Goal: Task Accomplishment & Management: Complete application form

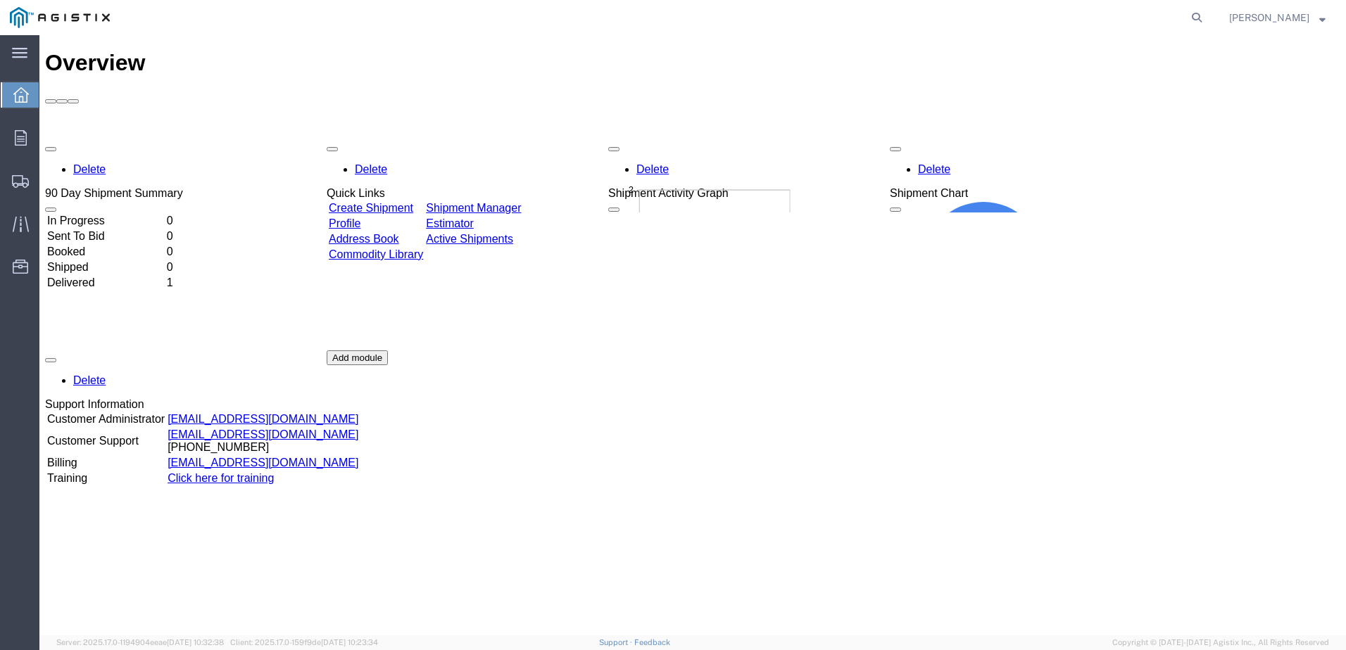
click at [729, 347] on div "Delete 90 Day Shipment Summary In Progress 0 Sent To Bid 0 Booked 0 Shipped 0 D…" at bounding box center [692, 350] width 1295 height 422
click at [398, 139] on div "Delete 90 Day Shipment Summary In Progress 0 Sent To Bid 0 Booked 0 Shipped 0 D…" at bounding box center [692, 350] width 1295 height 422
click at [396, 202] on link "Create Shipment" at bounding box center [371, 208] width 84 height 12
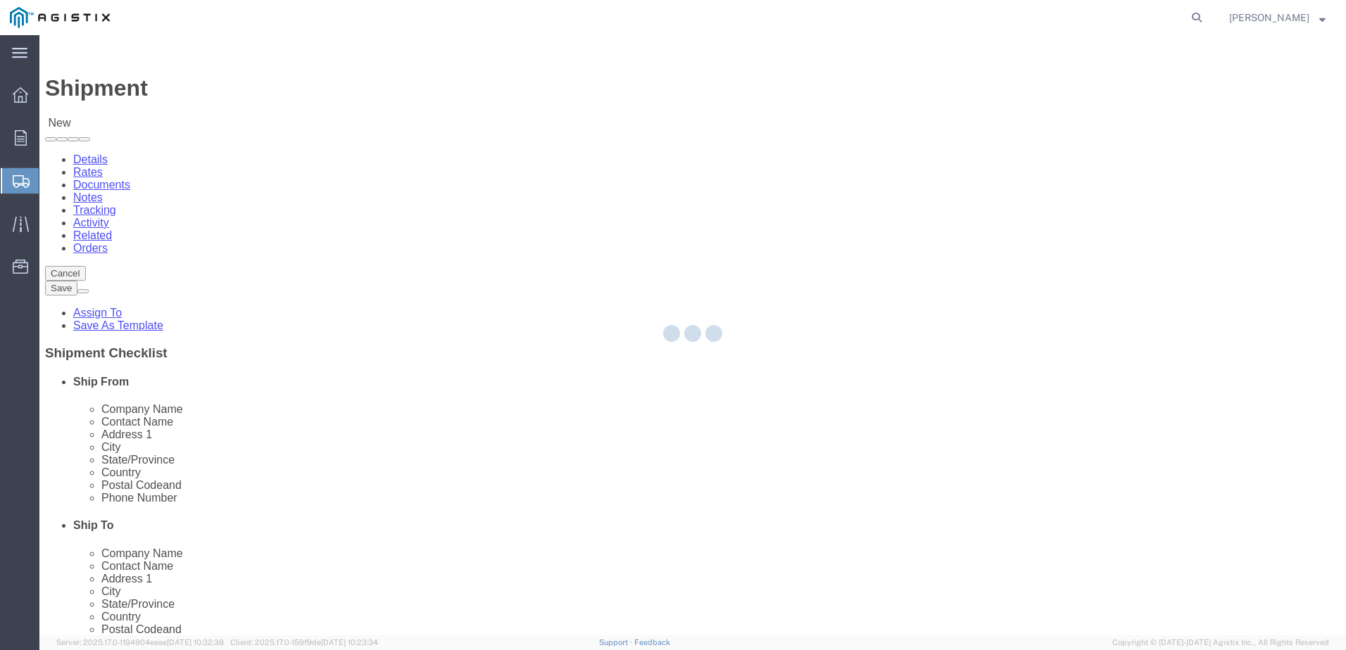
select select
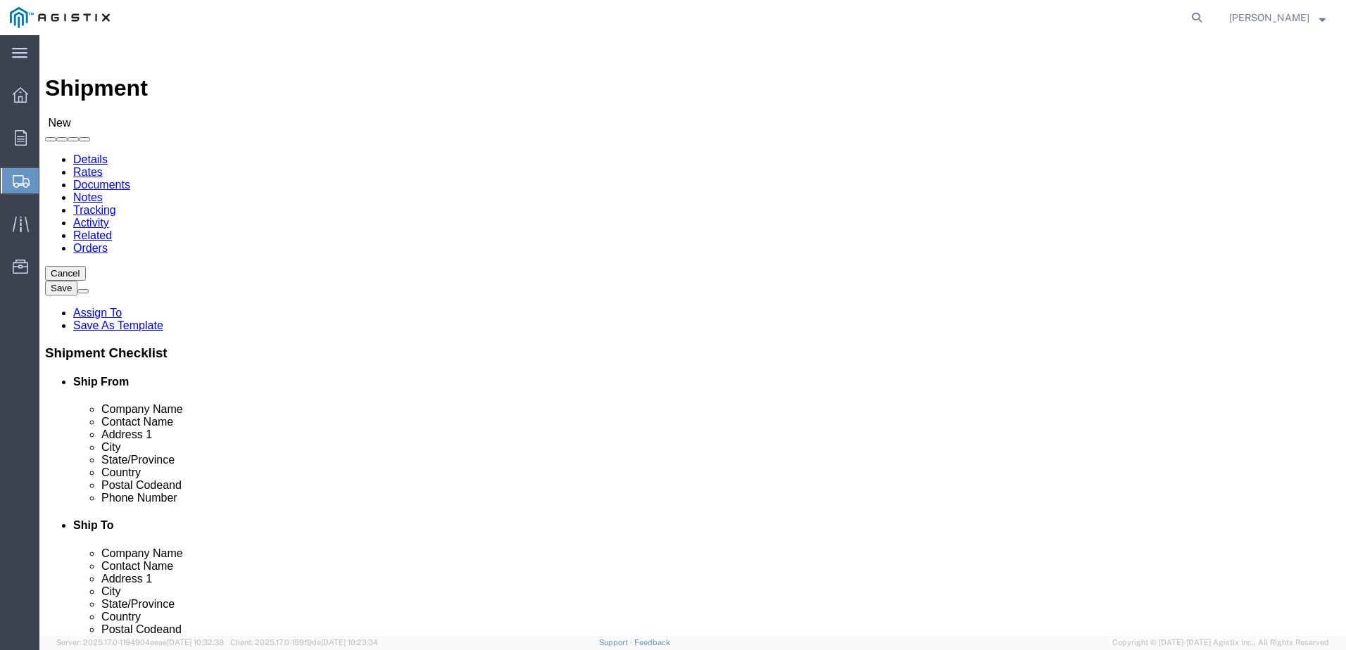
click select "Select East Penn Mfg Co Inc PG&E"
select select "9596"
click select "Select East Penn Mfg Co Inc PG&E"
select select "PURCHORD"
select select
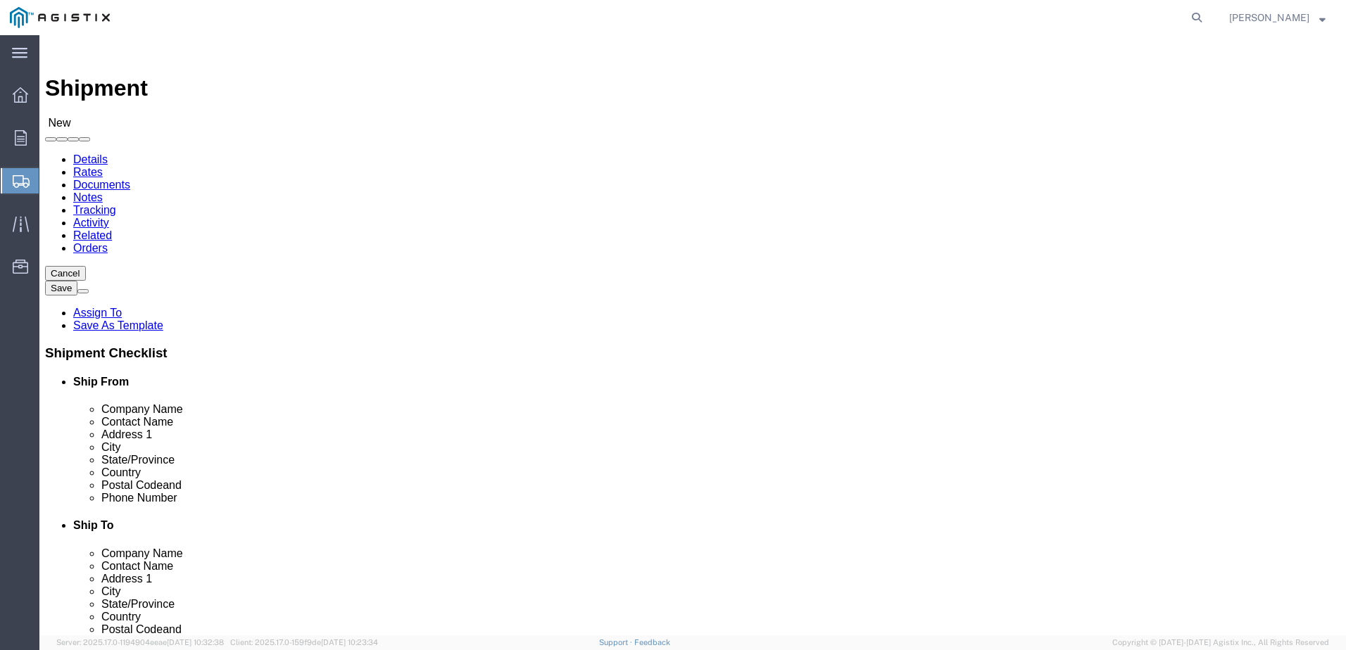
select select
click select "Select All Others [GEOGRAPHIC_DATA] [GEOGRAPHIC_DATA] [GEOGRAPHIC_DATA] [GEOGRA…"
click div "Account Select East Penn Mfg Co Inc PG&E Location Select All Others Fremont [GE…"
click select "Select All Others [GEOGRAPHIC_DATA] [GEOGRAPHIC_DATA] [GEOGRAPHIC_DATA] [GEOGRA…"
select select "23082"
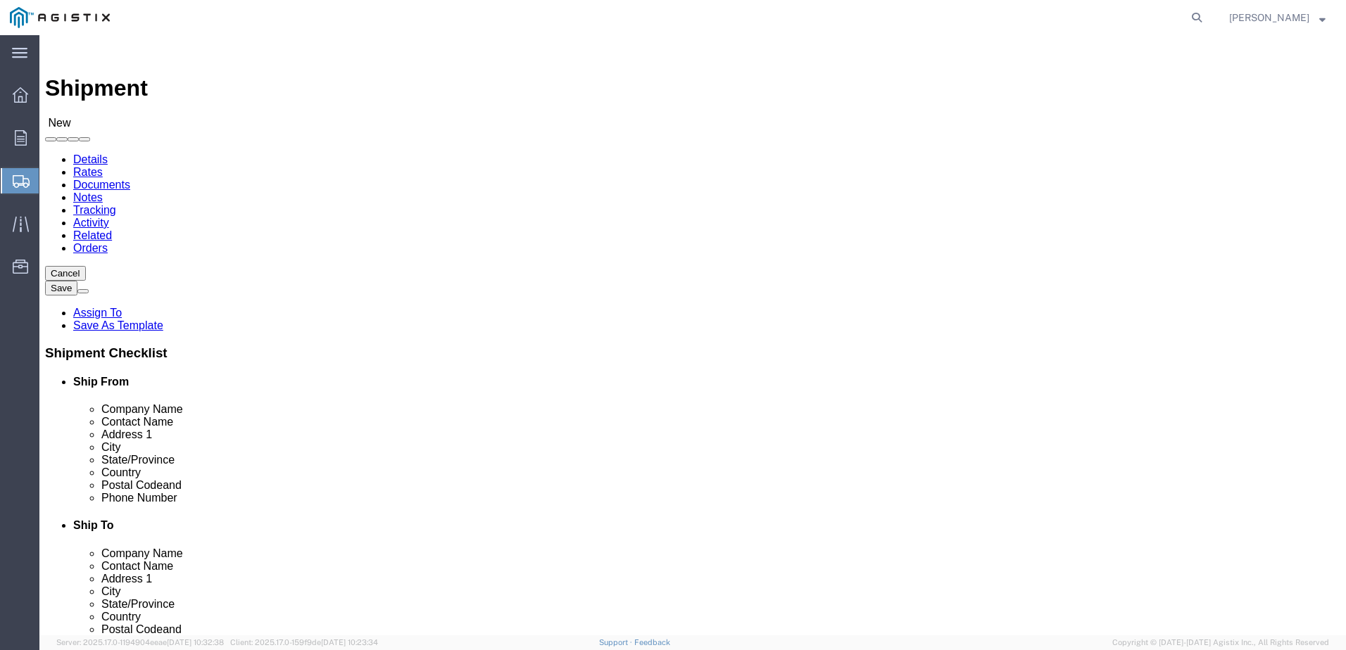
click select "Select All Others [GEOGRAPHIC_DATA] [GEOGRAPHIC_DATA] [GEOGRAPHIC_DATA] [GEOGRA…"
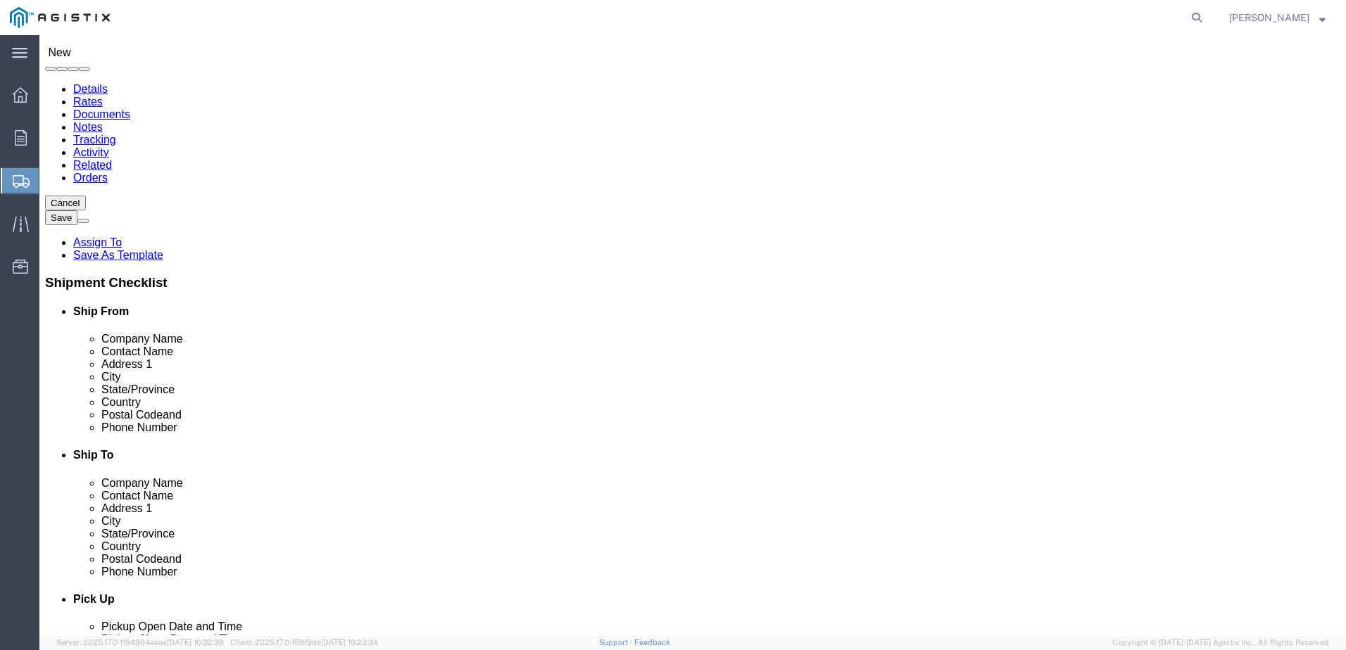
type input "E"
type input "A"
type input "E"
type input "9"
click input "text"
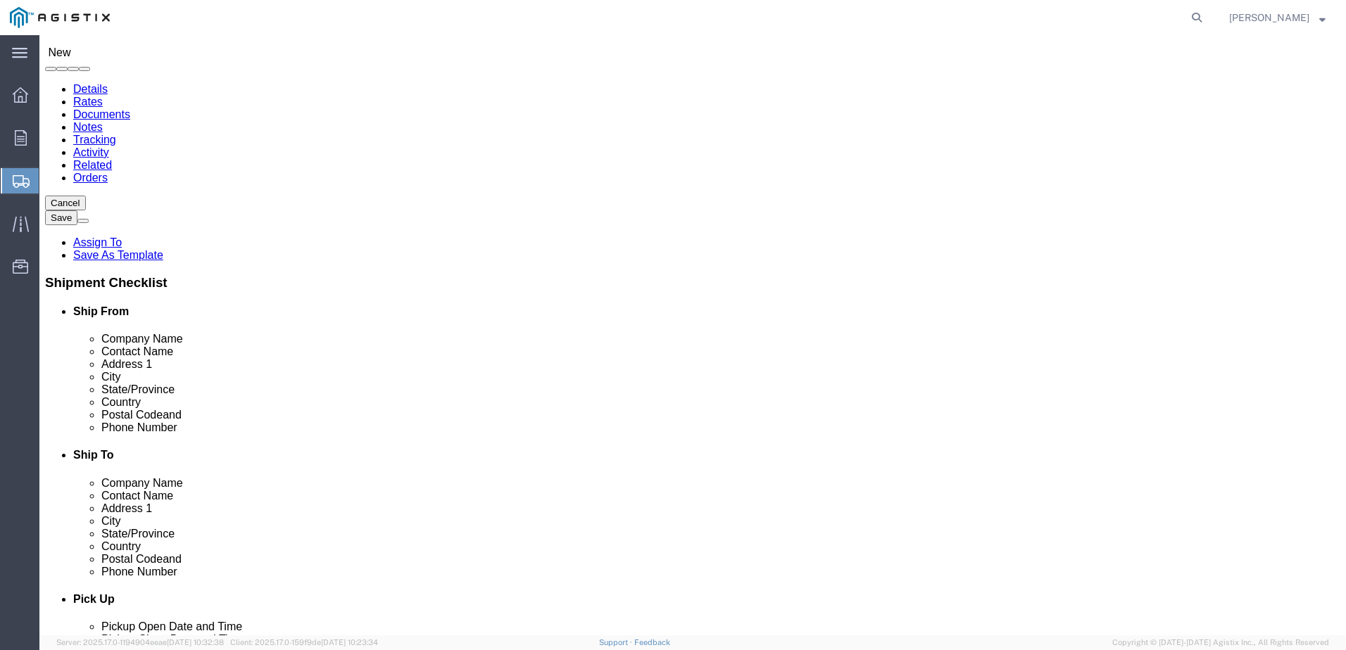
type input "EAST PEN"
click p "- East Penn Mfg Co Inc - ([PERSON_NAME]) [STREET_ADDRESS][PERSON_NAME]"
select select
type input "East Penn Mfg Co Inc"
type input "[PERSON_NAME]"
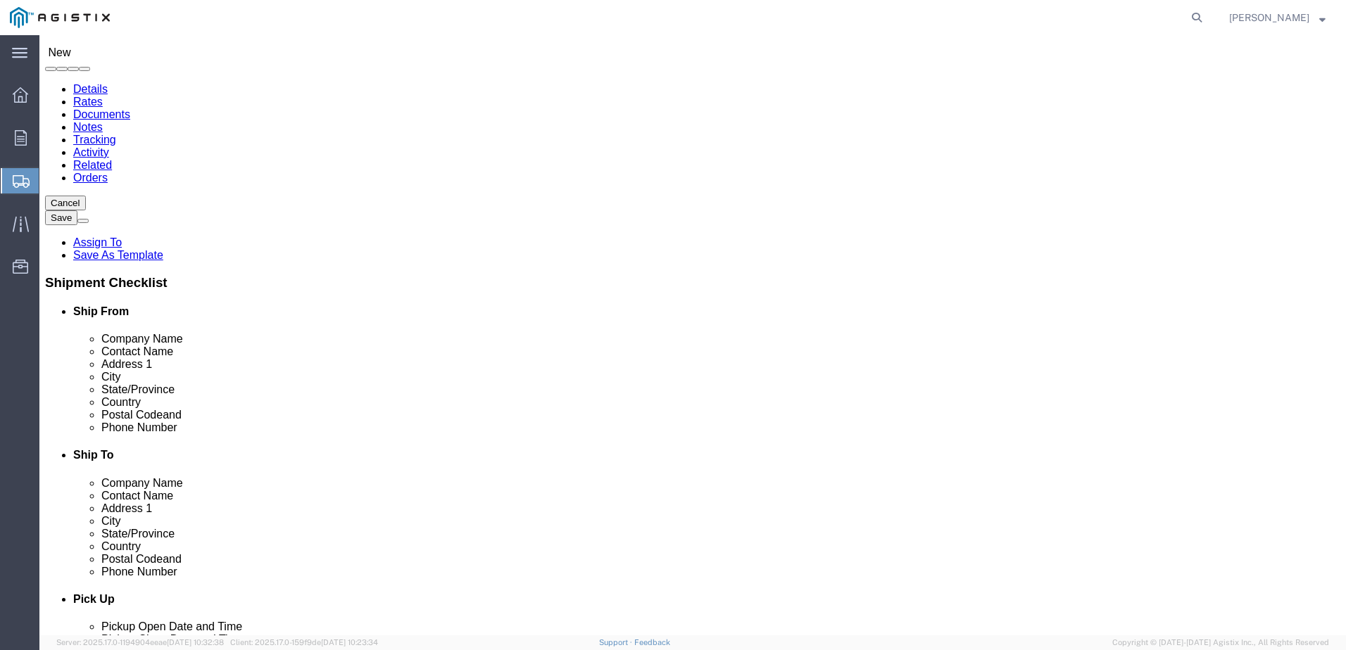
type input "[STREET_ADDRESS][PERSON_NAME][PERSON_NAME]"
type input "Alburtis"
type input "18011"
type input "[PHONE_NUMBER]"
type input "3029"
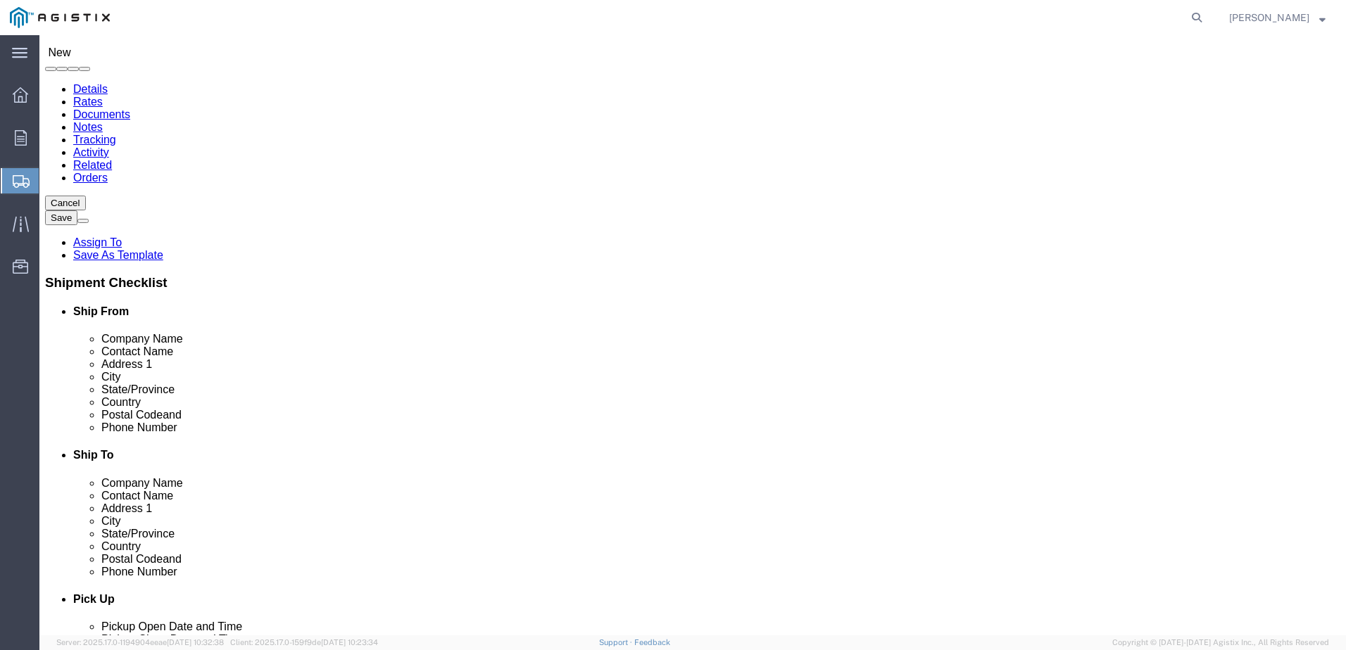
type input "[EMAIL_ADDRESS][DOMAIN_NAME]"
checkbox input "true"
select select "PA"
type input "East Penn Mfg Co Inc"
click input "[PERSON_NAME]"
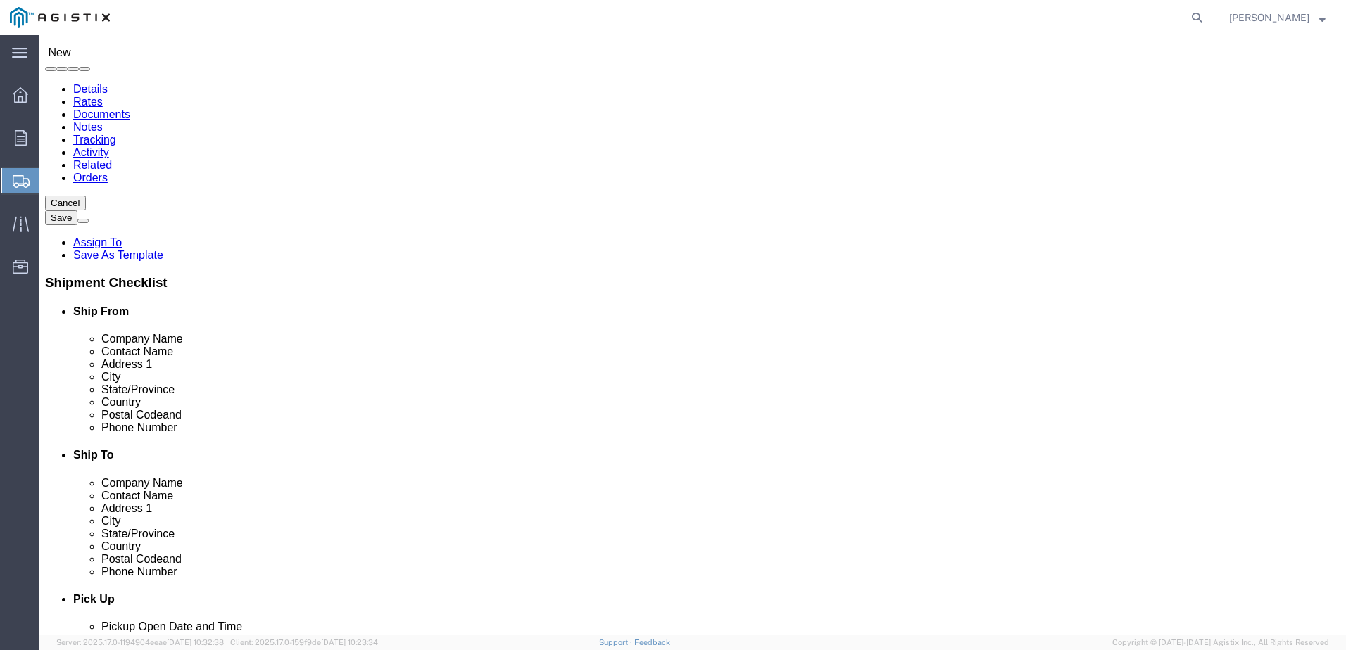
click input "[PERSON_NAME]"
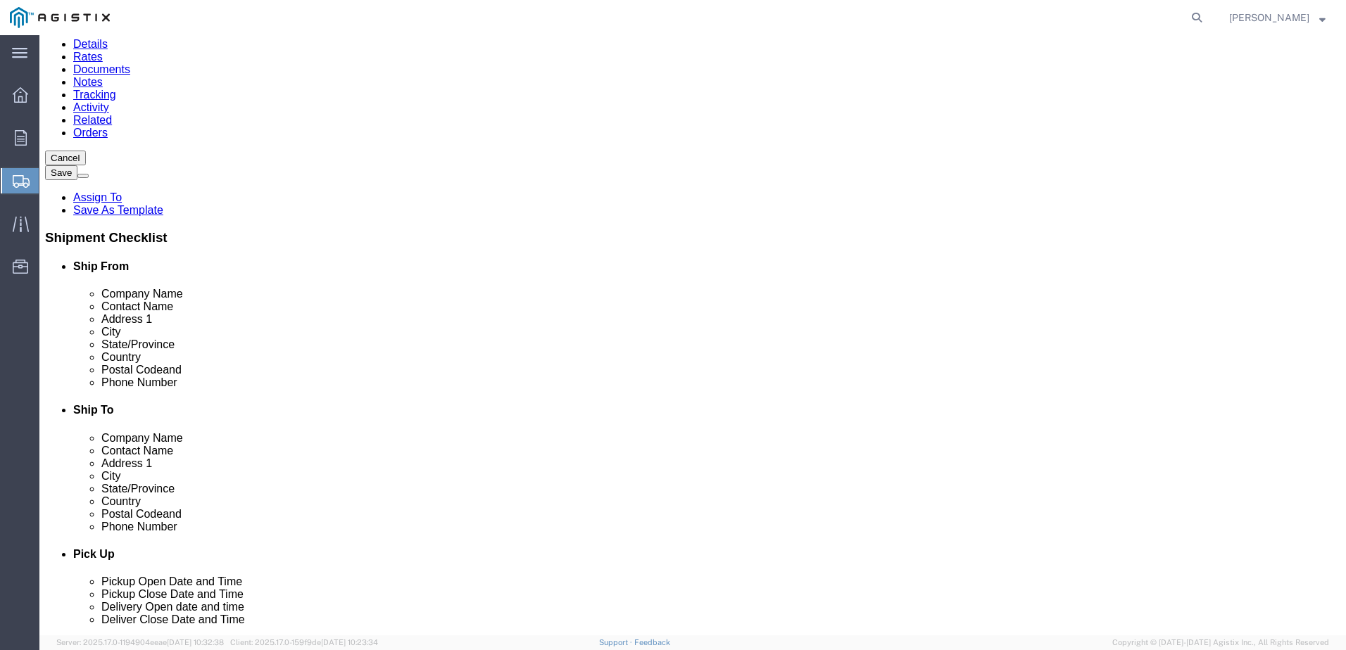
scroll to position [141, 0]
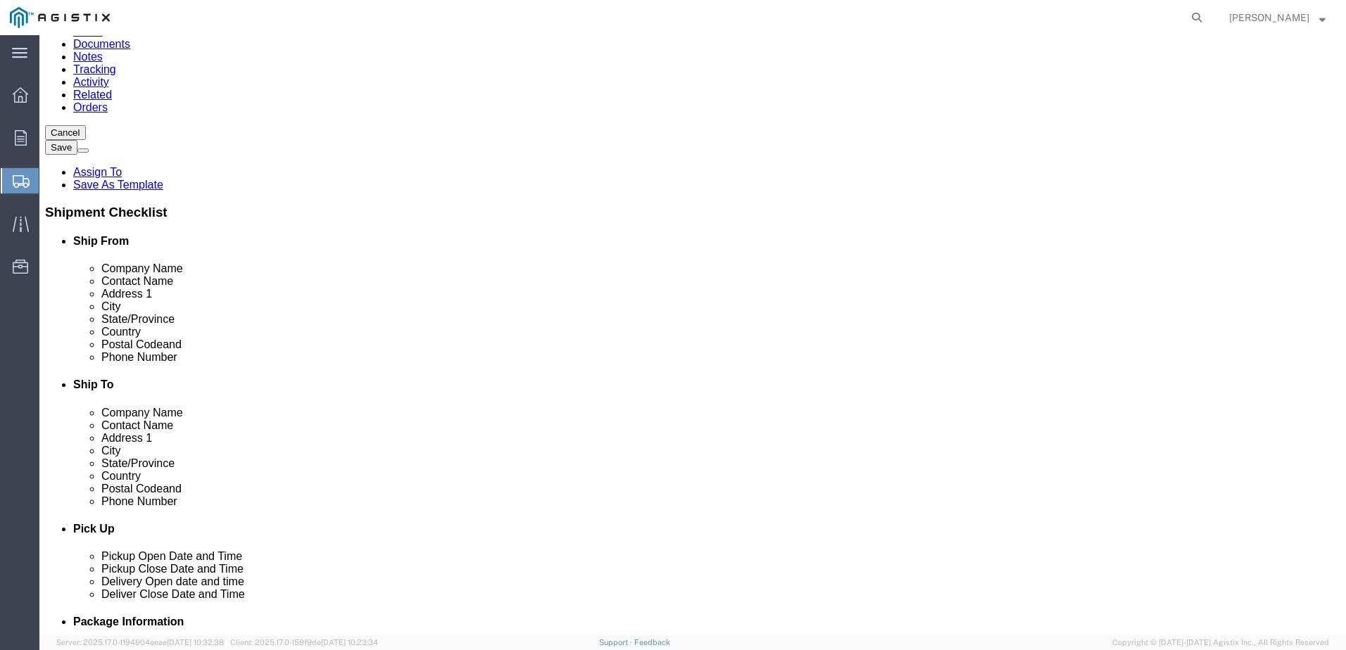
type input "[PERSON_NAME]"
click input "3029"
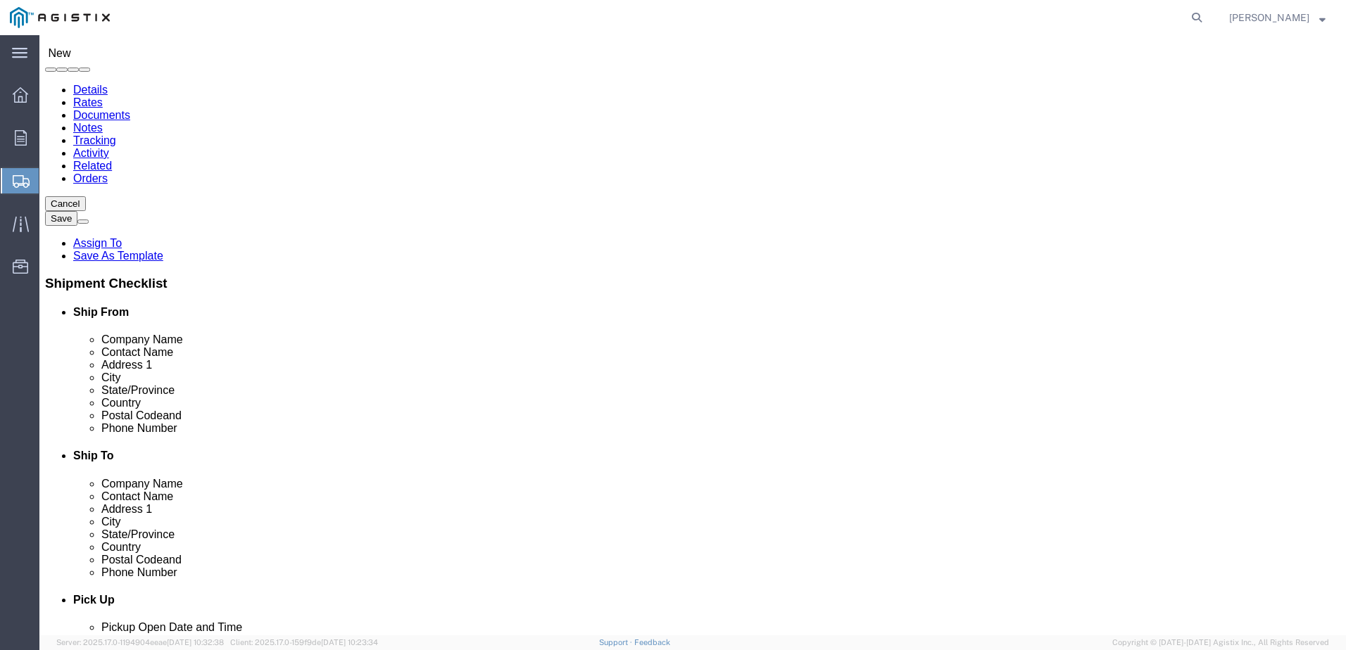
scroll to position [70, 0]
type input "3131"
click input "text"
type input "P"
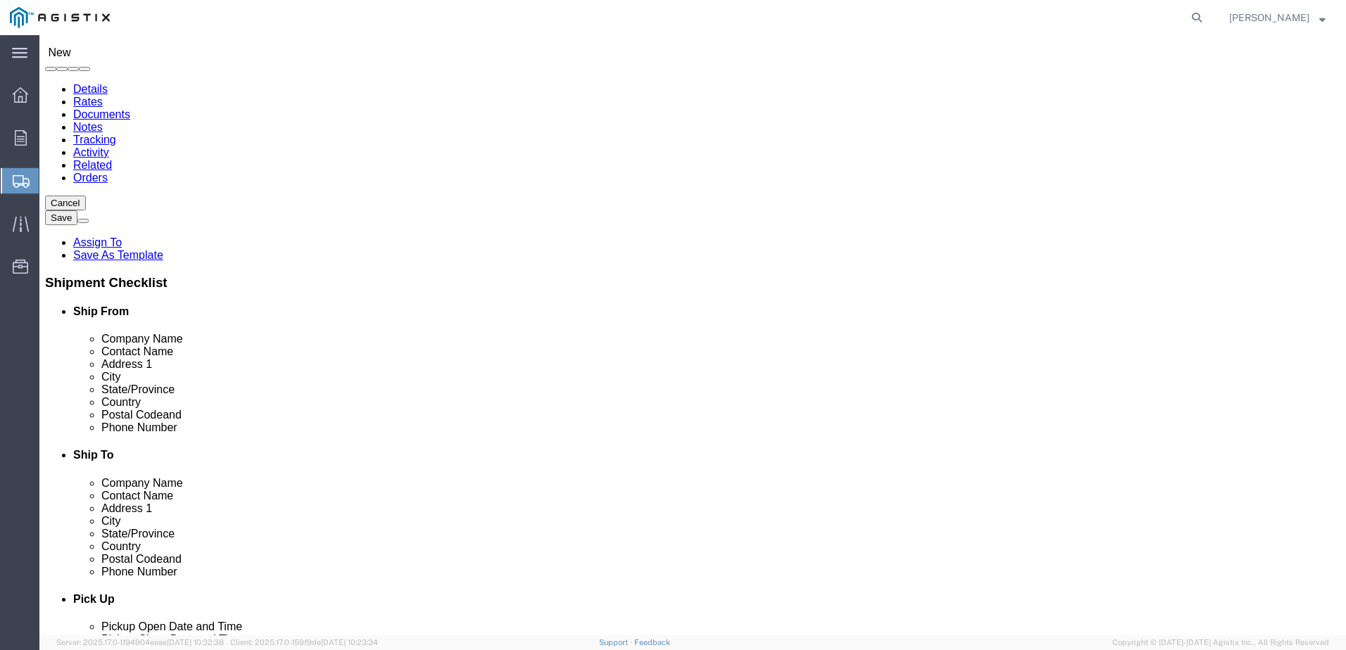
click input "text"
type input "AMERICAN POWER SYSTEMS"
click input "text"
type input "[PERSON_NAME]"
click input "text"
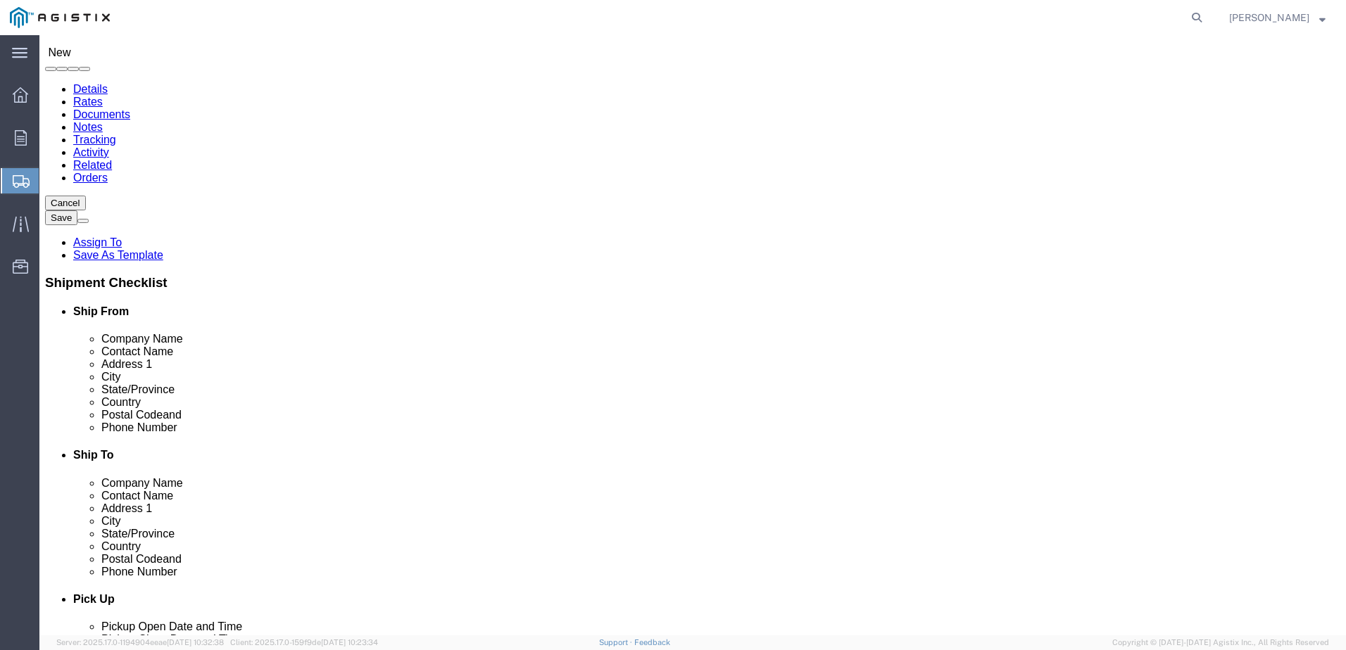
click input "text"
type input "[STREET_ADDRESS]"
select select
click input "text"
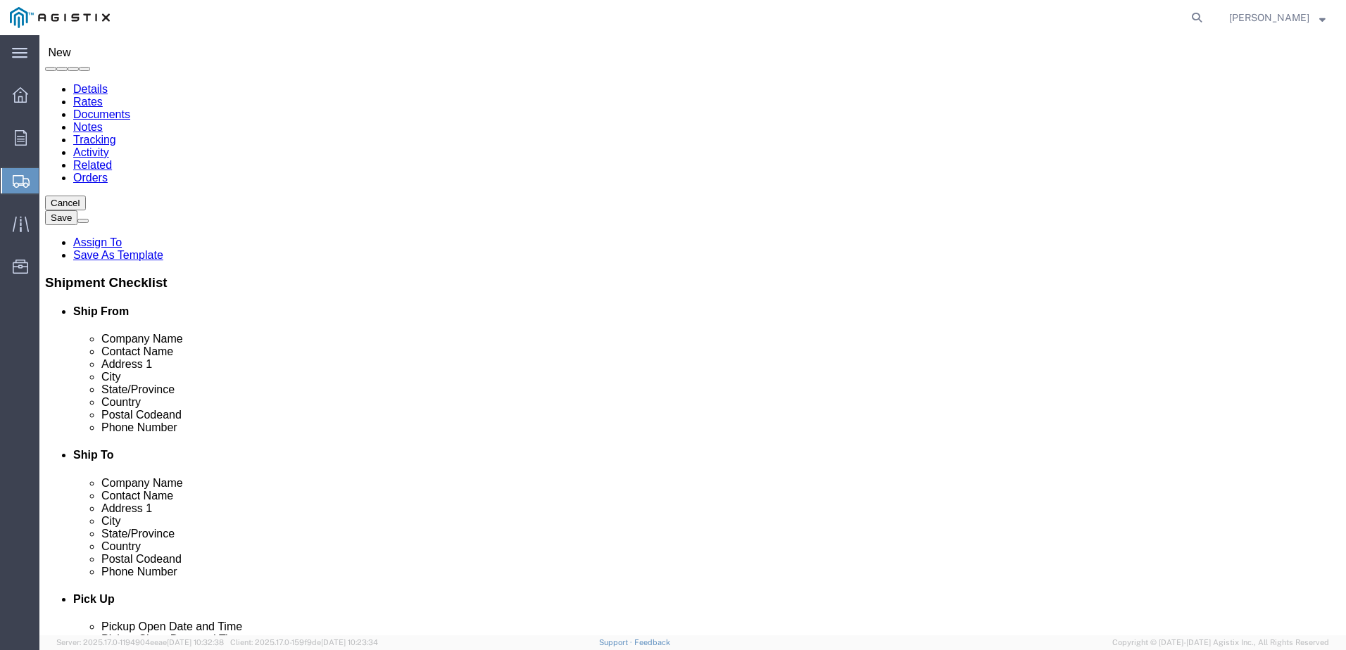
type input "SUITE C"
click input "text"
type input "STOCKTON"
click label "City"
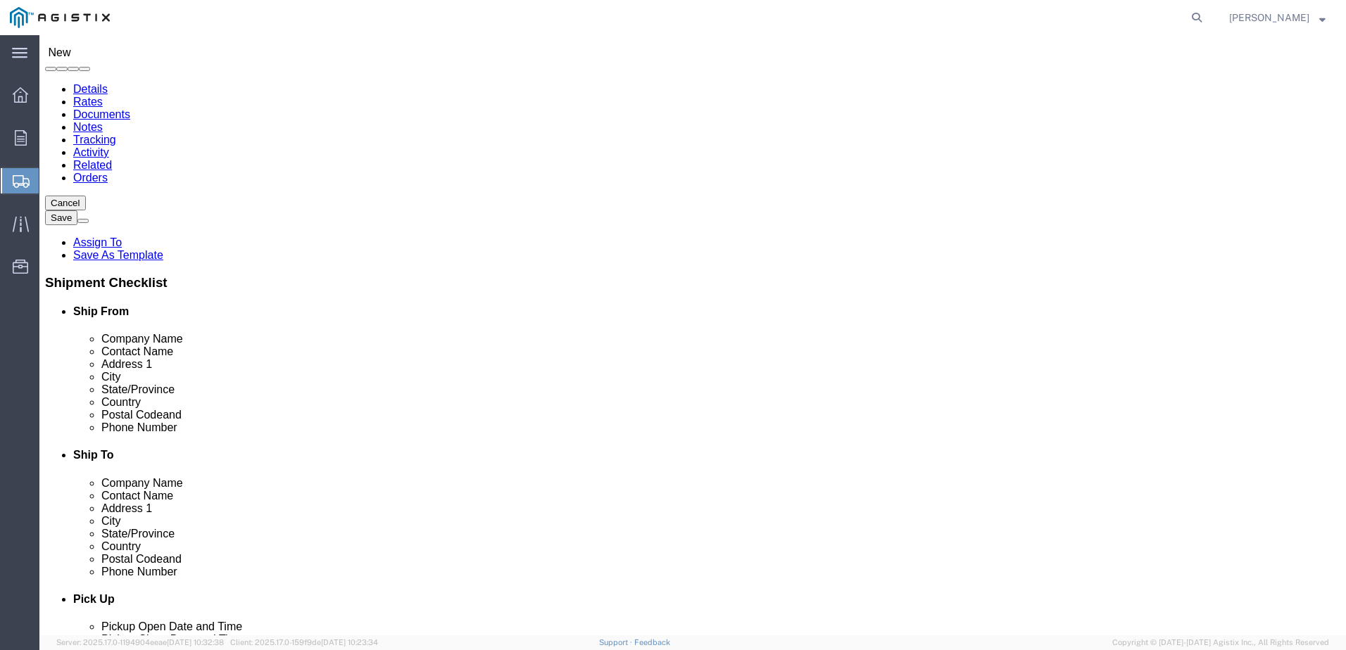
scroll to position [2, 0]
select select
select select "CA"
click label "Address 2"
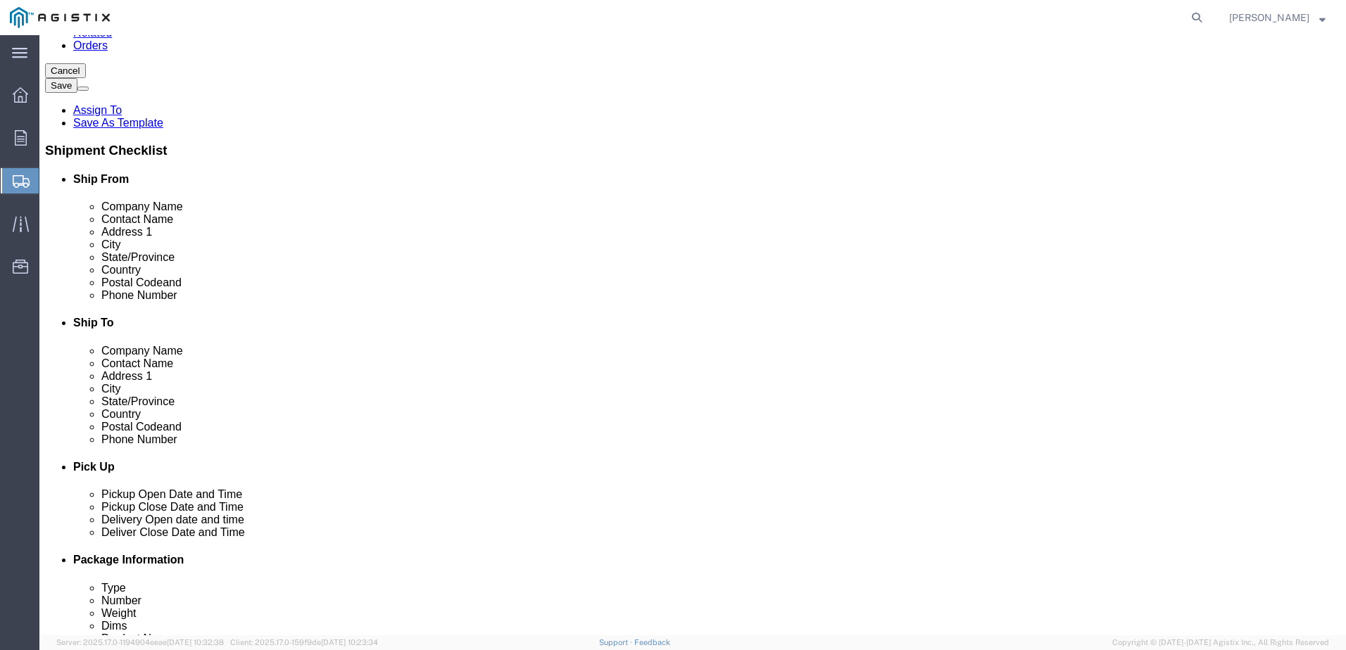
scroll to position [211, 0]
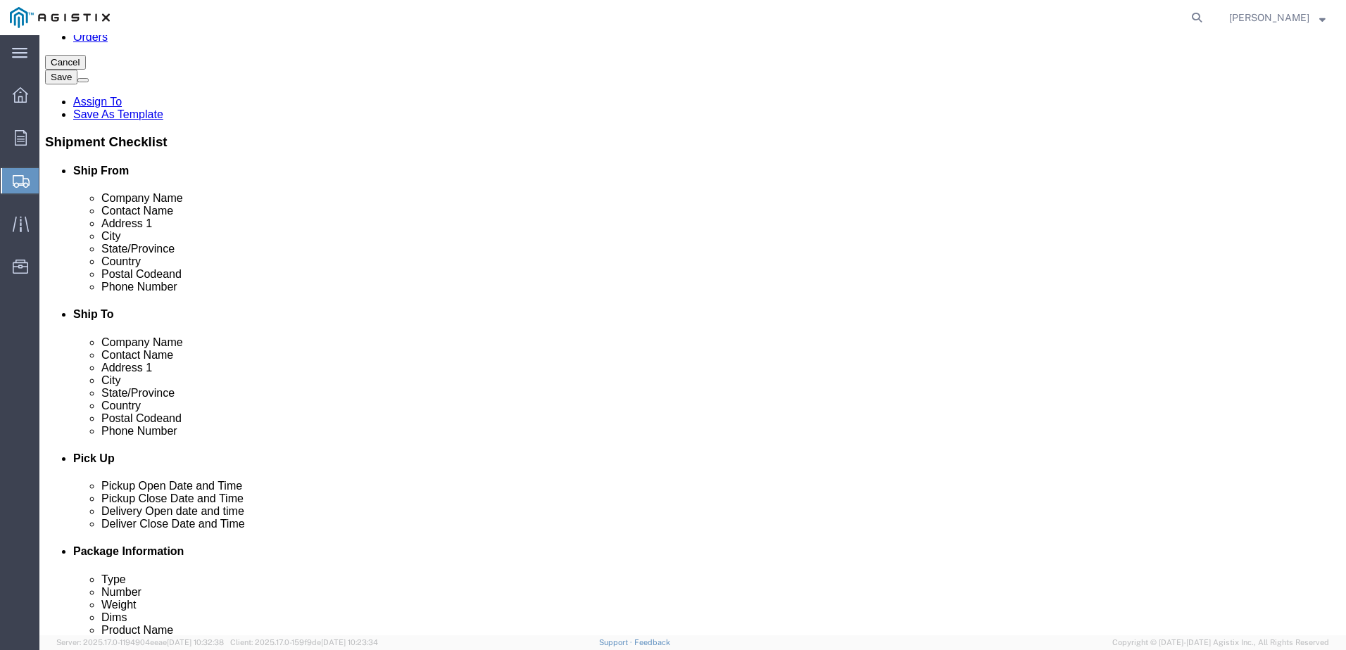
click input "Postal Code"
type input "95206"
select select
click label
click input "checkbox"
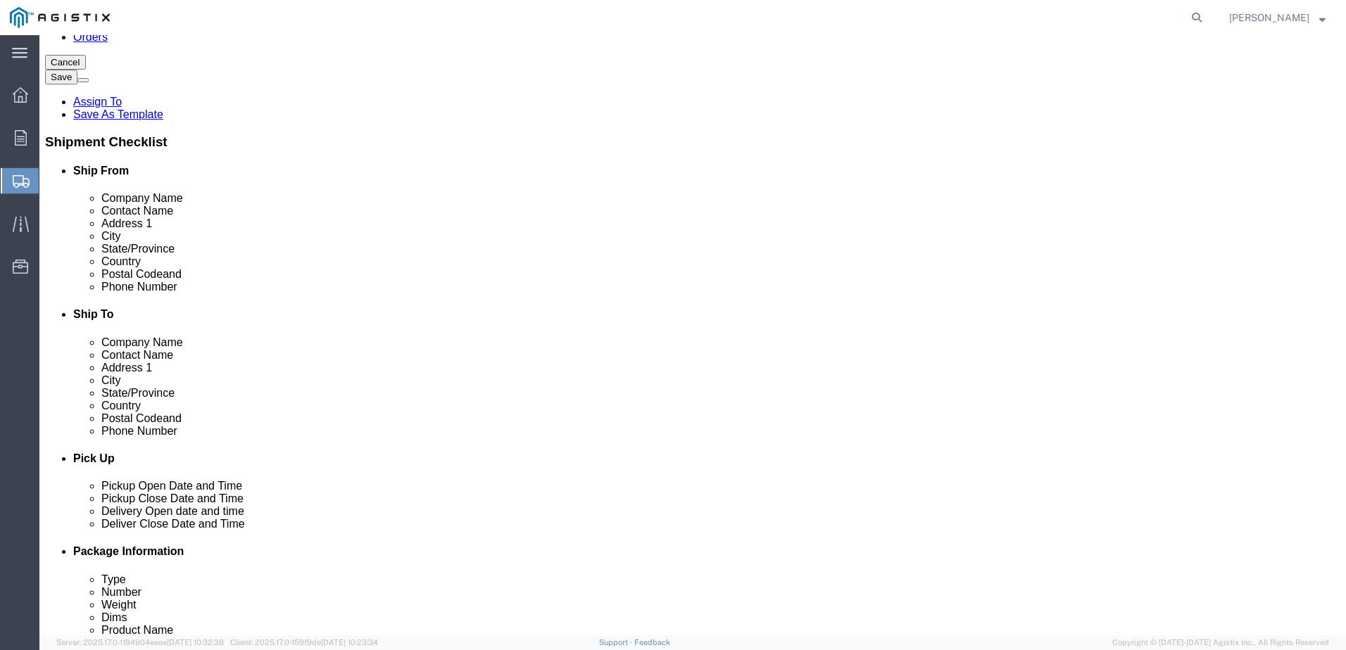
checkbox input "true"
click input "text"
type input "[PHONE_NUMBER]"
click label
click input "checkbox"
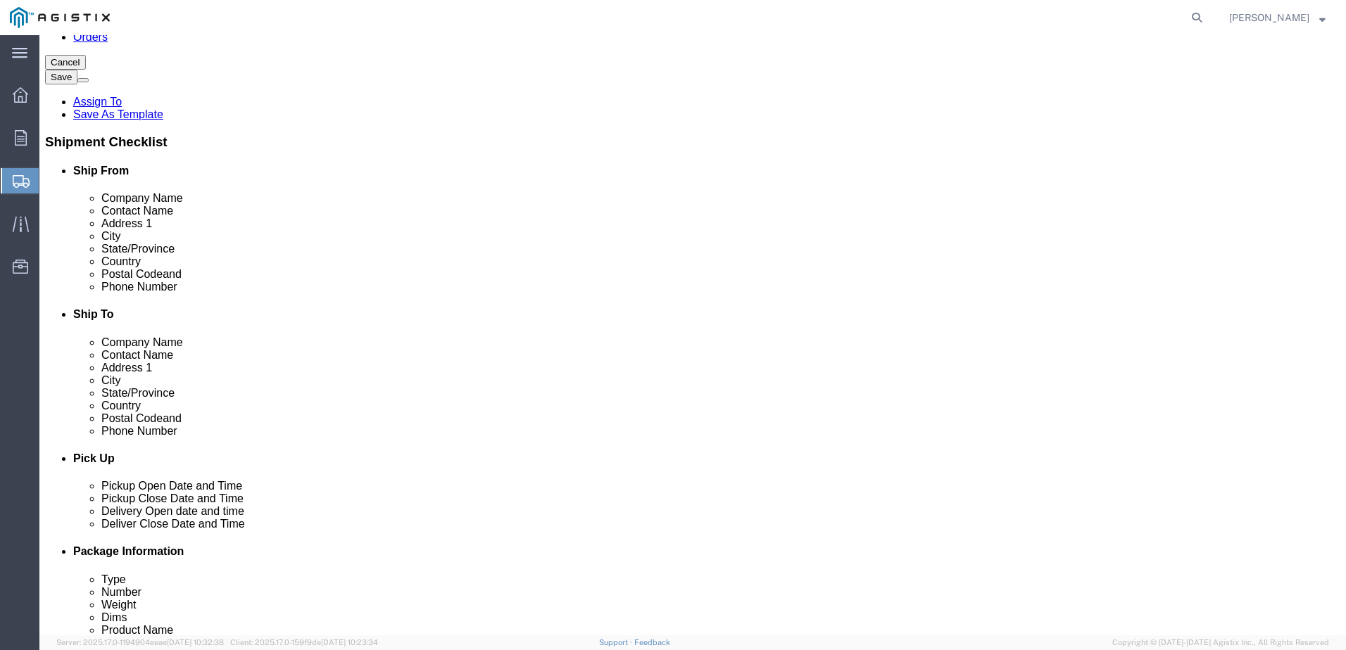
click input "checkbox"
checkbox input "true"
click input "text"
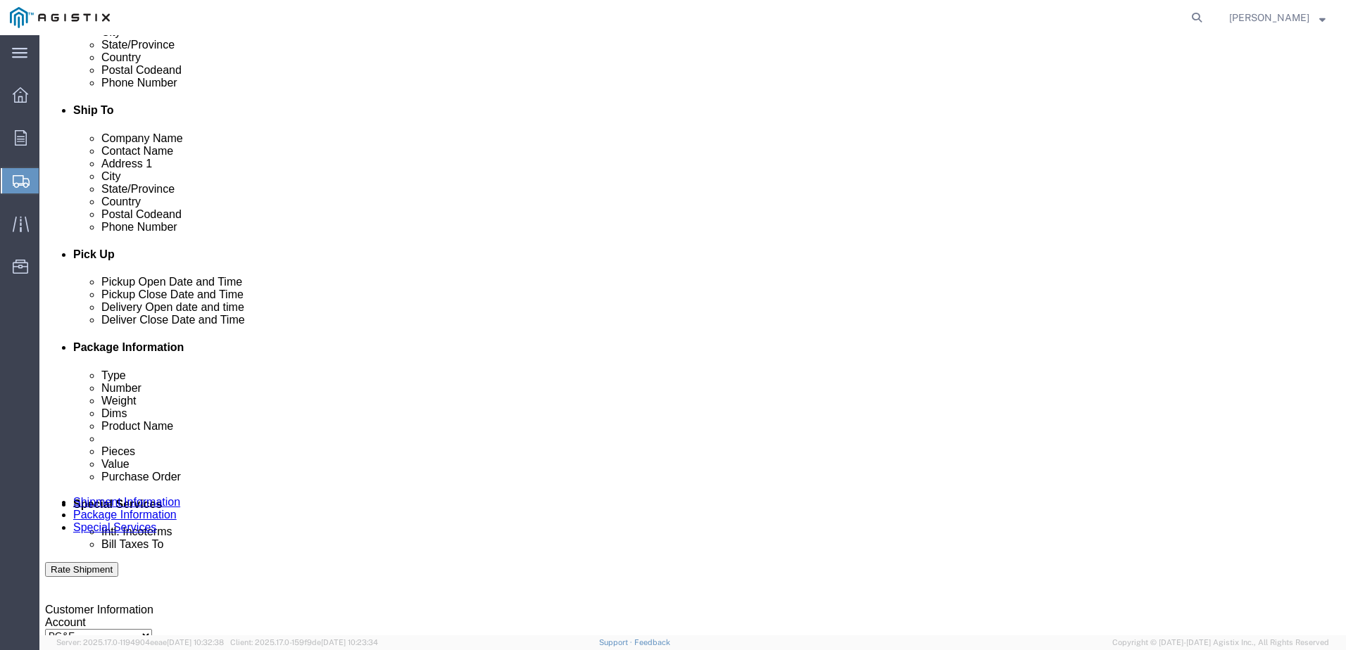
scroll to position [493, 0]
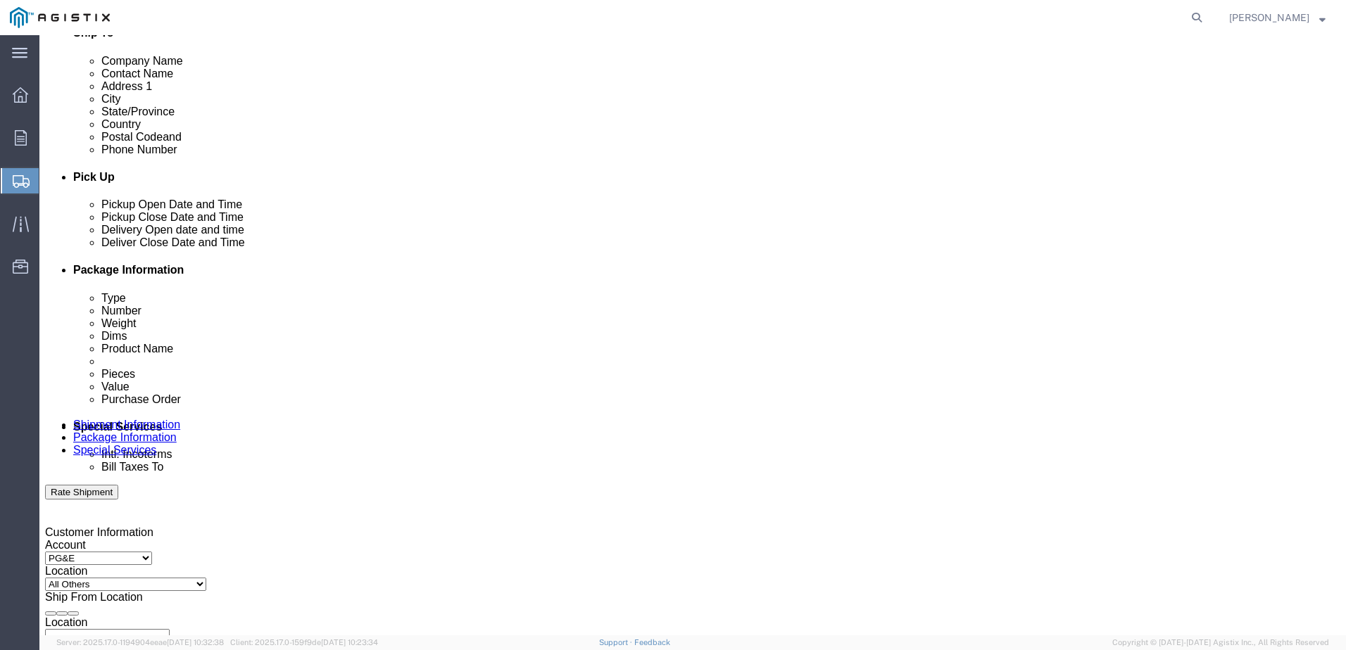
type input "[EMAIL_ADDRESS][DOMAIN_NAME]"
click div "[DATE] 10:00 AM"
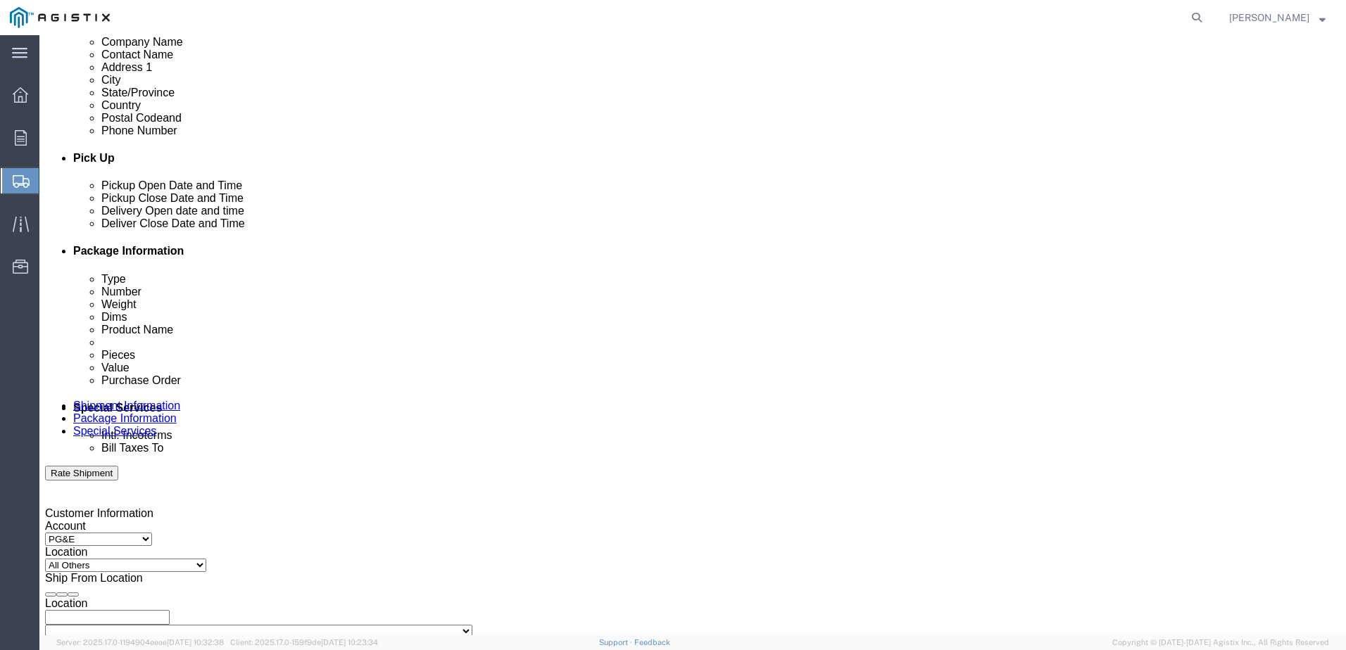
click div "Pickup Date: Pickup Start Date Pickup Start Time Pickup Open Date and Time [DAT…"
click div "[DATE] 10:00 AM"
type input "3:00 PM"
click div "Open Time 3:00 PM"
click button "Apply"
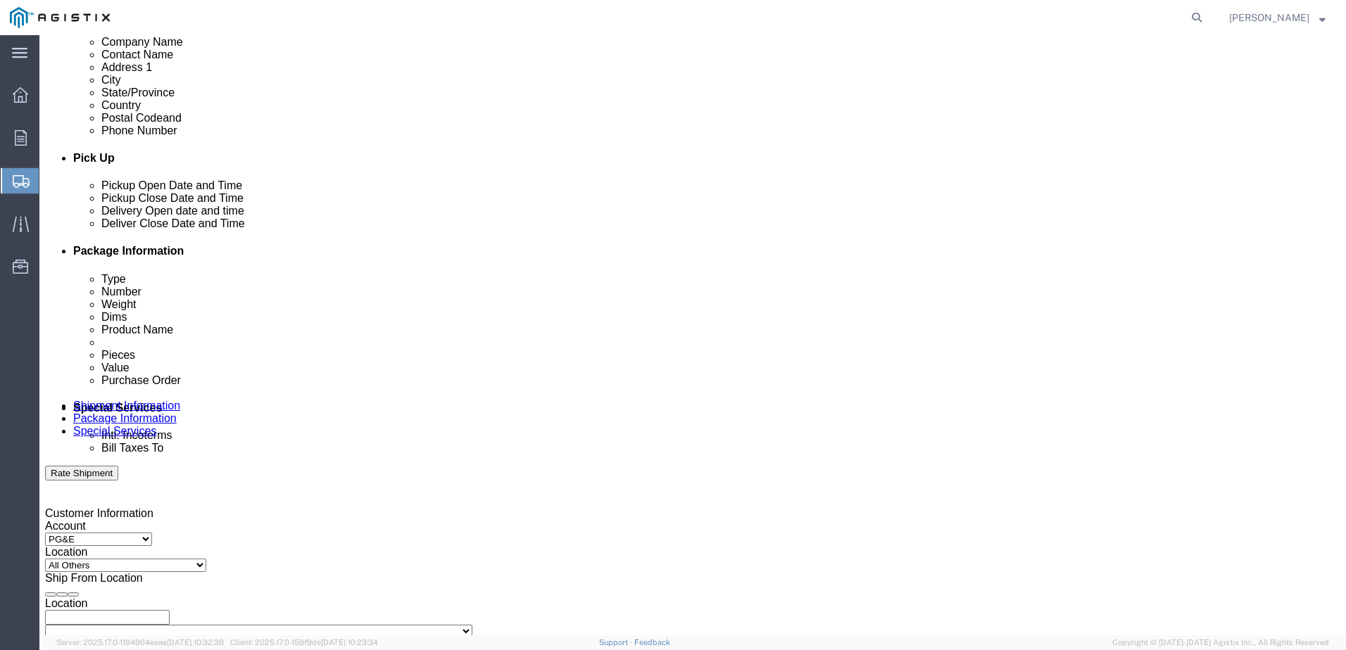
click div "[DATE] 4:00 PM"
type input "10:00 PM"
click div "Close Time 10:00 PM"
click button "Apply"
click div
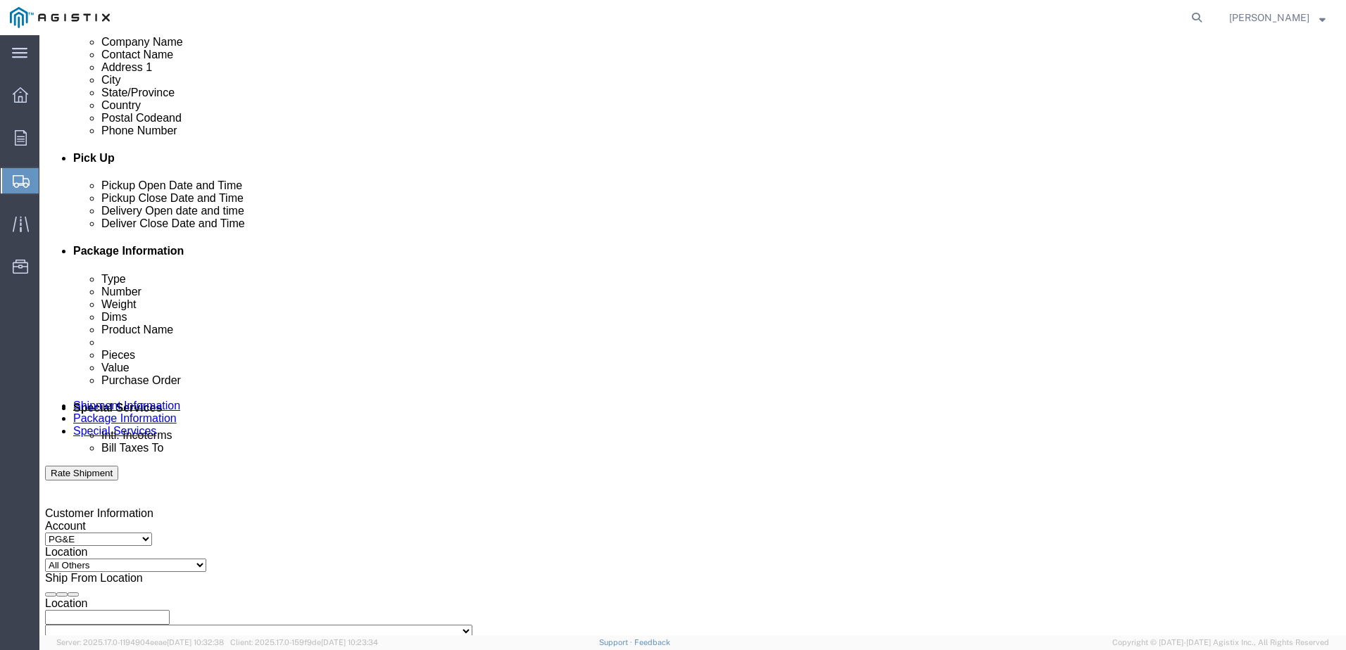
click button "Apply"
click div "[DATE] 11:00 PM"
click button "Apply"
click div
click button "Apply"
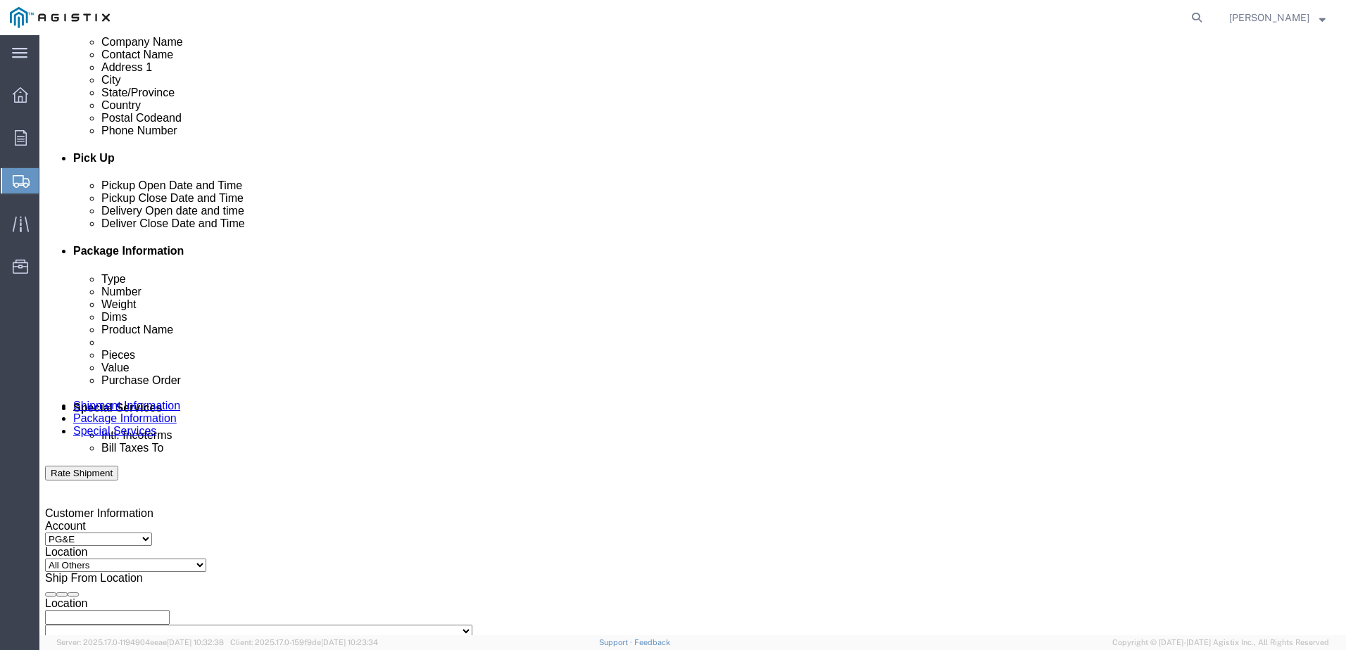
click div "Delivery by Date Delivery Start Date Delivery Start Time Deliver Open Date and …"
click div "[DATE] 12:00 PM"
click div "Open Time 3:00 PM [DATE] 12:00 PM - [DATE] 12:00 PM Cancel Apply"
click button "Apply"
click div "[DATE] 12:00 PM"
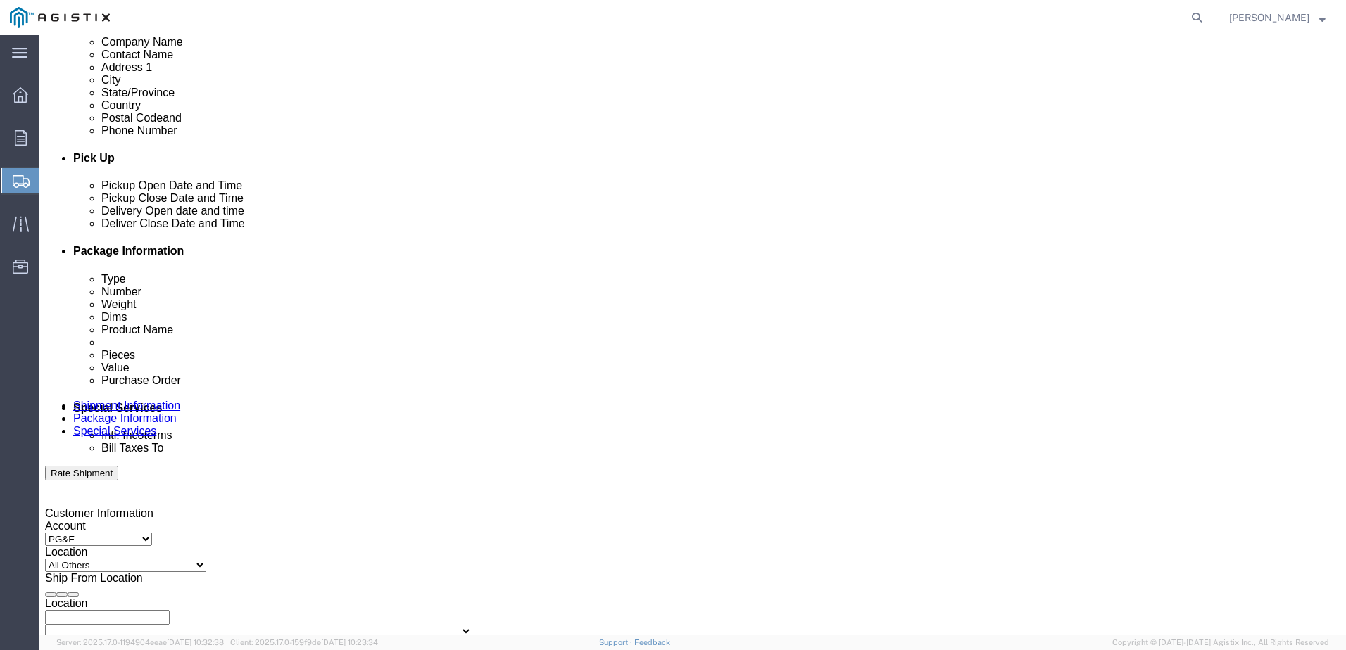
click button "Apply"
click div "Delivery by Date Delivery Start Date Delivery Start Time Deliver Open Date and …"
click div "[DATE] 3:00 PM"
click input "09:00 PM"
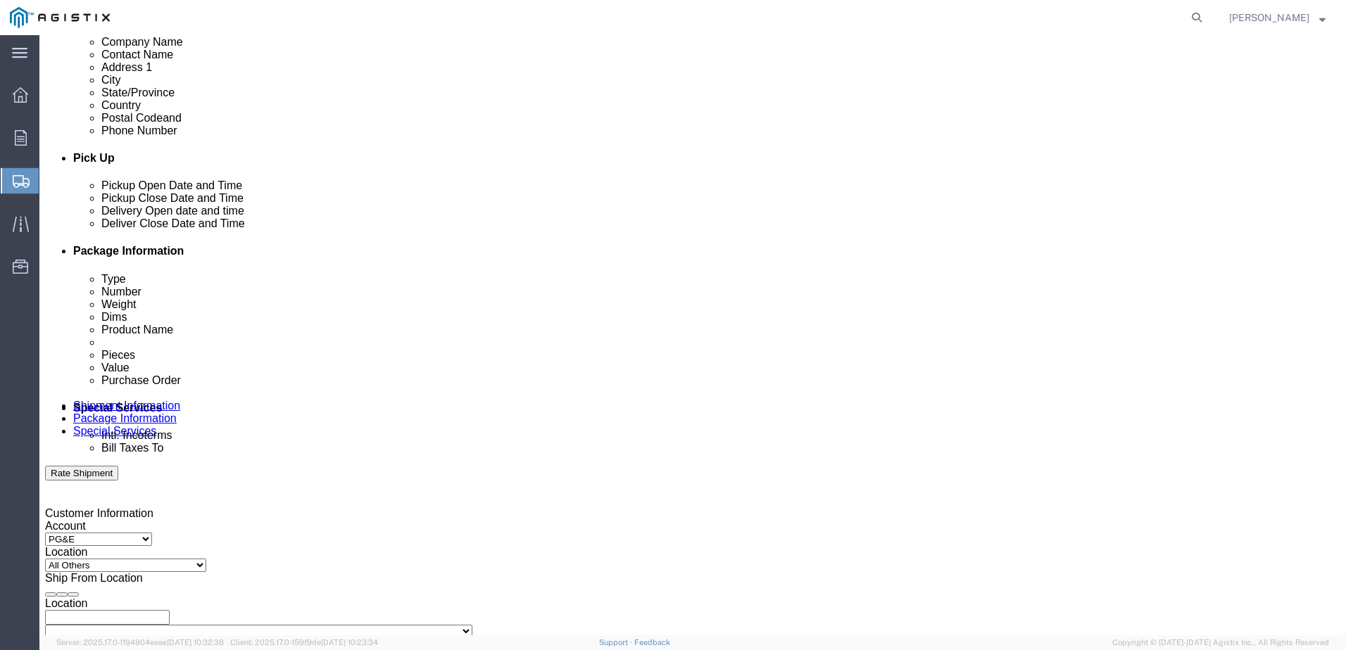
click input "09:00 PM"
type input "9:00 AM"
click button "Apply"
click div "[DATE] 12:00 AM"
type input "3:00 PM"
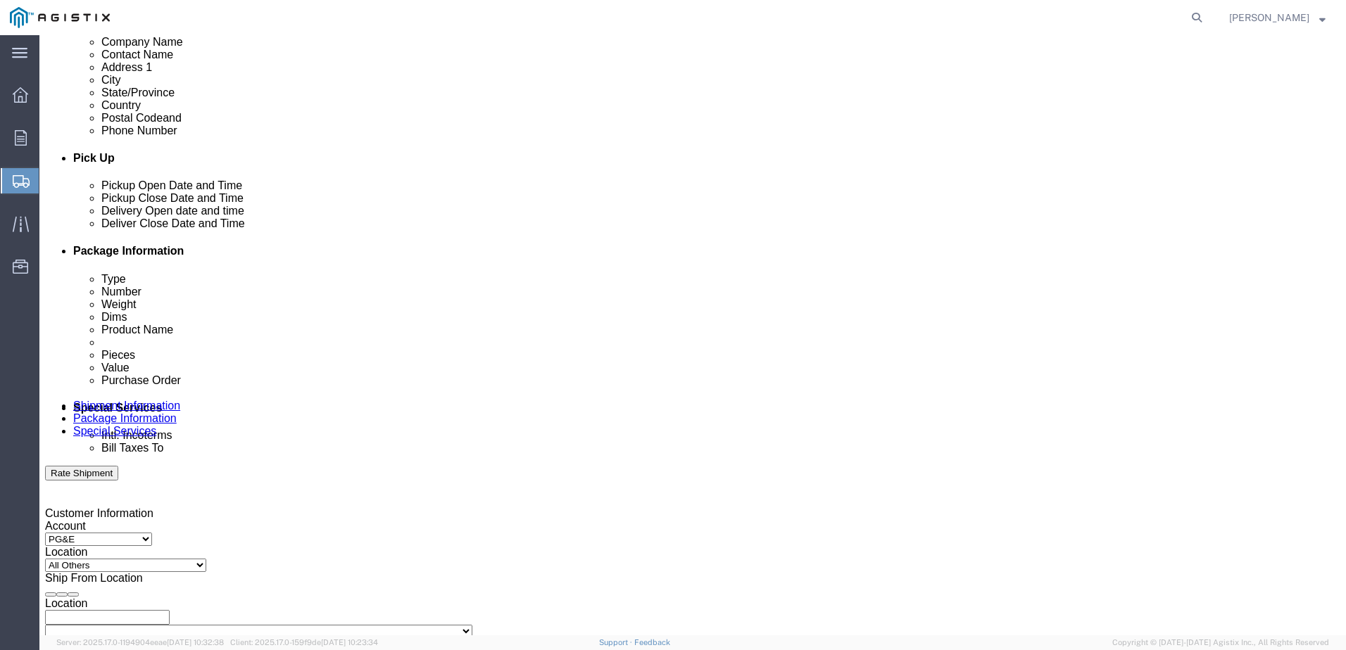
click div "Close Time 3:00 PM [DATE] 12:00 AM - [DATE] 12:00 AM Cancel Apply"
drag, startPoint x: 877, startPoint y: 567, endPoint x: 923, endPoint y: 595, distance: 53.4
click button "Apply"
click div "[DATE] 3:00 PM"
click button "Apply"
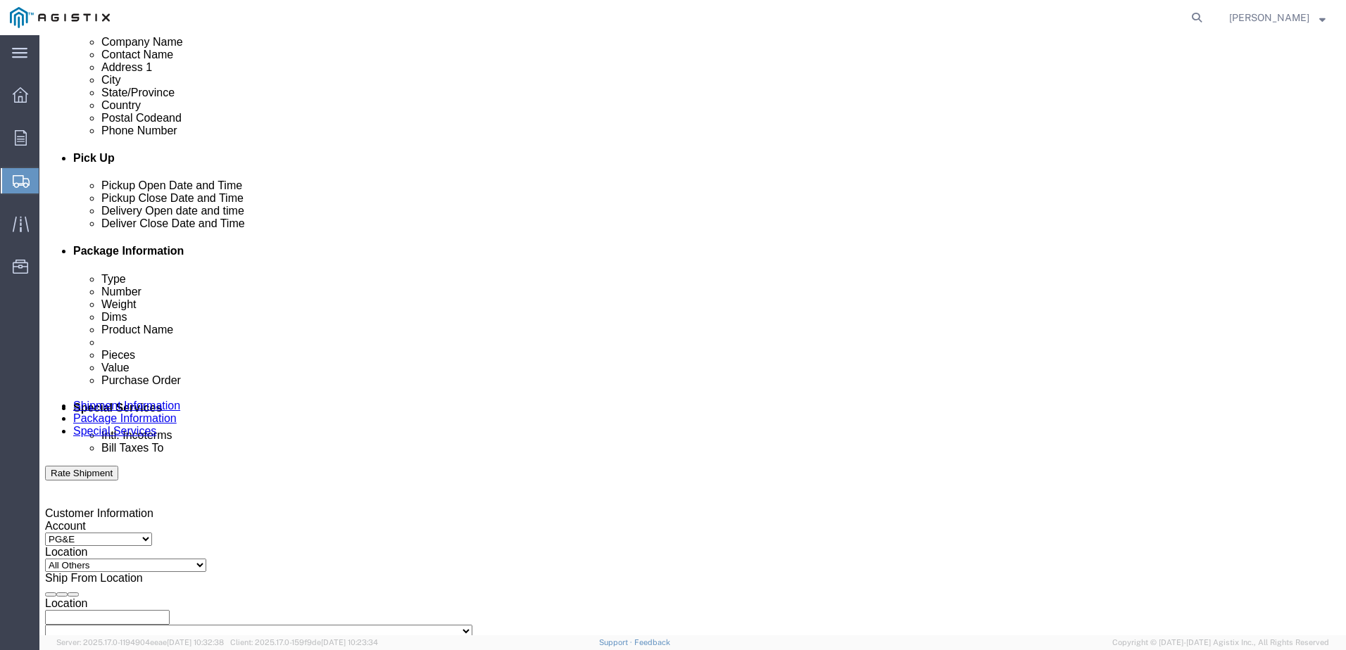
scroll to position [653, 0]
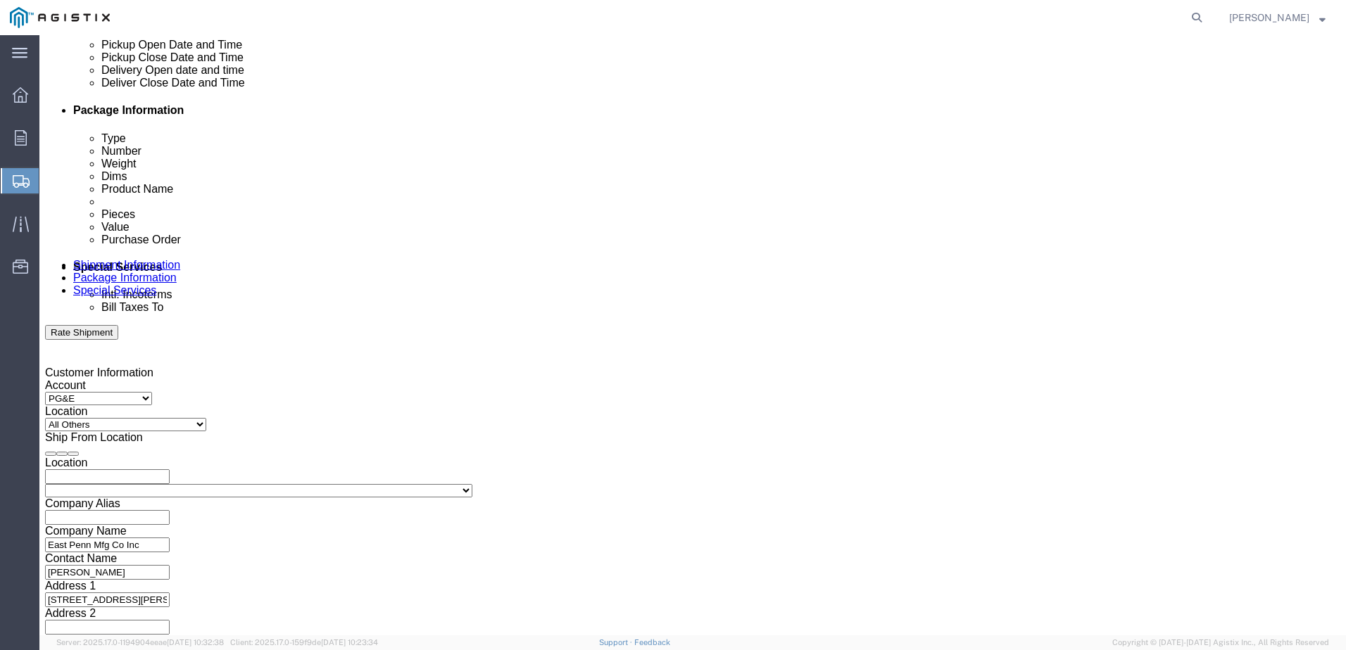
click div "Select Account Type Activity ID Airline Appointment Number ASN Batch Request # …"
click input "text"
click select "Select Account Type Activity ID Airline Appointment Number ASN Batch Request # …"
select select "PURCHORD"
click select "Select Account Type Activity ID Airline Appointment Number ASN Batch Request # …"
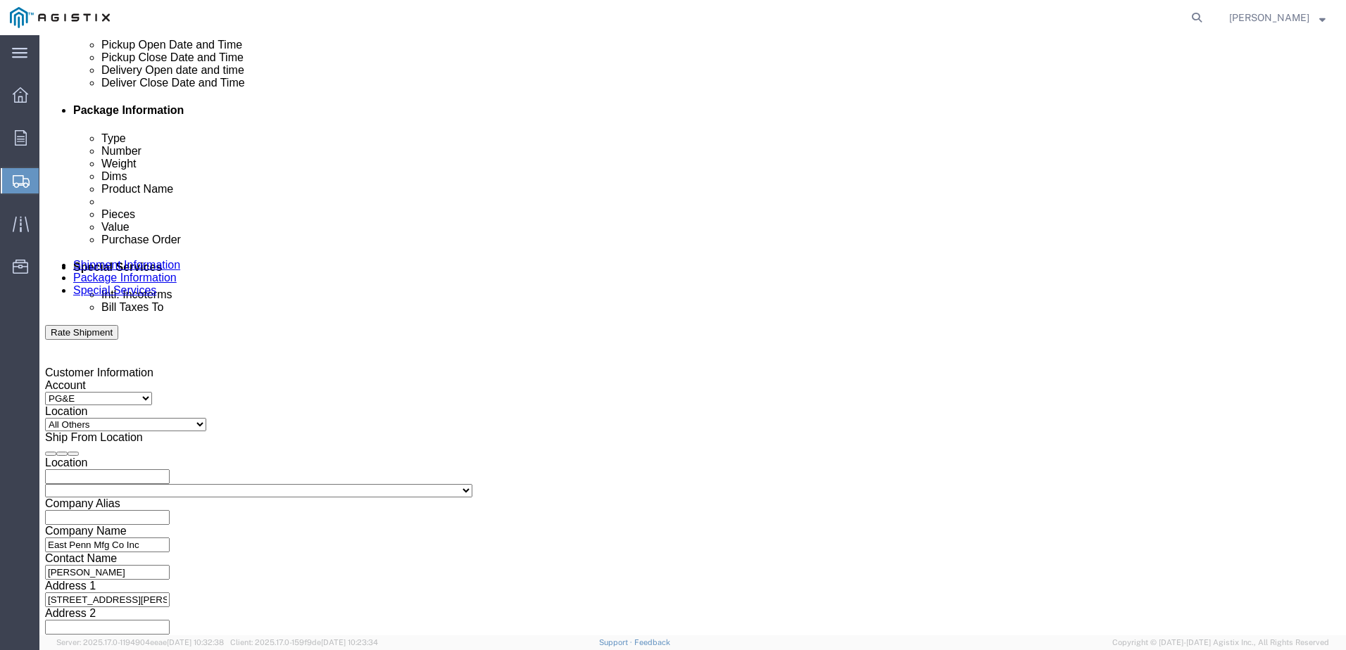
click input "text"
type input "93655"
click select "Select Account Type Activity ID Airline Appointment Number ASN Batch Request # …"
click div "Customer Information Account Select East Penn Mfg Co Inc PG&E Location Select A…"
drag, startPoint x: 814, startPoint y: 327, endPoint x: 800, endPoint y: 328, distance: 13.4
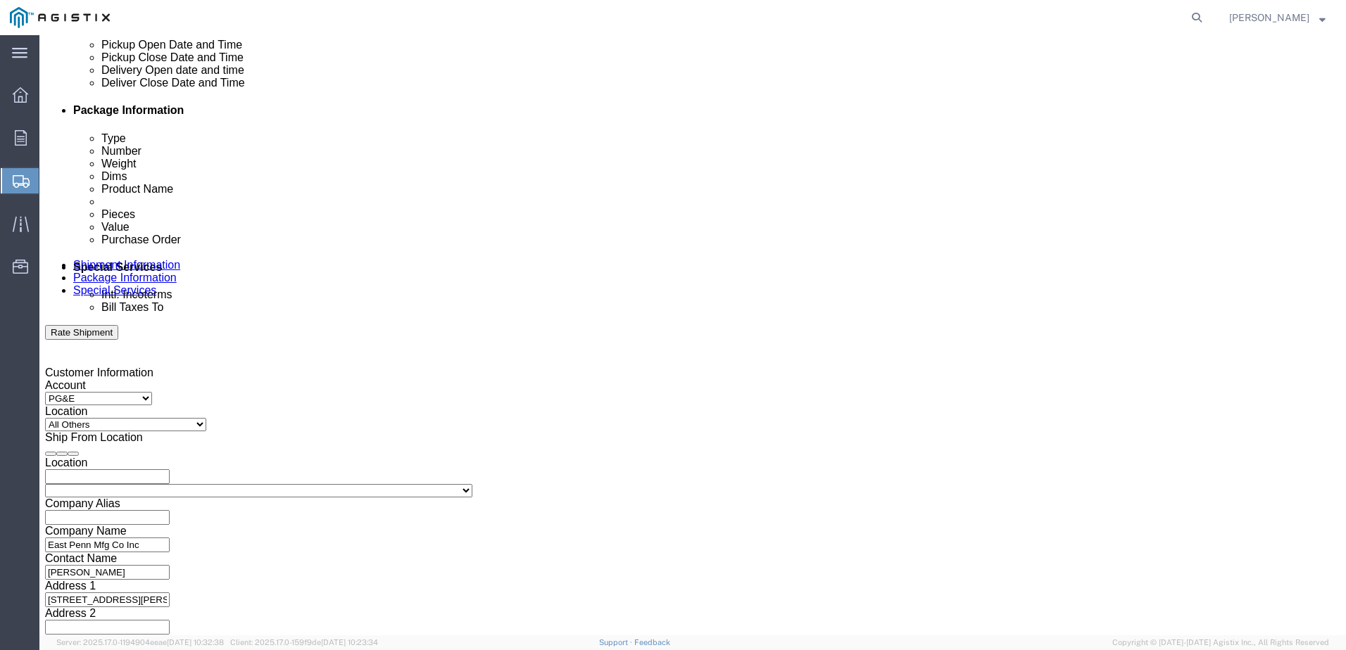
click select "Select Account Type Activity ID Airline Appointment Number ASN Batch Request # …"
select select "PICKUPNUM"
click select "Select Account Type Activity ID Airline Appointment Number ASN Batch Request # …"
click input "text"
type input "A5-L2349"
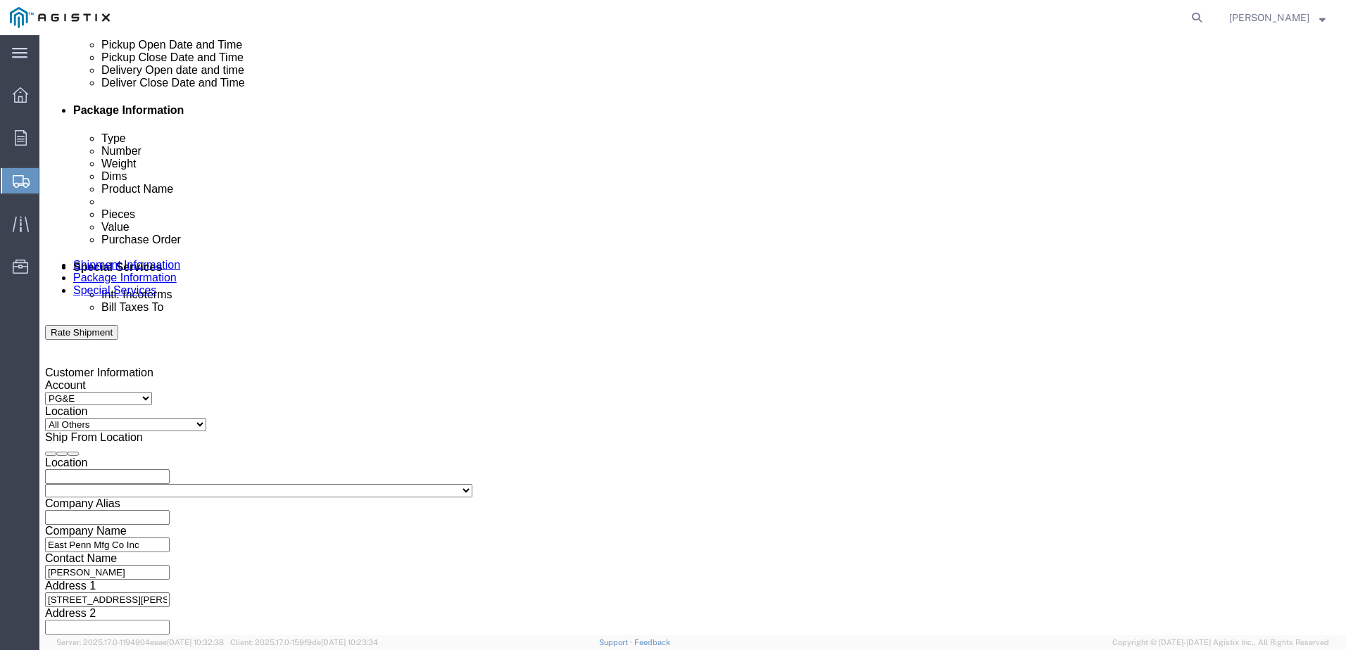
click input "text"
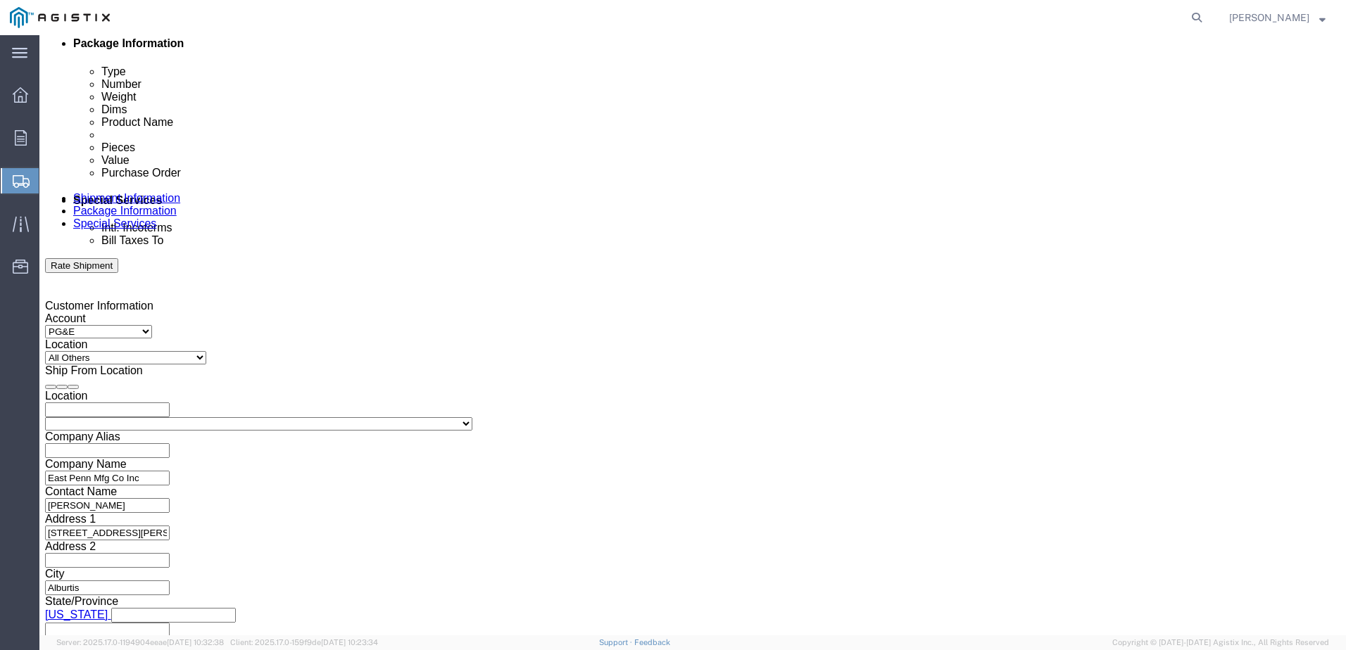
scroll to position [724, 0]
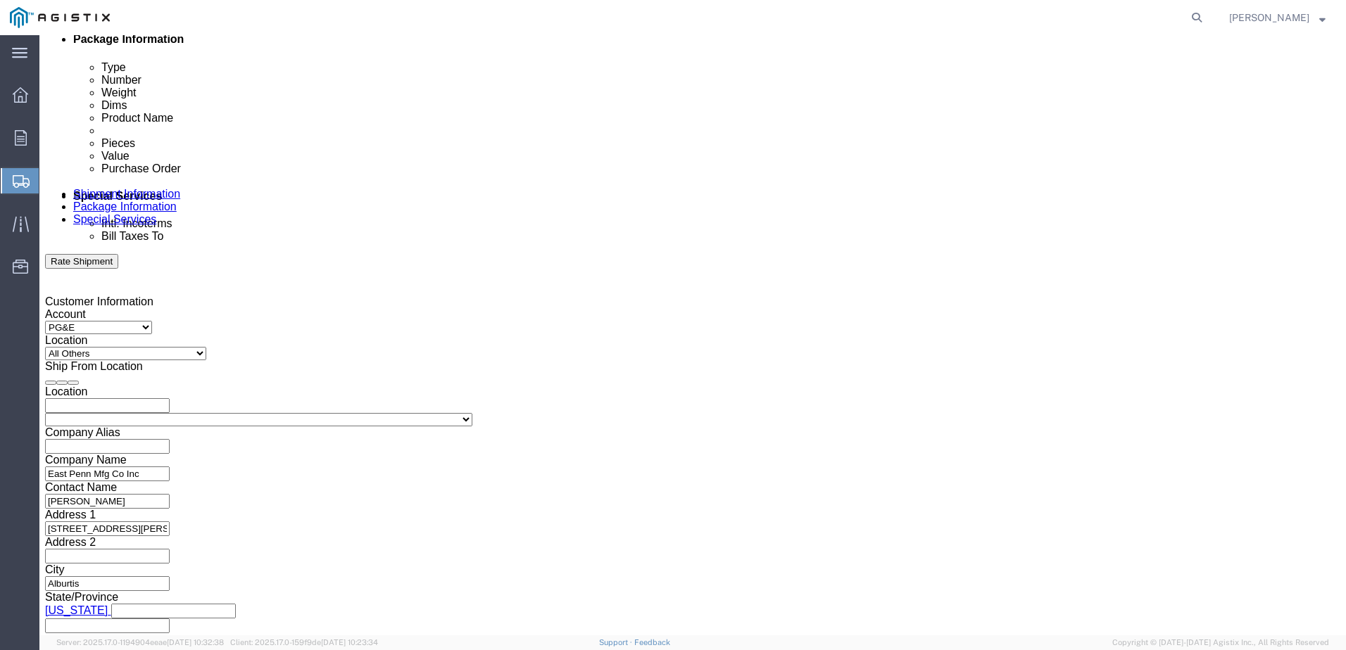
click div "Mode Select Air Less than Truckload Multi-Leg Ocean Freight Rail Small Parcel T…"
click select "Select Air Less than Truckload Multi-Leg Ocean Freight Rail Small Parcel Truckl…"
select select "LTL"
click select "Select Air Less than Truckload Multi-Leg Ocean Freight Rail Small Parcel Truckl…"
click select "Select Straight Truck"
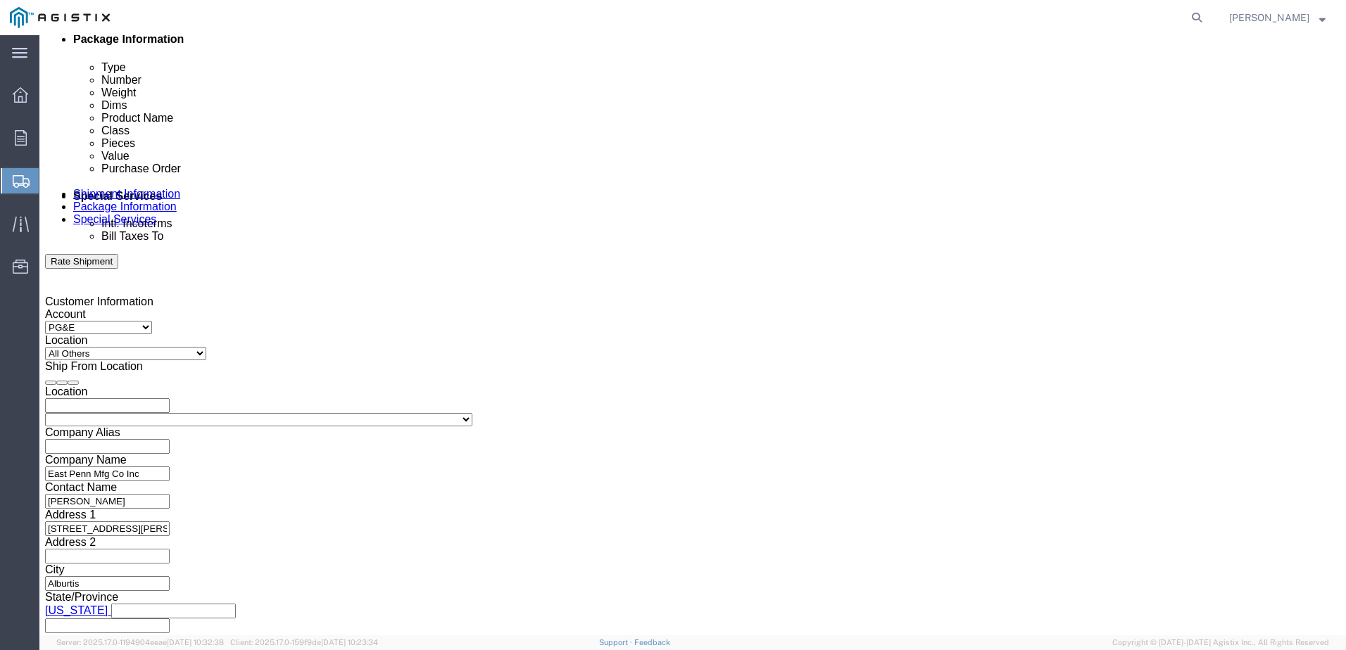
click h3 "Leg 1"
click button "Continue"
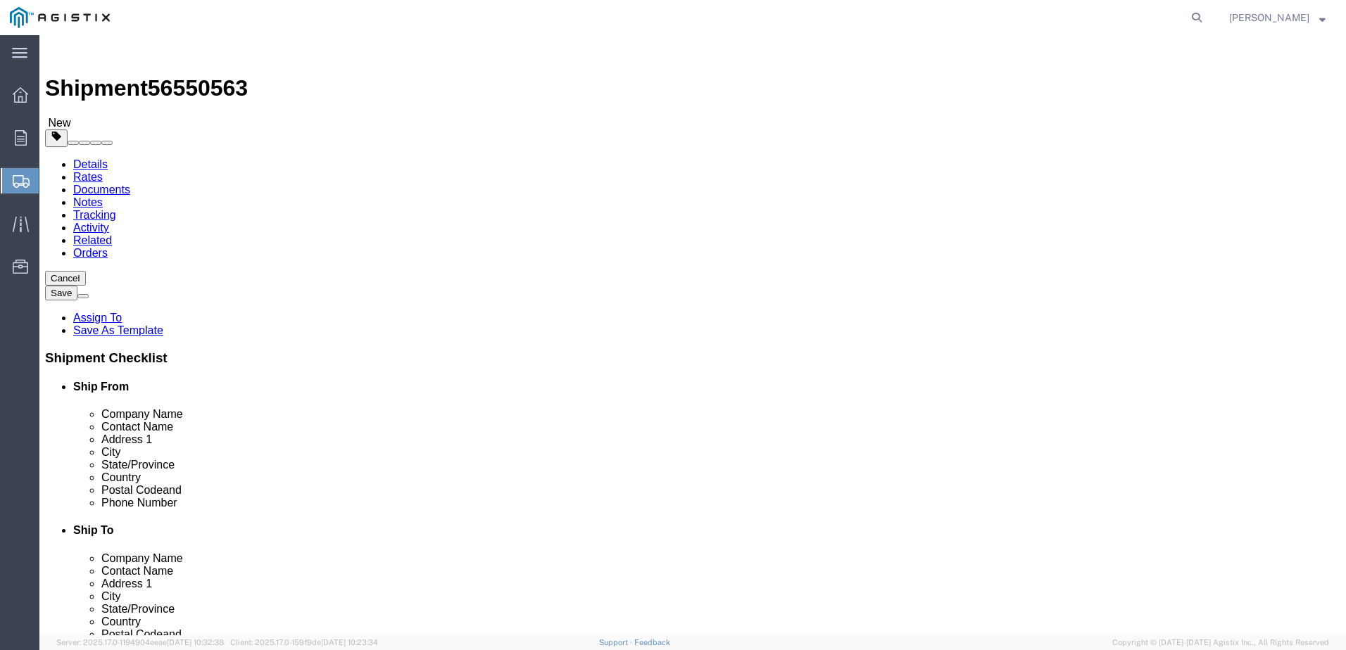
click select "Select Bulk Bundle(s) Cardboard Box(es) Carton(s) Crate(s) Drum(s) (Fiberboard)…"
select select "PSNS"
click select "Select Bulk Bundle(s) Cardboard Box(es) Carton(s) Crate(s) Drum(s) (Fiberboard)…"
click input "text"
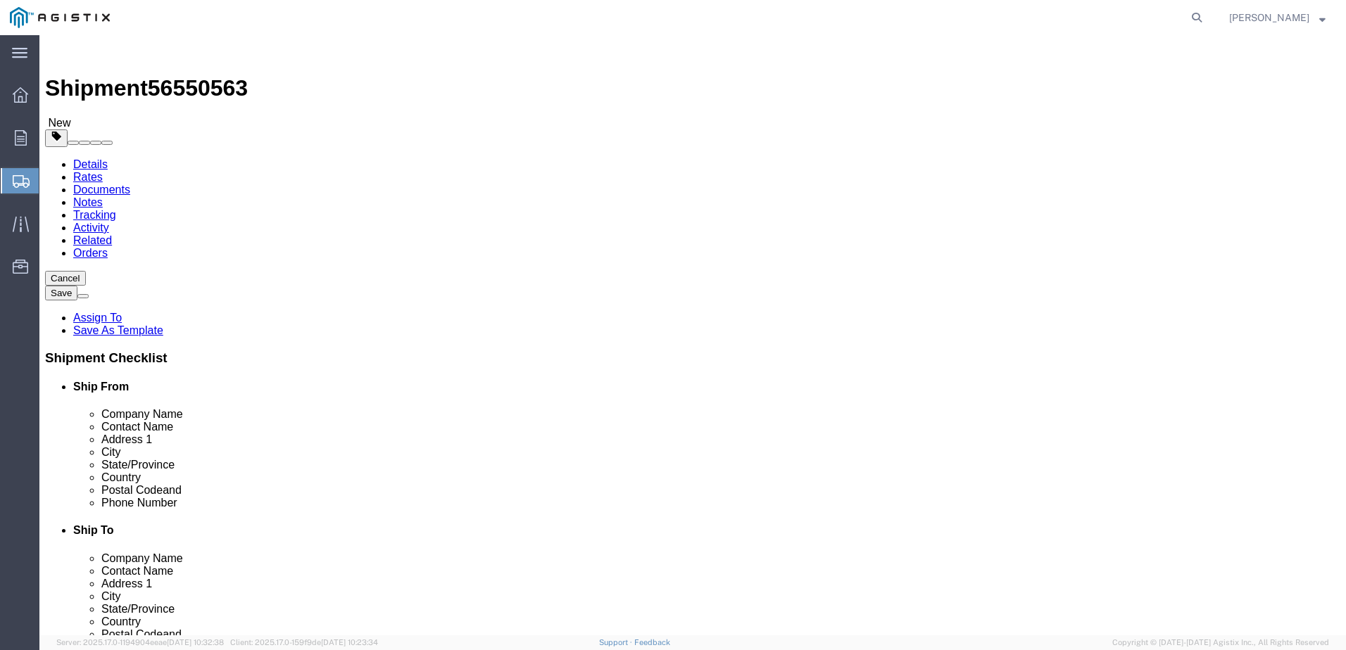
type input "44"
type input "40"
type input "33"
click input "0.00"
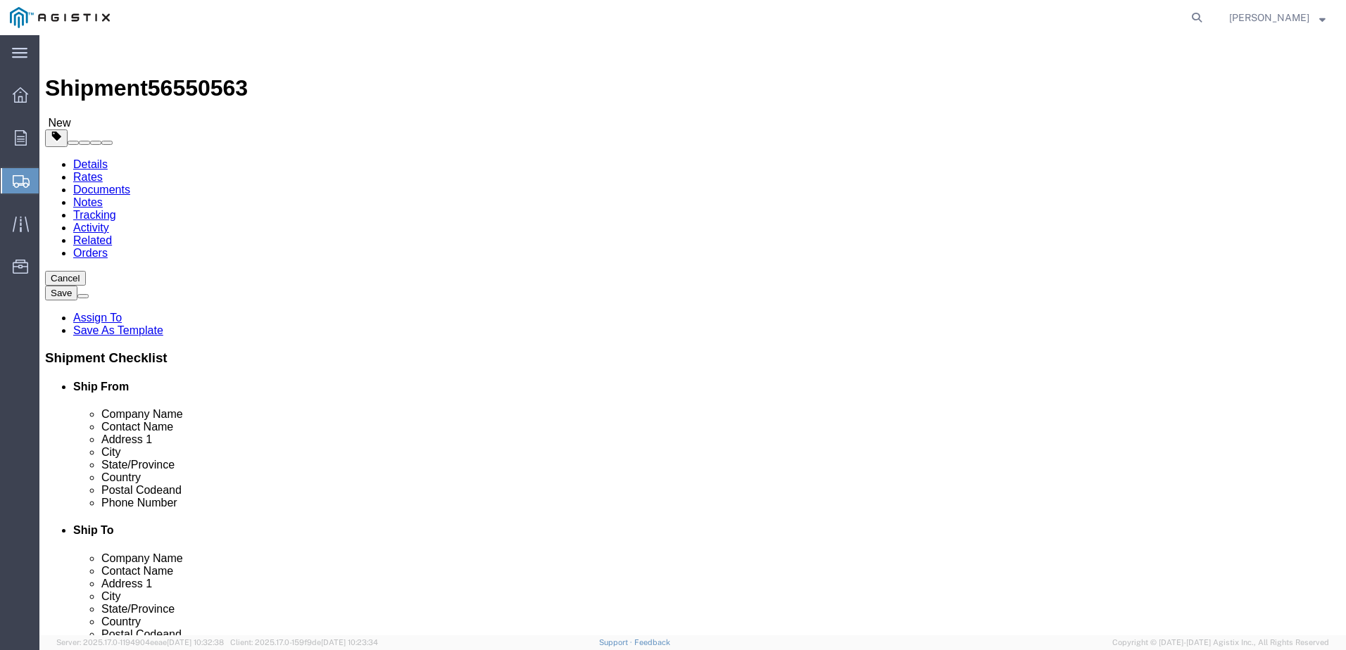
type input "638"
click div "1 x Pallet(s) Standard (Not Stackable) Package Type Select Bulk Bundle(s) Cardb…"
click link "Add Package"
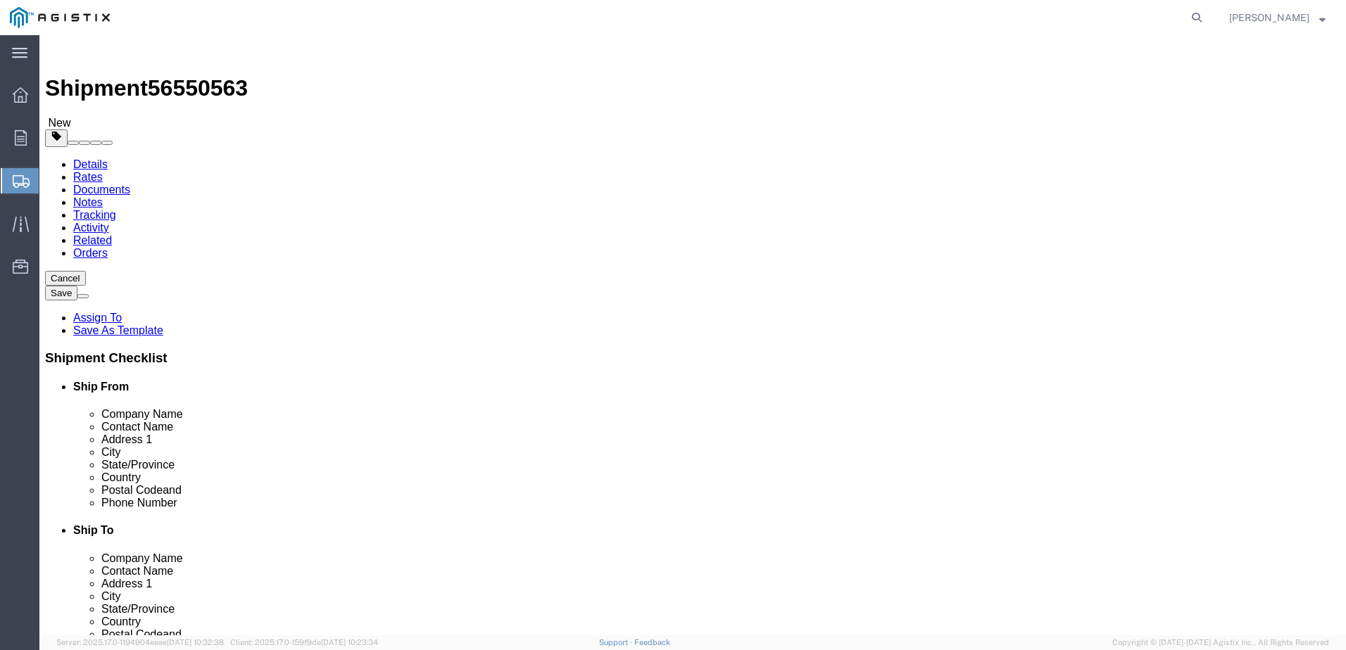
select select "PSNS"
select select "CBOX"
click span "button"
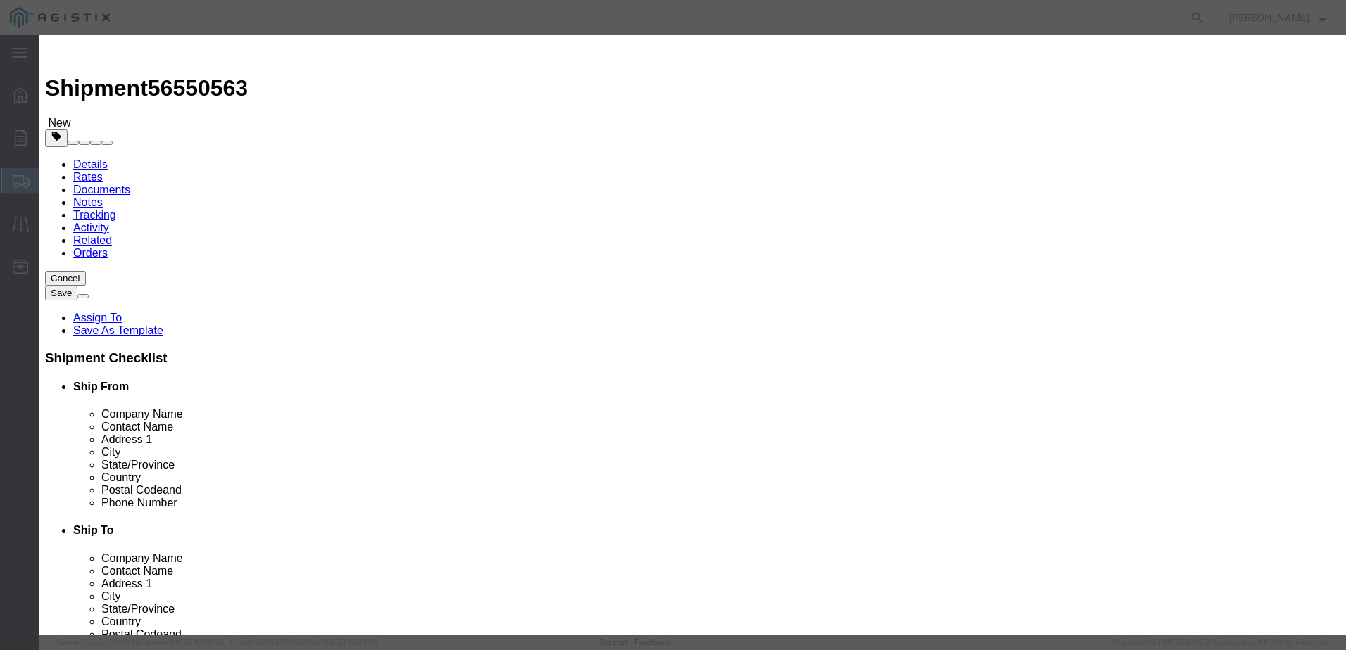
click button "Yes"
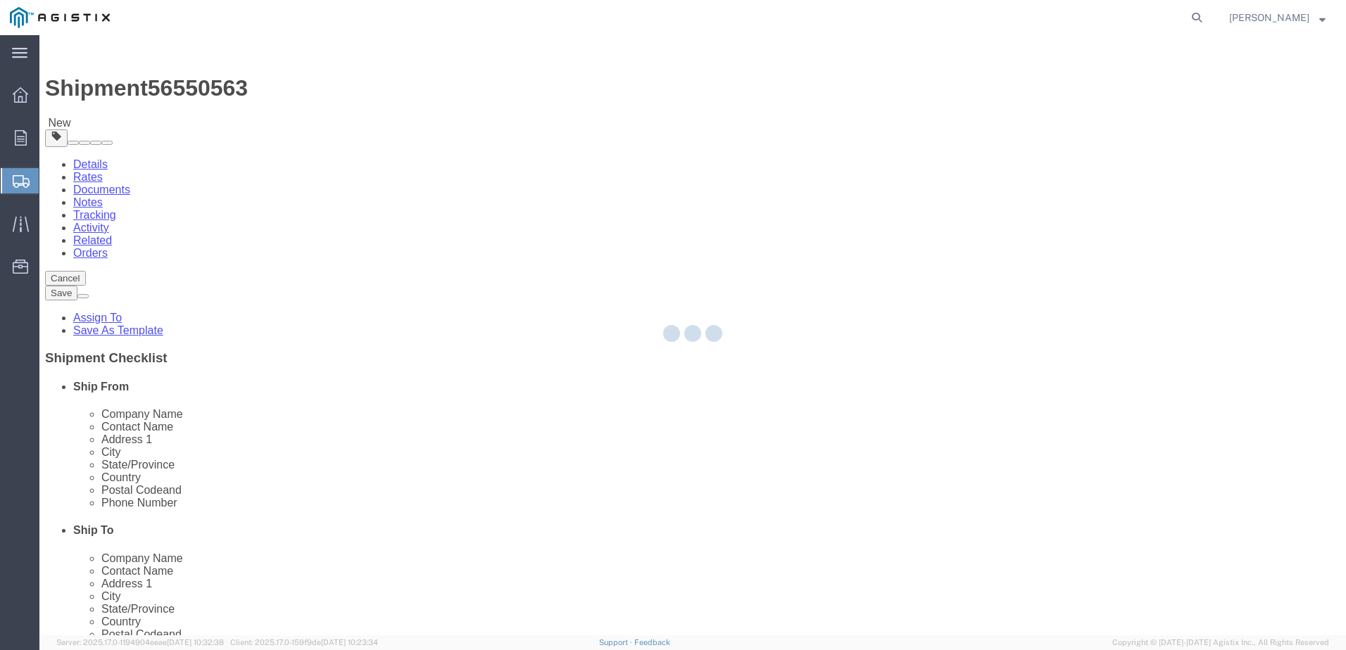
select select "PSNS"
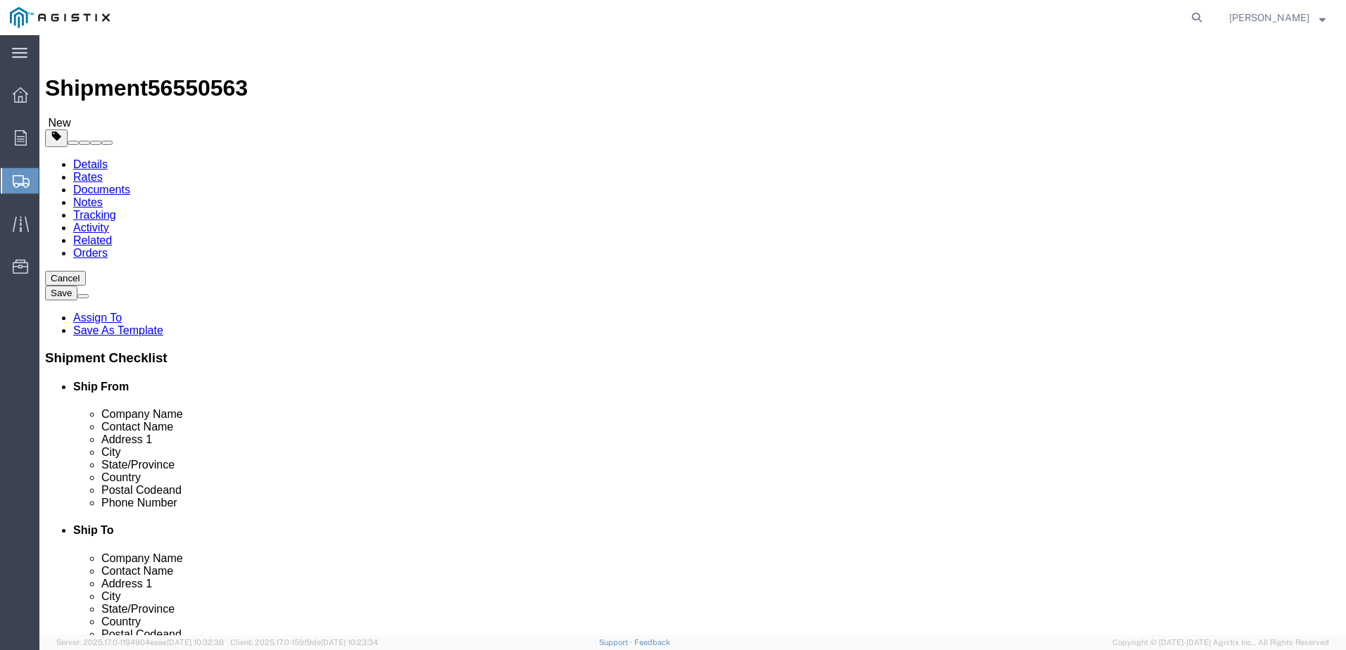
click span "button"
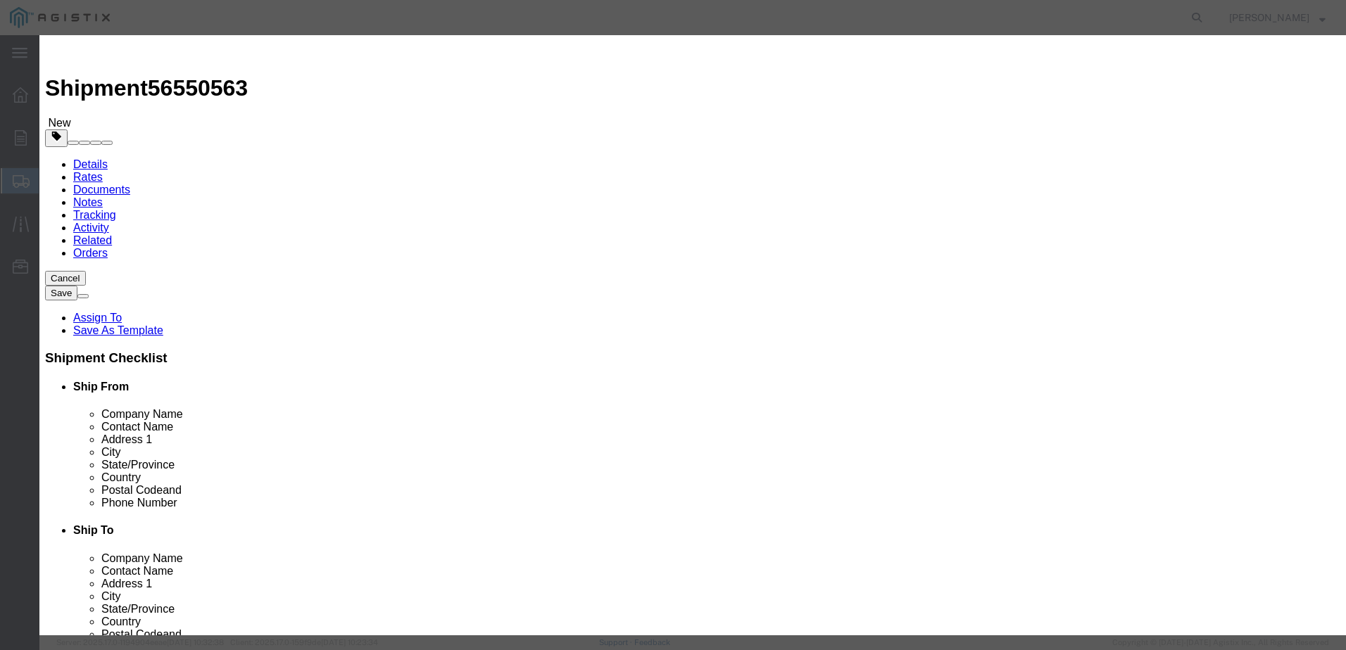
click input "text"
type input "NON-HAZOURDAS,NON SPILLABLE BATTERIES"
type input "1783"
click input "0"
type input "4"
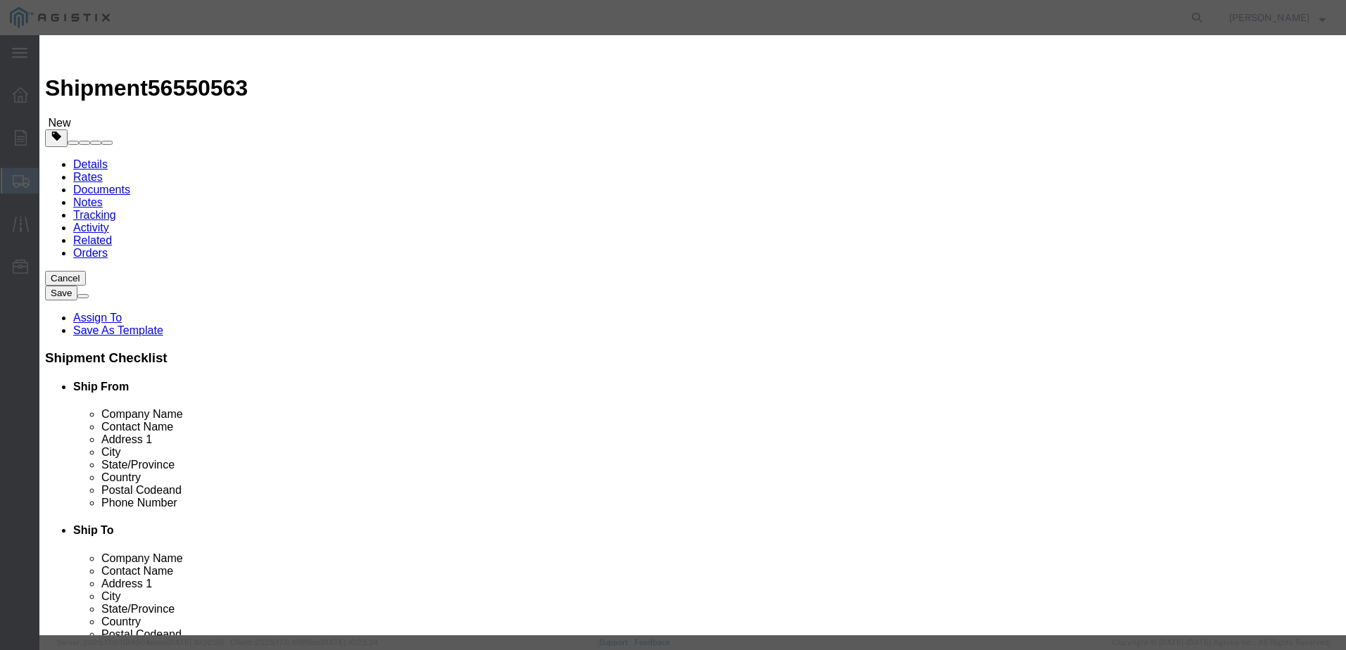
type input "7132"
click div "Product Name NON-HAZOURDAS,NON SPILLABLE BATTERIES Pieces 4 Select Bag Barrels …"
click select "Select 50 55 60 65 70 85 92.5 100 125 175 250 300 400"
select select "65"
click select "Select 50 55 60 65 70 85 92.5 100 125 175 250 300 400"
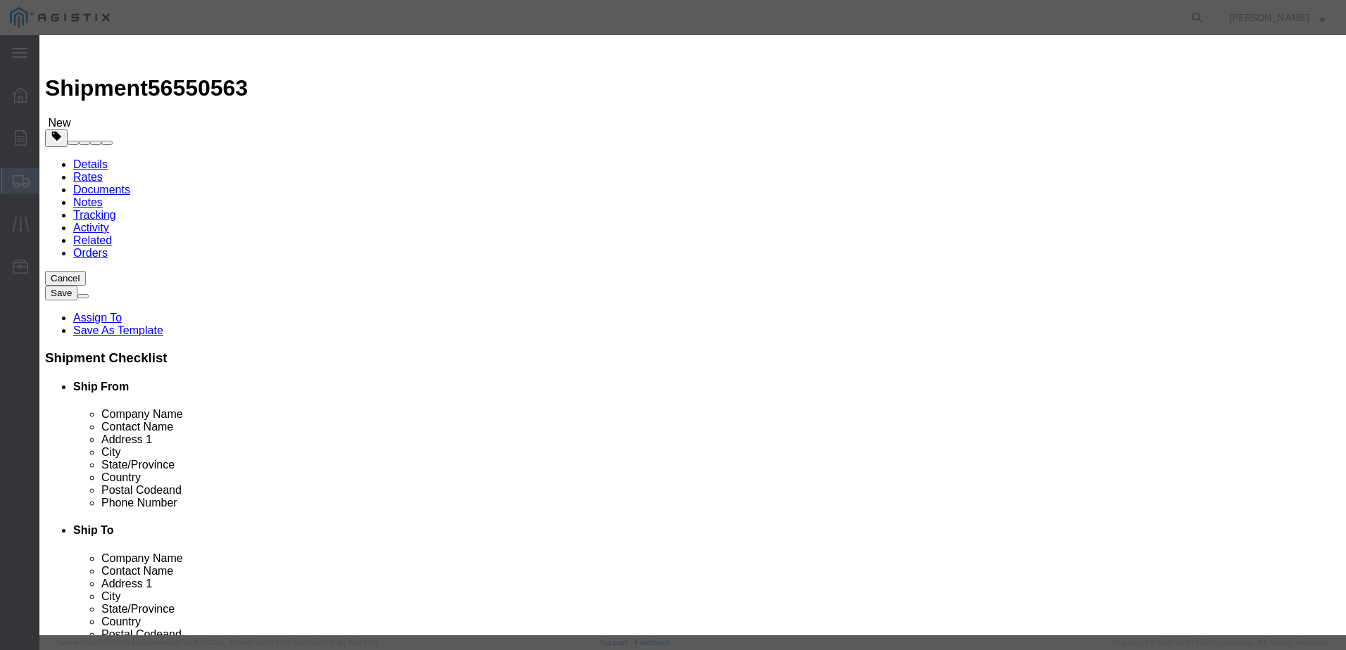
click input "4"
type input "1"
type input "1783"
click div "Product Name NON-HAZOURDAS,NON SPILLABLE BATTERIES Pieces 1 Select Bag Barrels …"
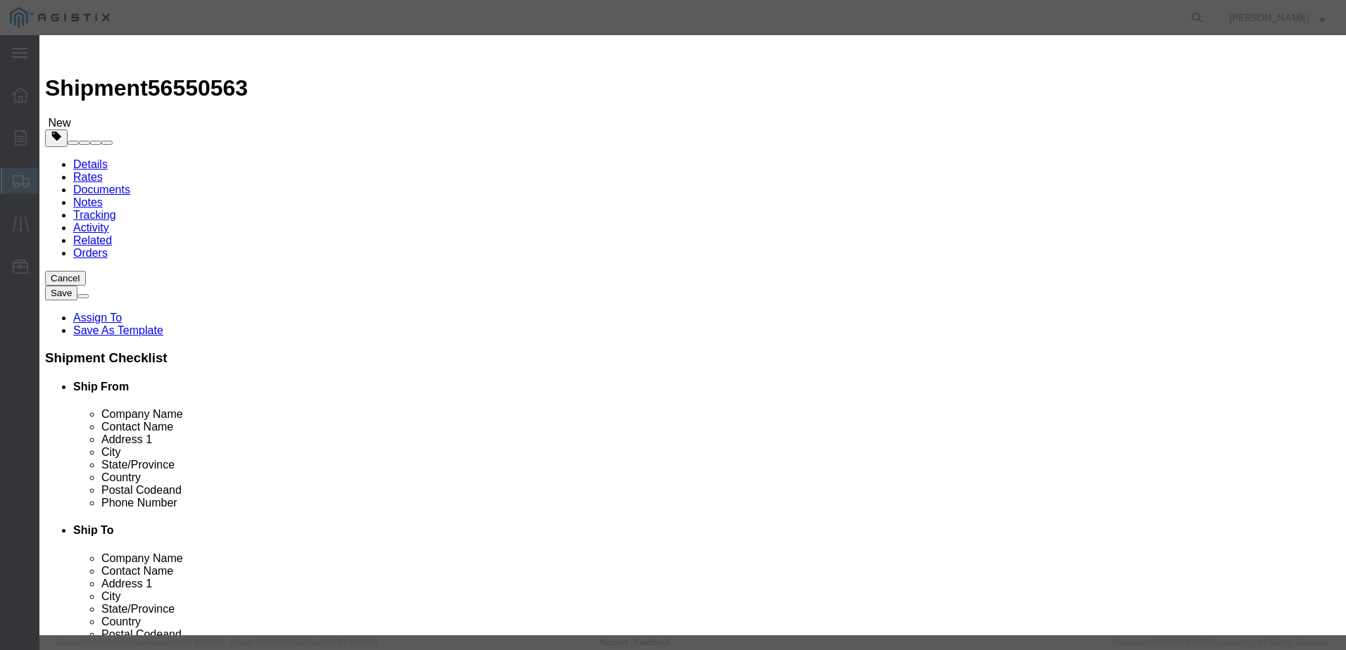
click input "1"
type input "4"
type input "7132"
click div "Select Bag Barrels 100Board Feet Bottle Box Blister Pack Carats Can Capsule Car…"
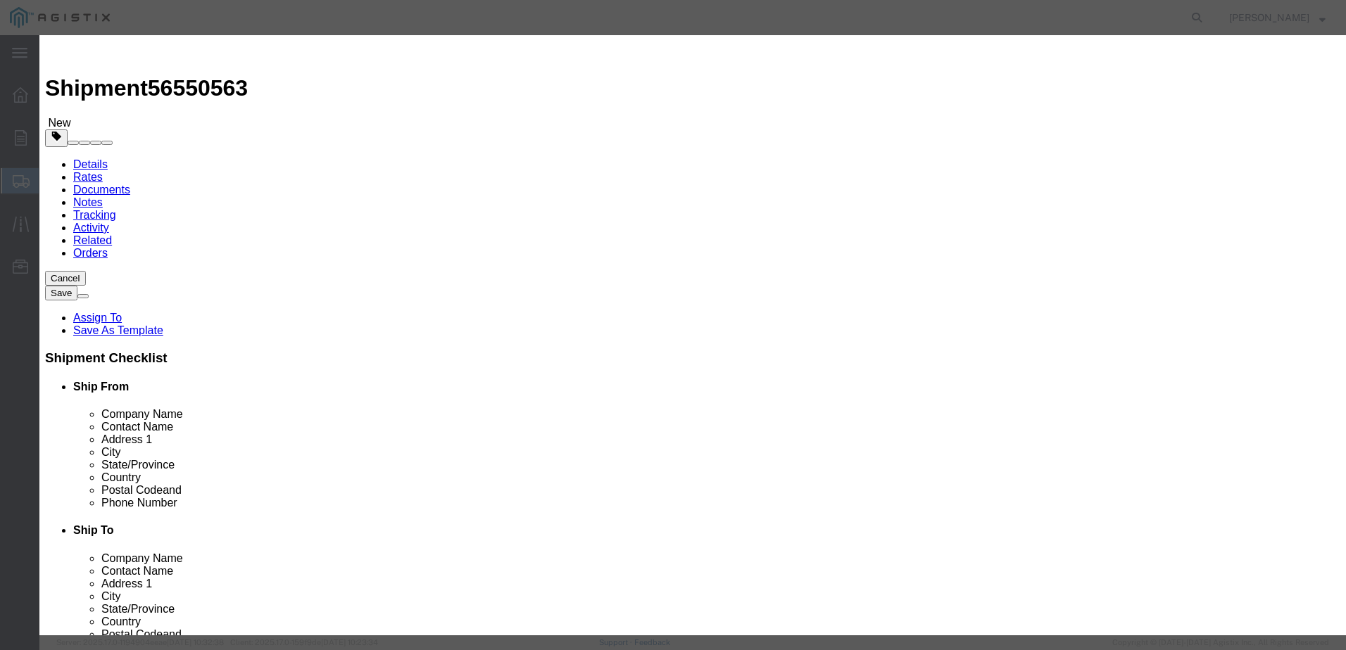
click select "Select Bag Barrels 100Board Feet Bottle Box Blister Pack Carats Can Capsule Car…"
click button "Save & Close"
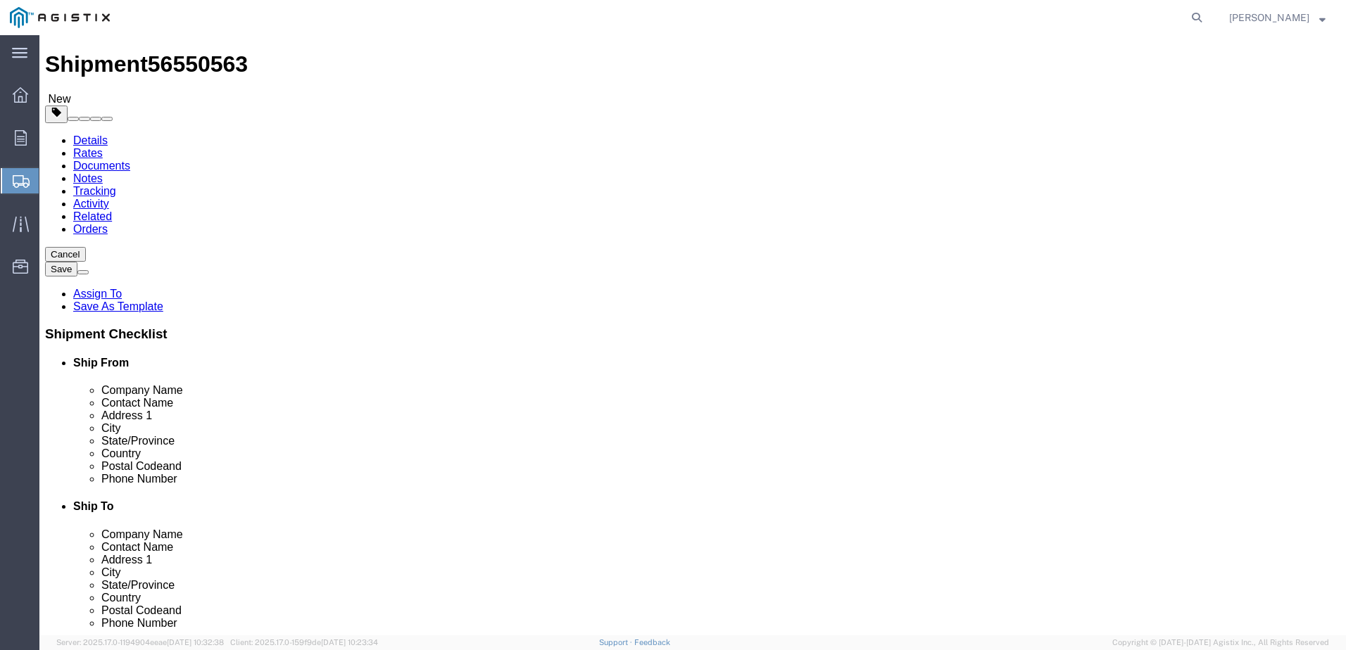
scroll to position [31, 0]
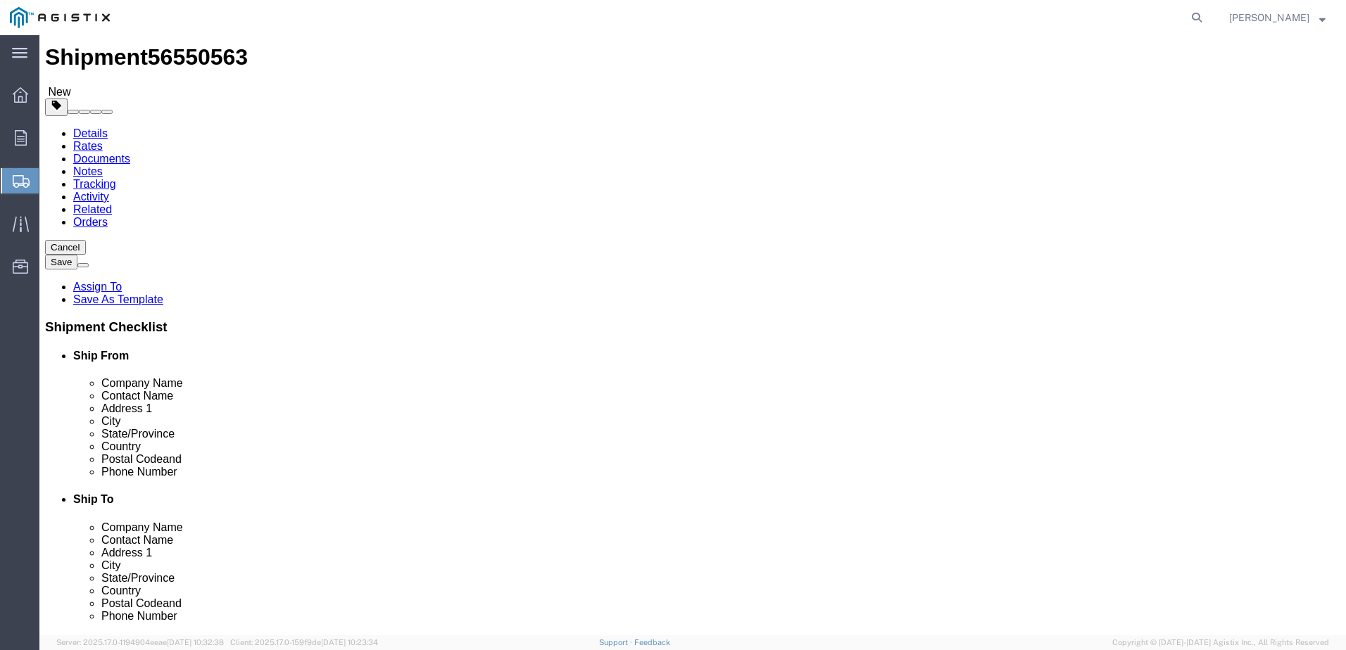
click span "Purchase Order"
click span "button"
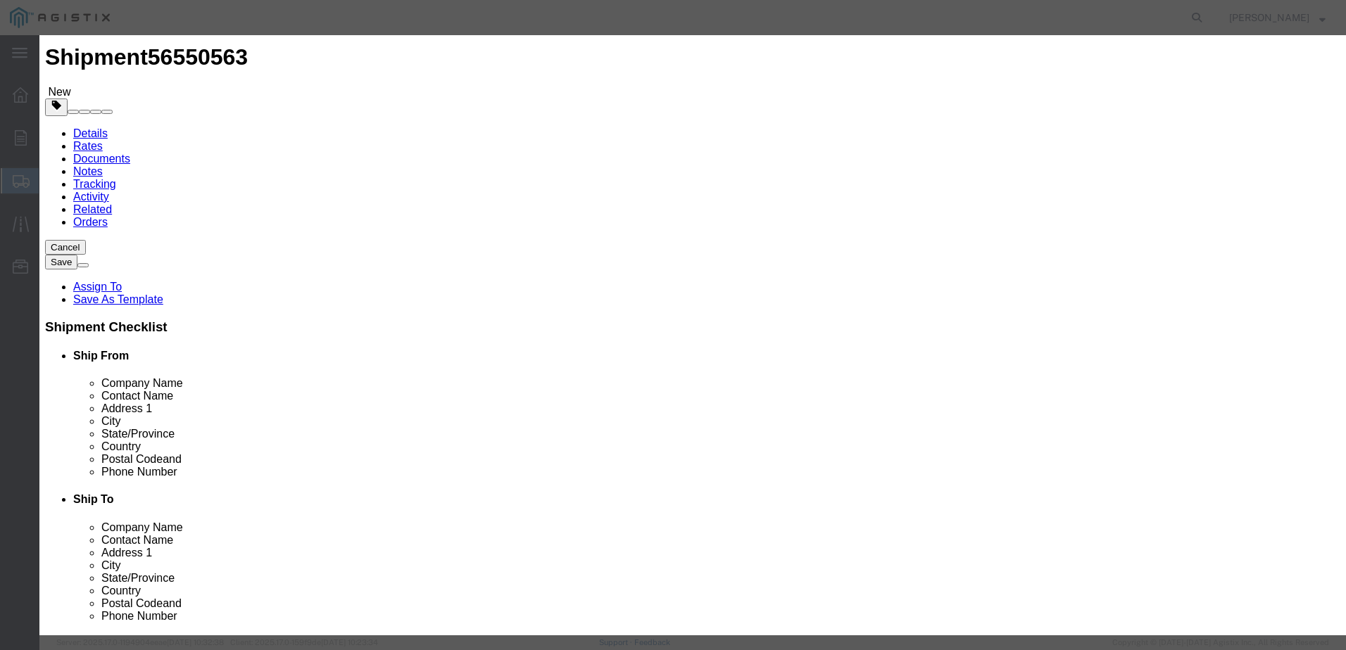
click button "Close"
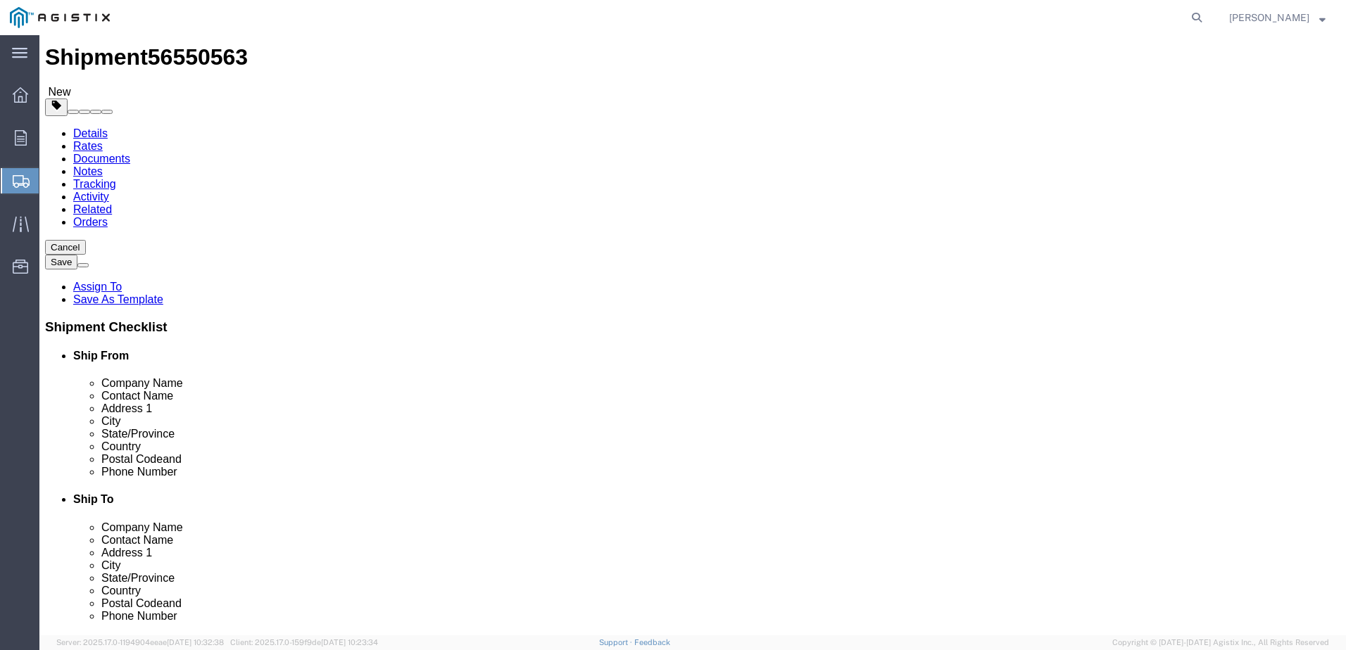
click div "1 x Pallet(s) Standard (Not Stackable) Package Type Select Bulk Bundle(s) Cardb…"
click dd "4.00 Each"
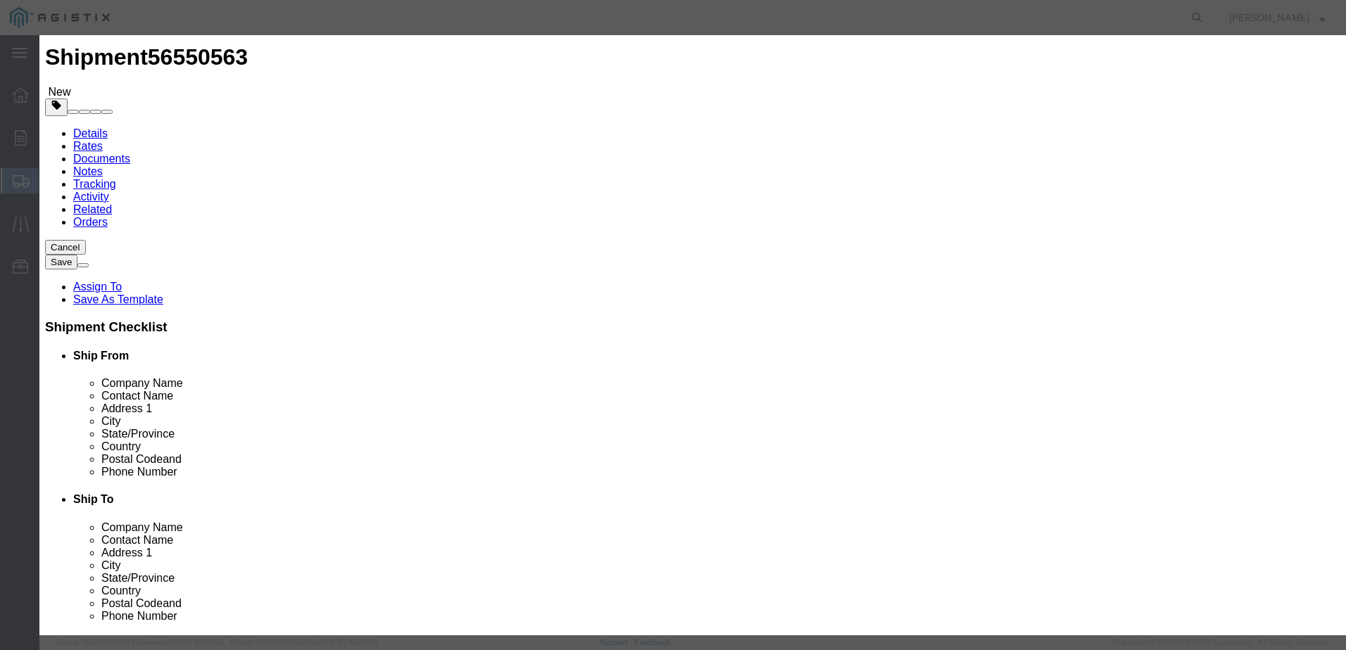
click button "Close"
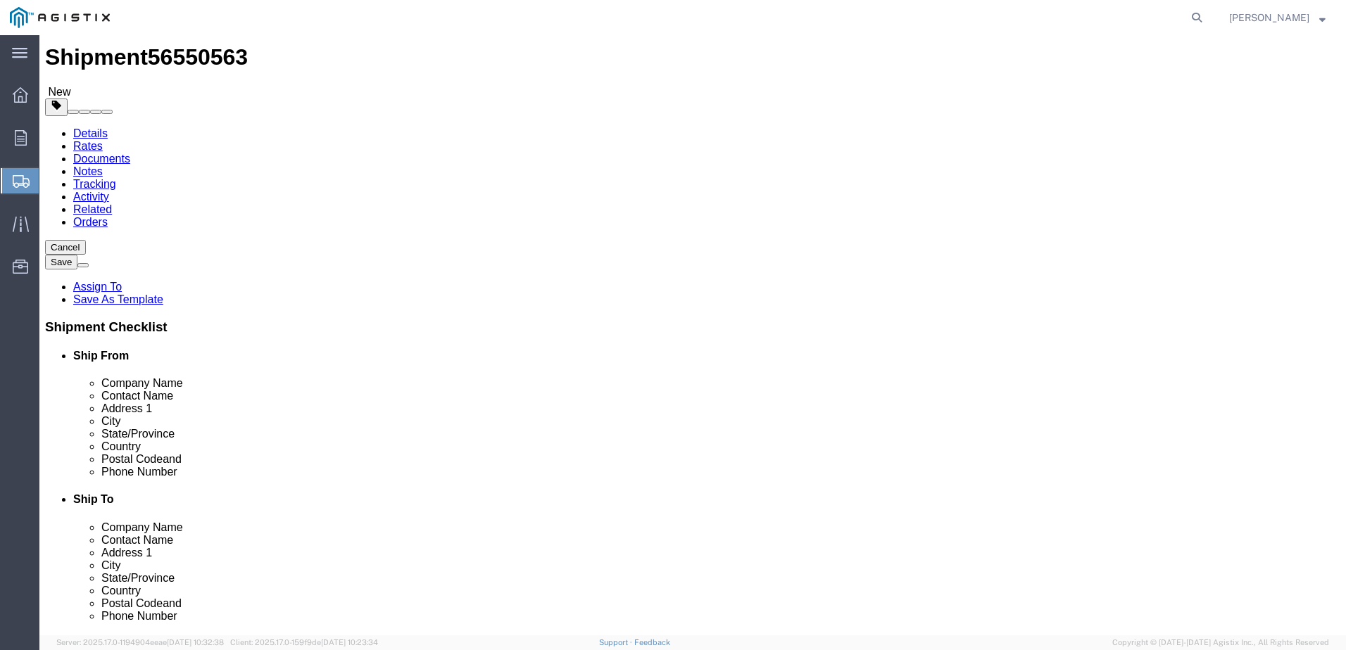
click button "Previous"
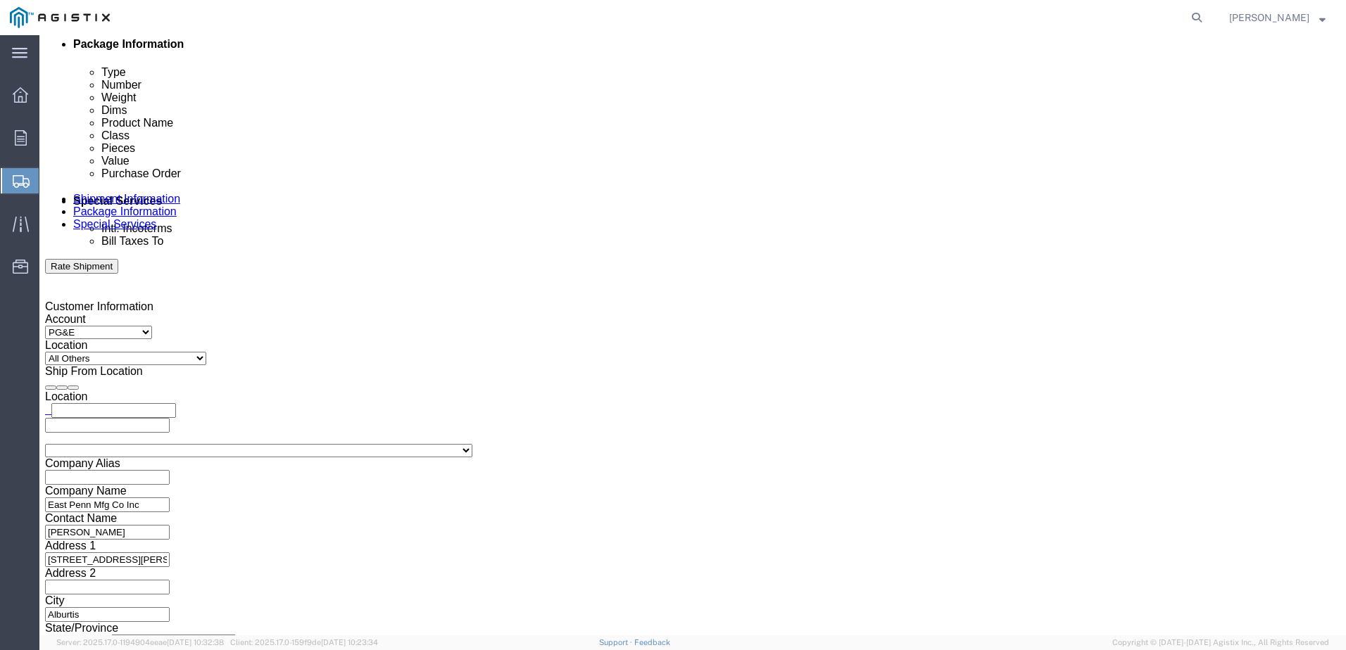
scroll to position [653, 0]
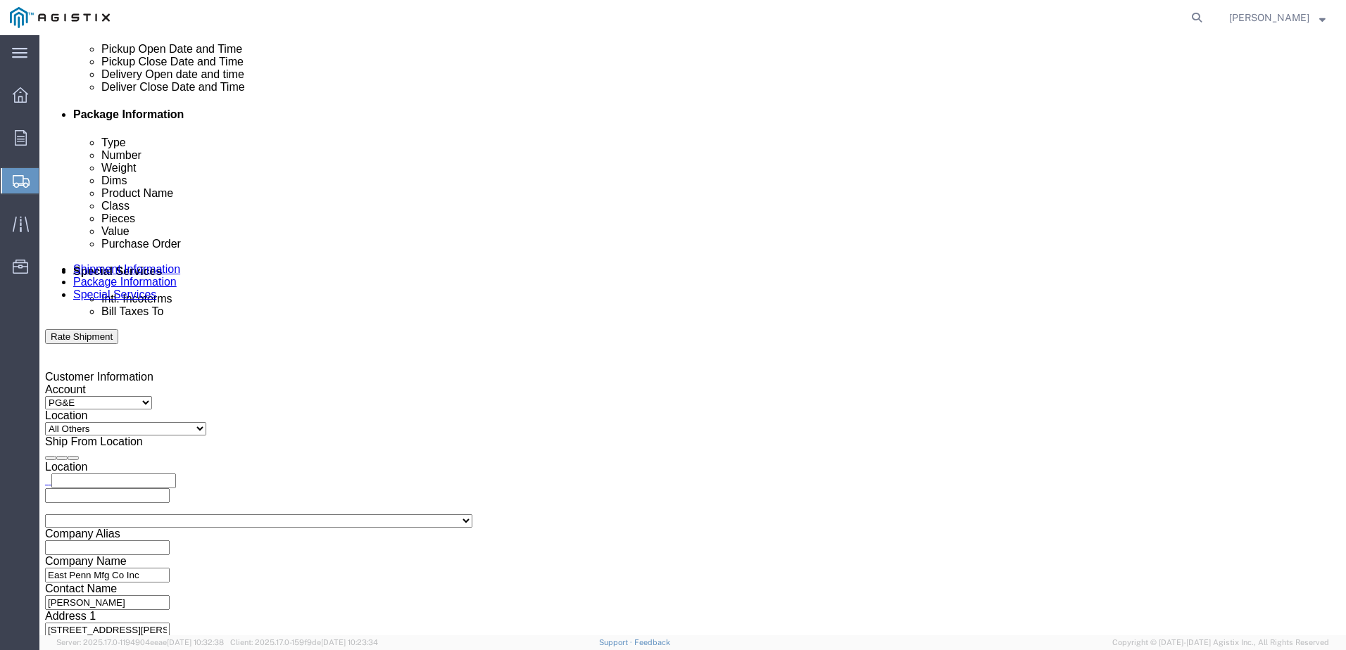
click input "text"
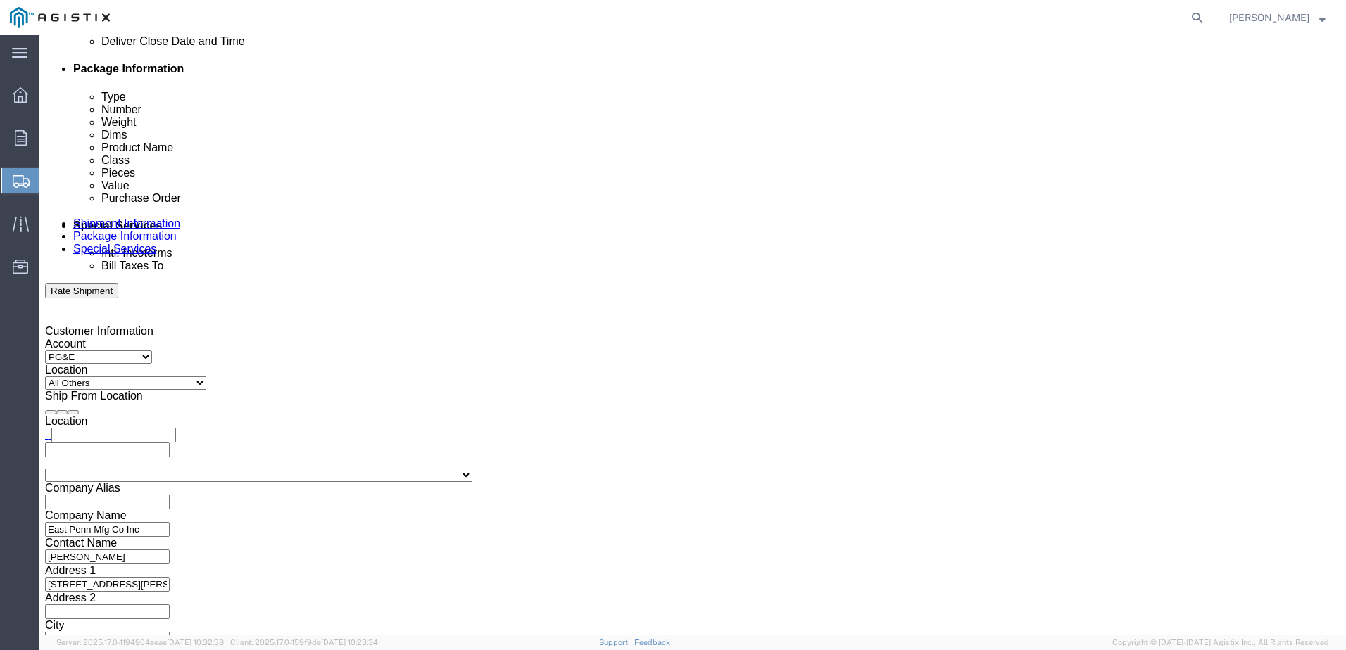
scroll to position [724, 0]
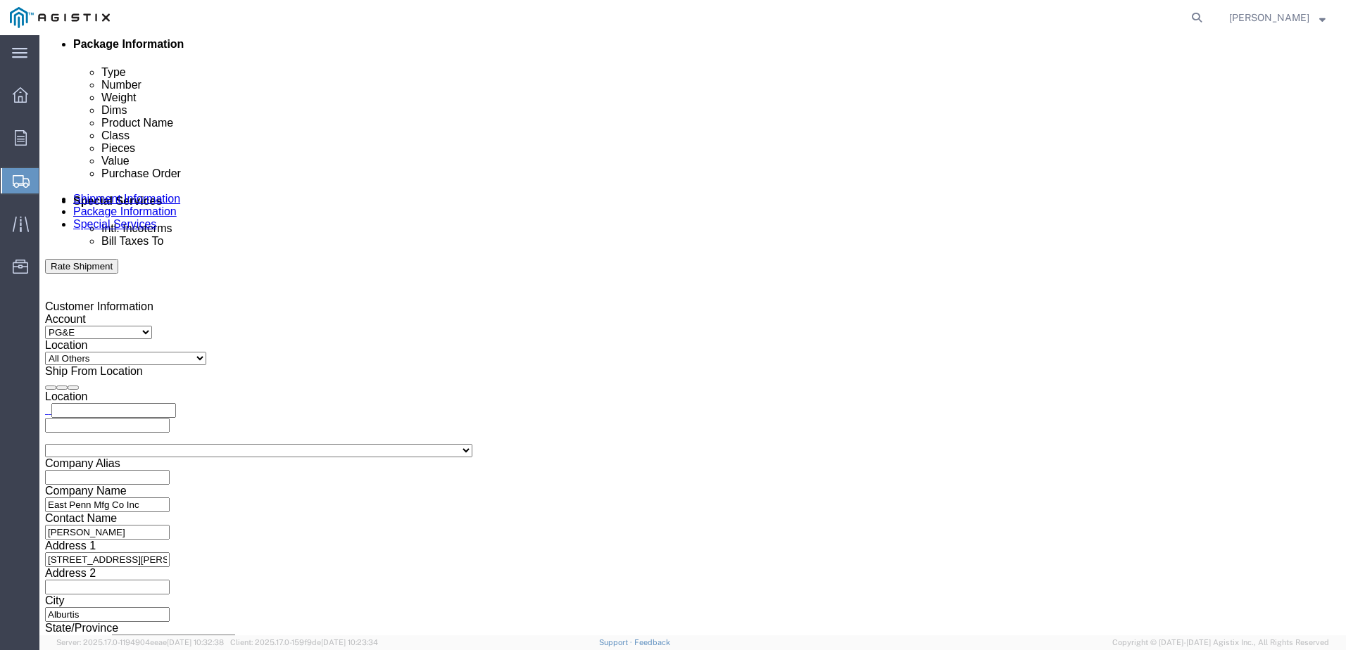
click input "text"
click div "Select Account Type Activity ID Airline Appointment Number ASN Batch Request # …"
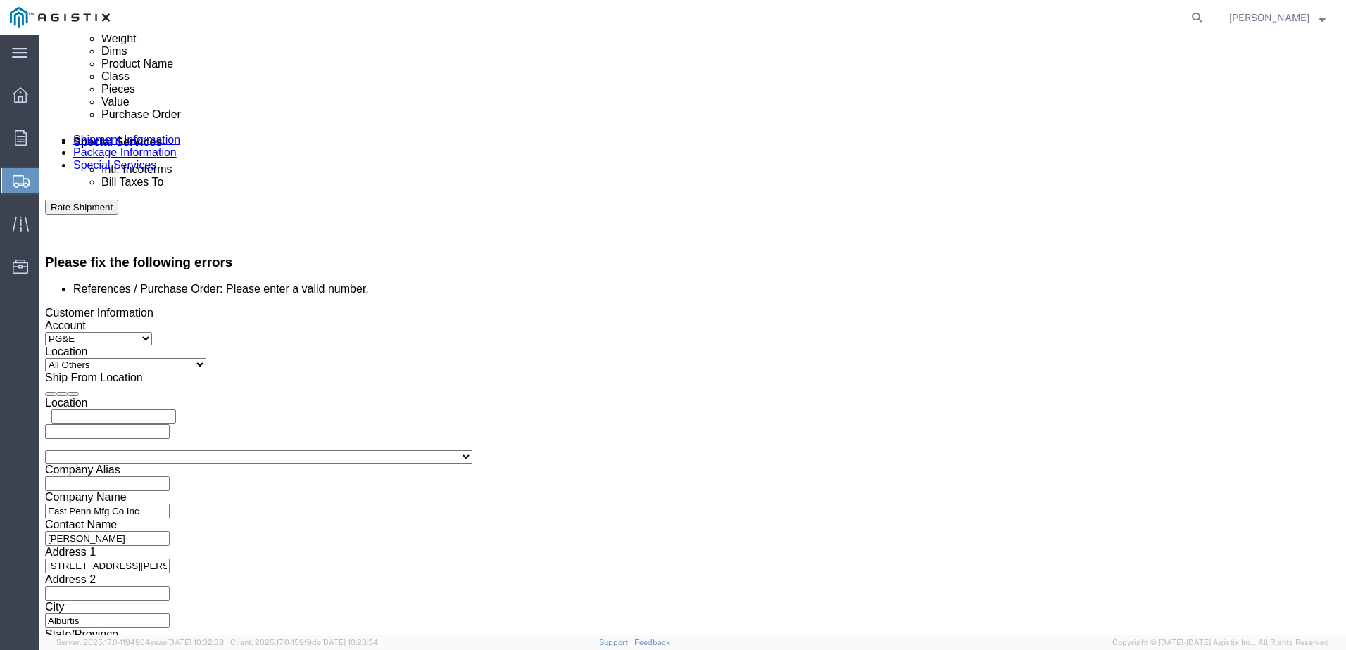
click button "Continue"
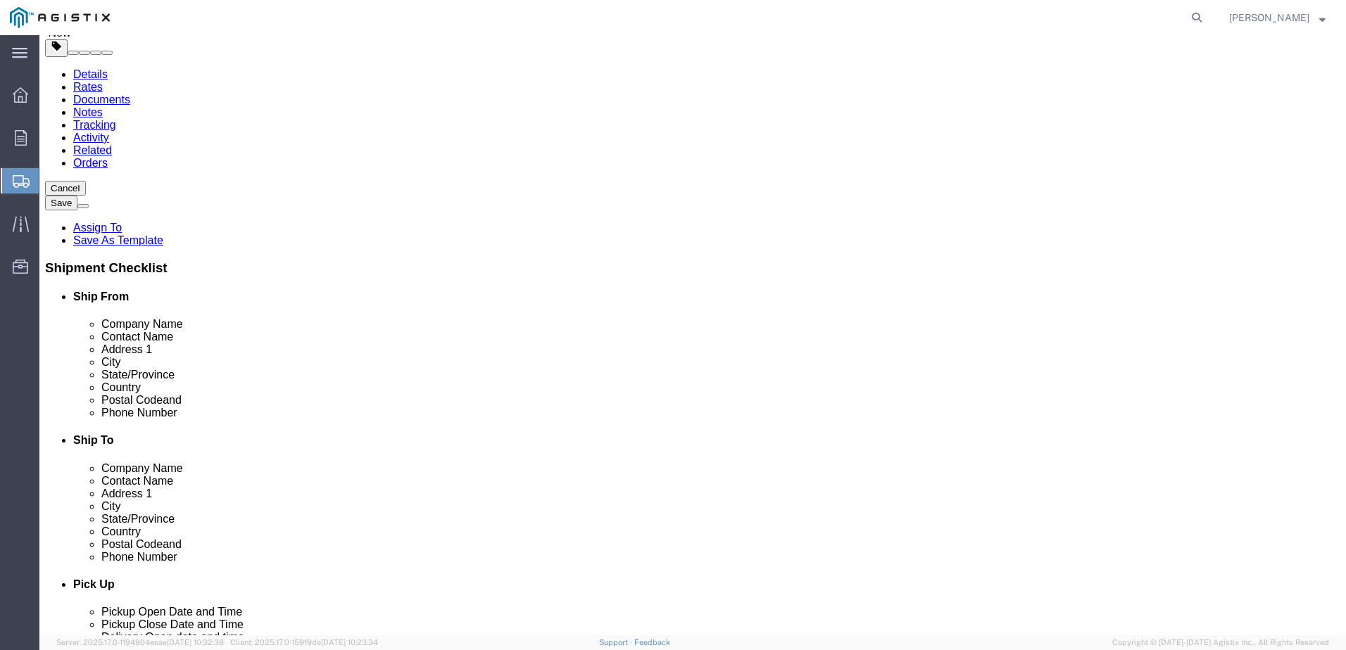
click icon
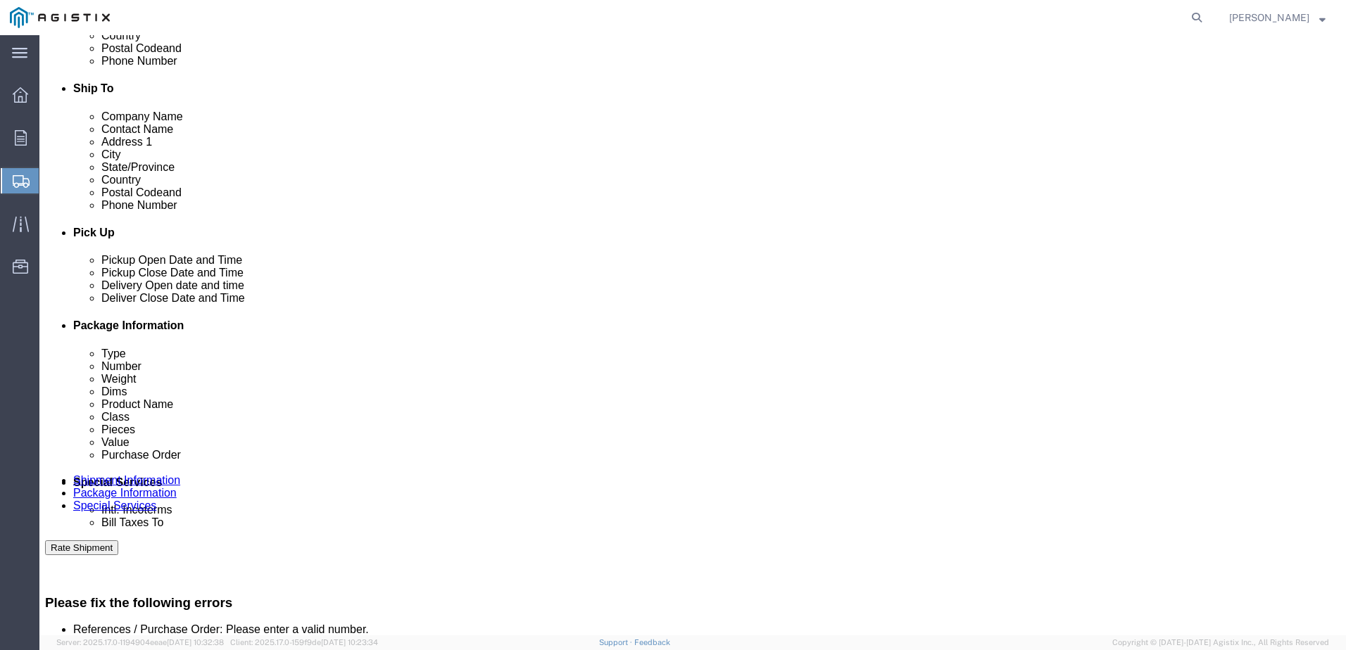
scroll to position [783, 0]
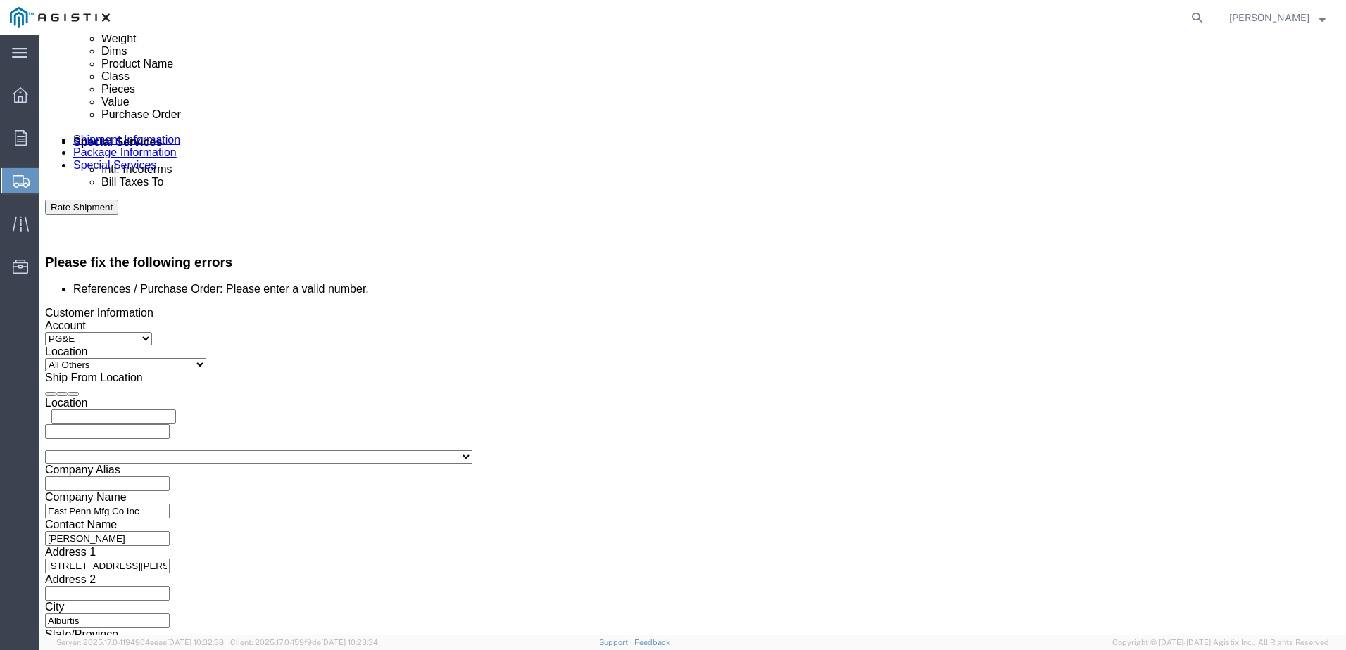
click button "Continue"
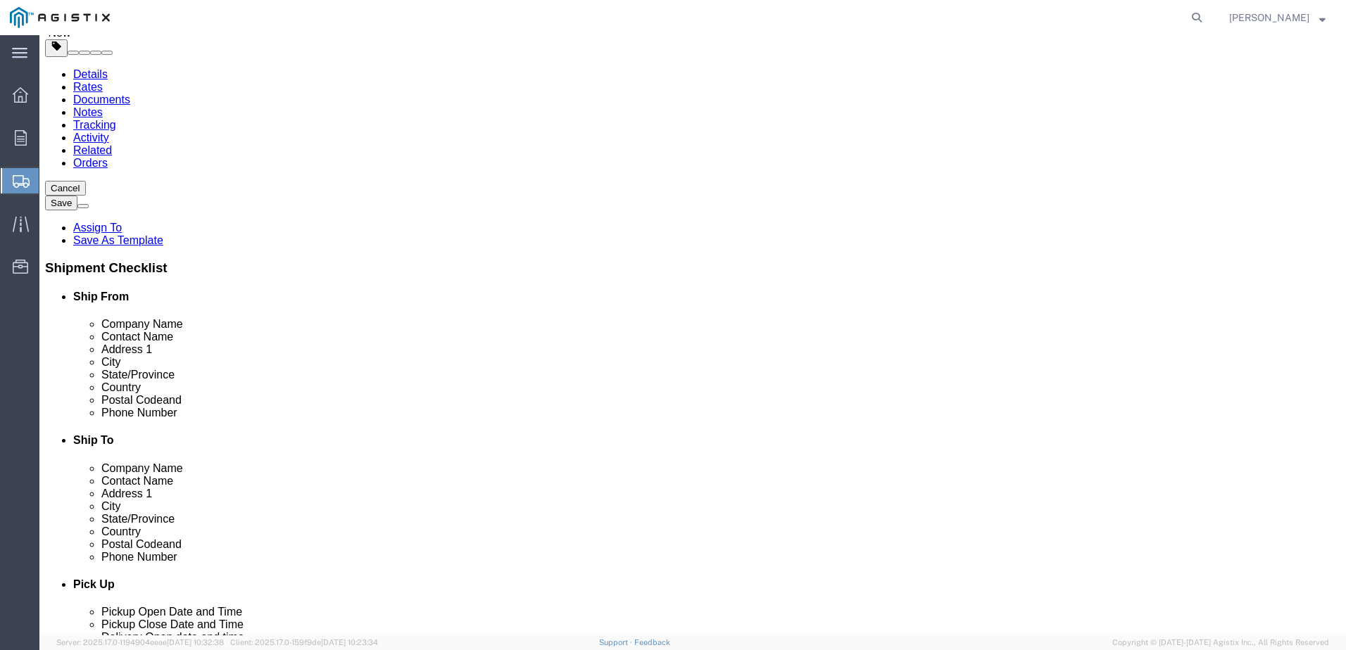
click button "Continue"
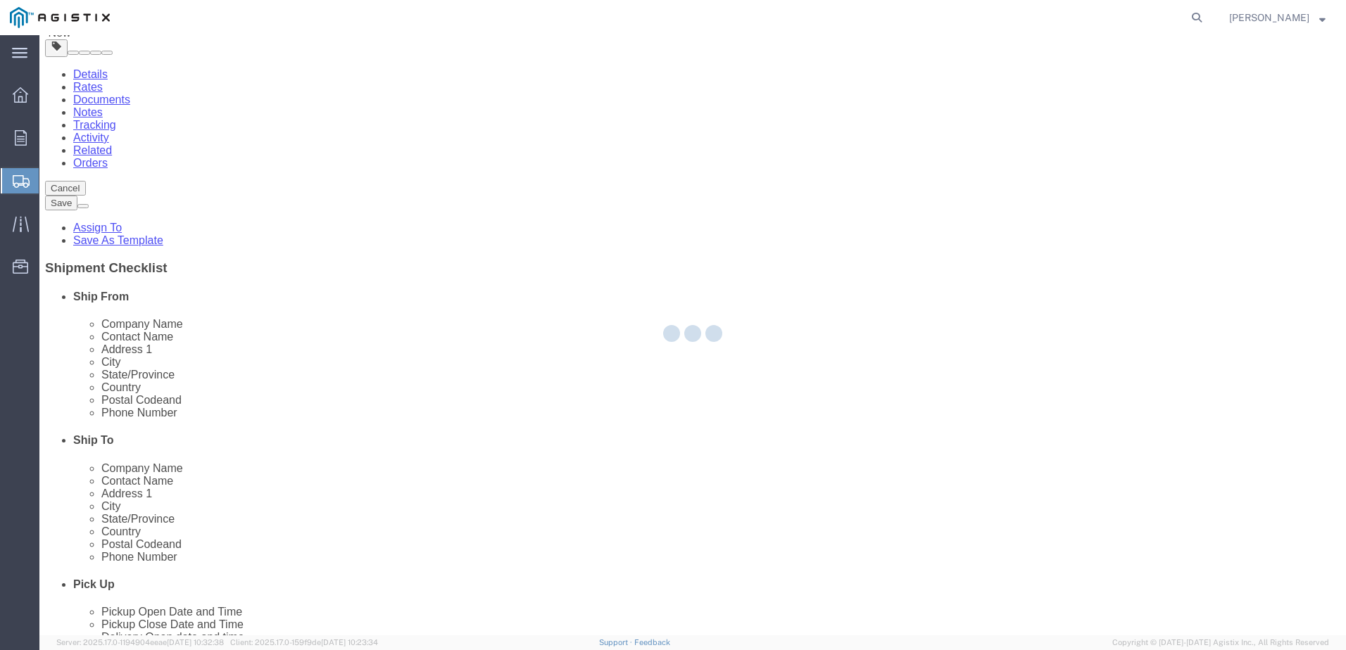
scroll to position [0, 0]
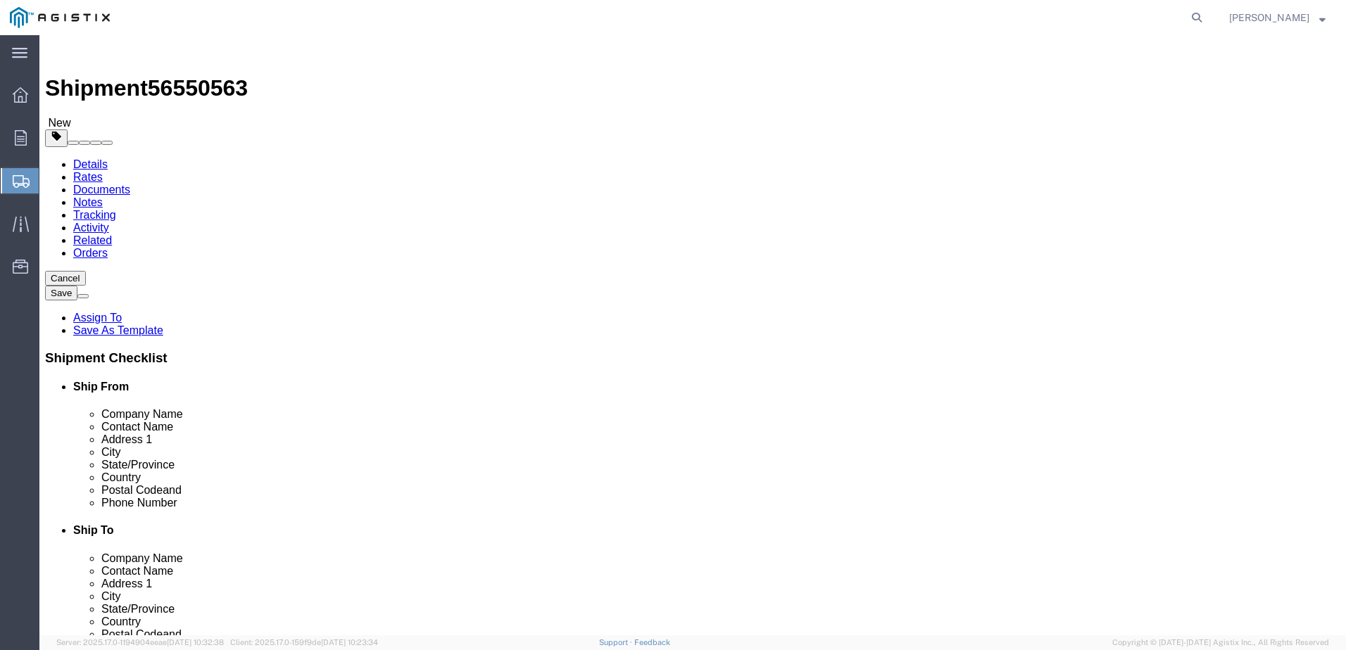
click button "Previous"
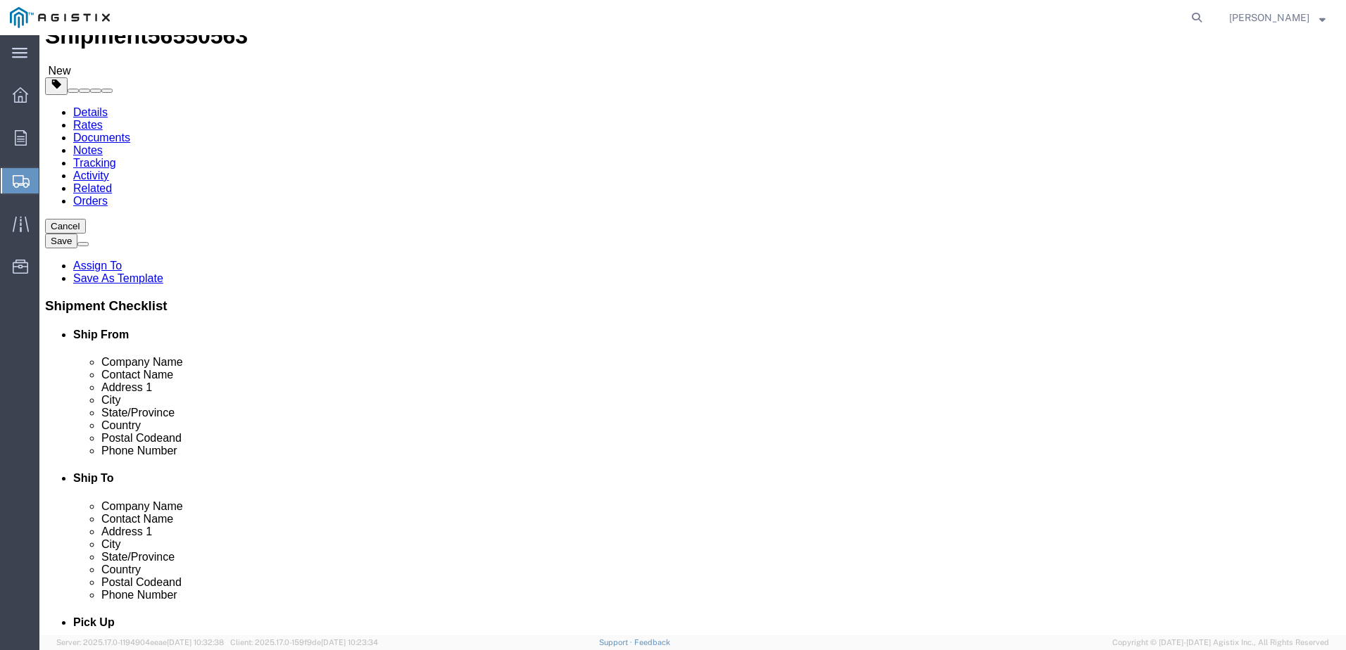
scroll to position [90, 0]
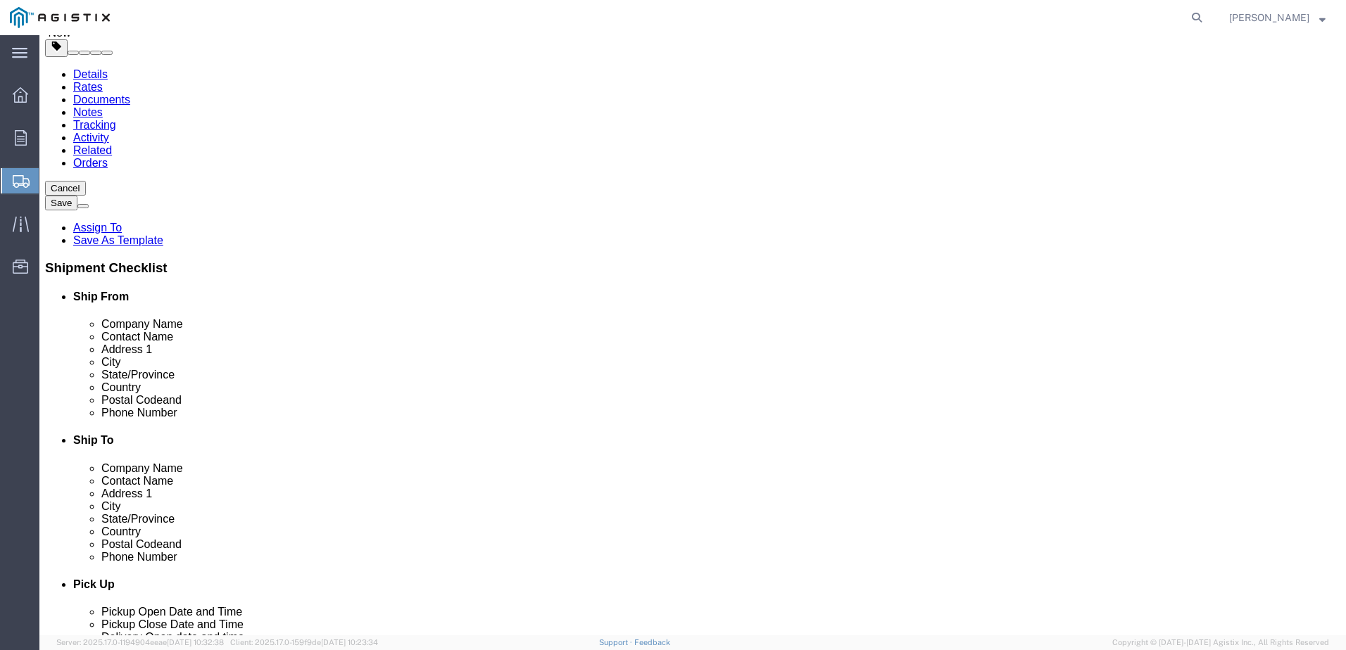
click button "Previous"
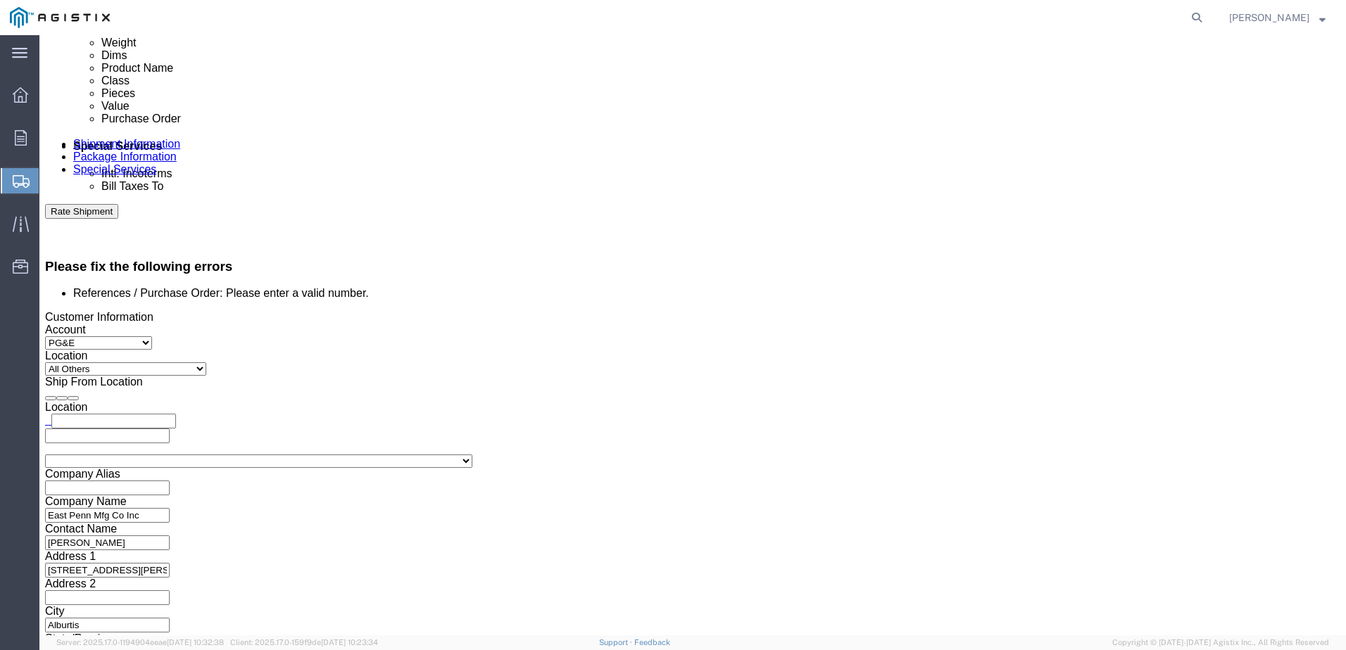
scroll to position [783, 0]
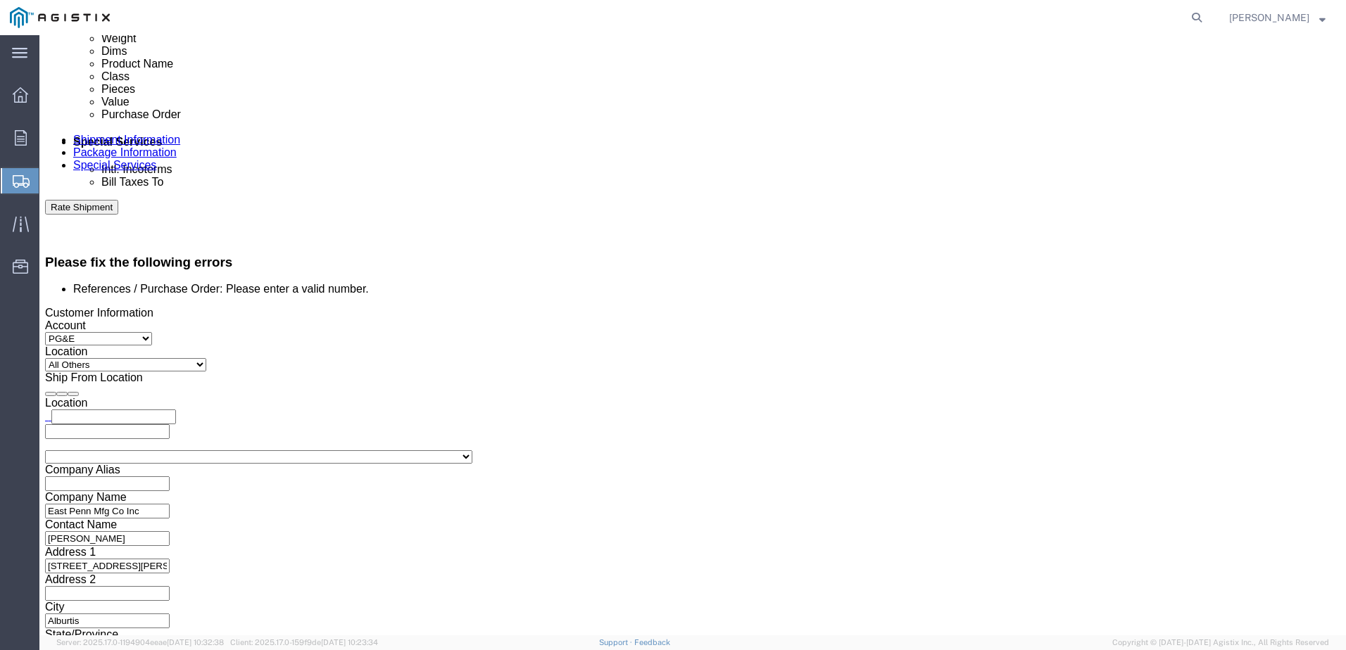
click input "N/A"
type input "N/A NOT ON"
click div "Select Account Type Activity ID Airline Appointment Number ASN Batch Request # …"
click input "N/A NOT ON"
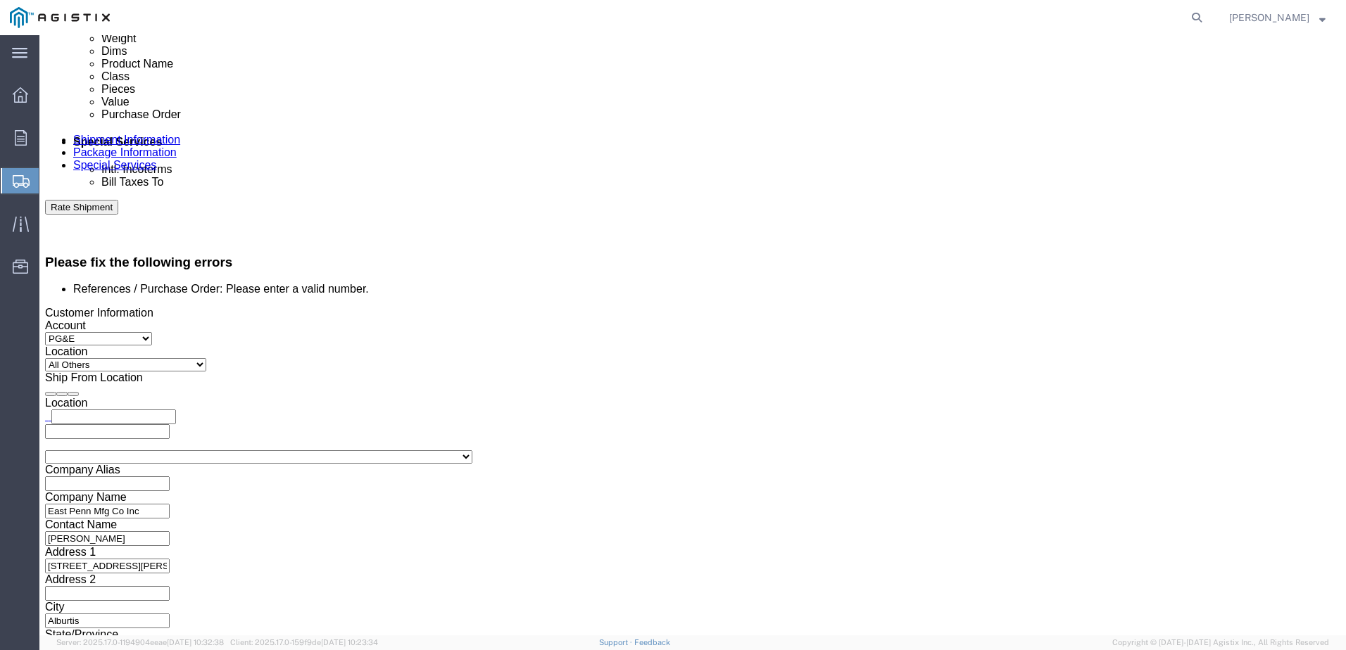
click input "N/A NOT ON"
type input "9365593655"
click div "Select Account Type Activity ID Airline Appointment Number ASN Batch Request # …"
click input "9365593655"
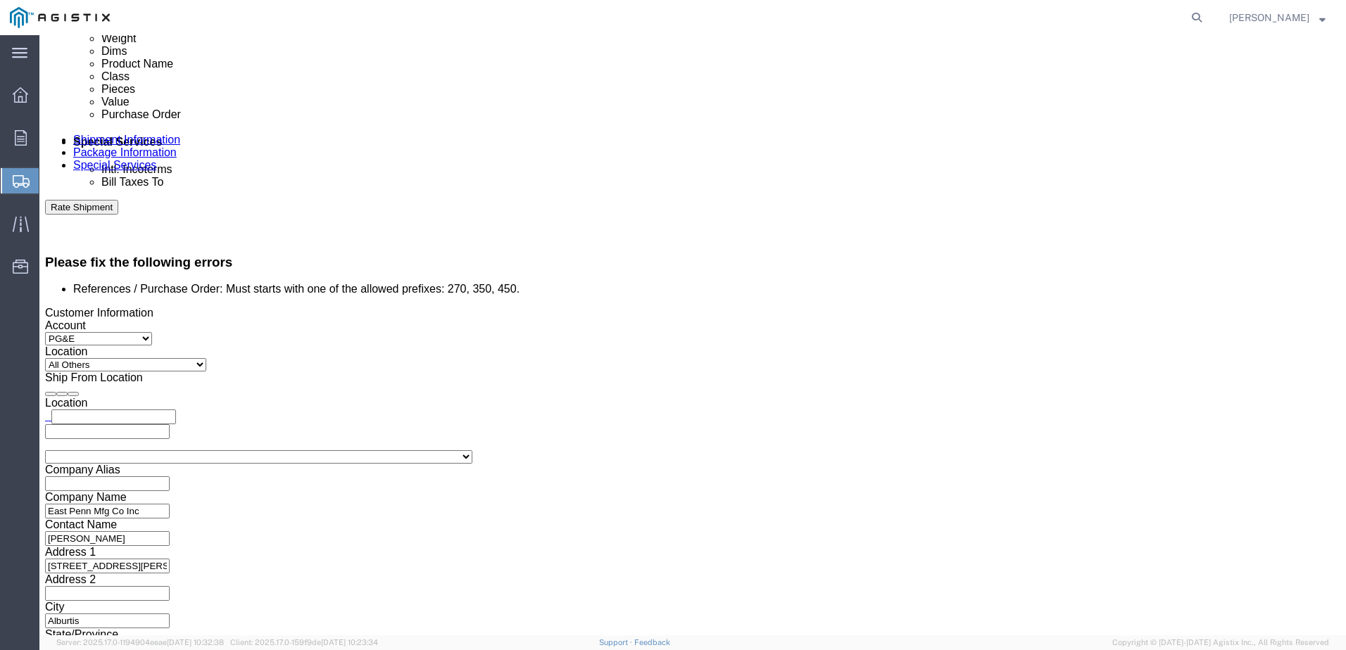
click input "9365593655"
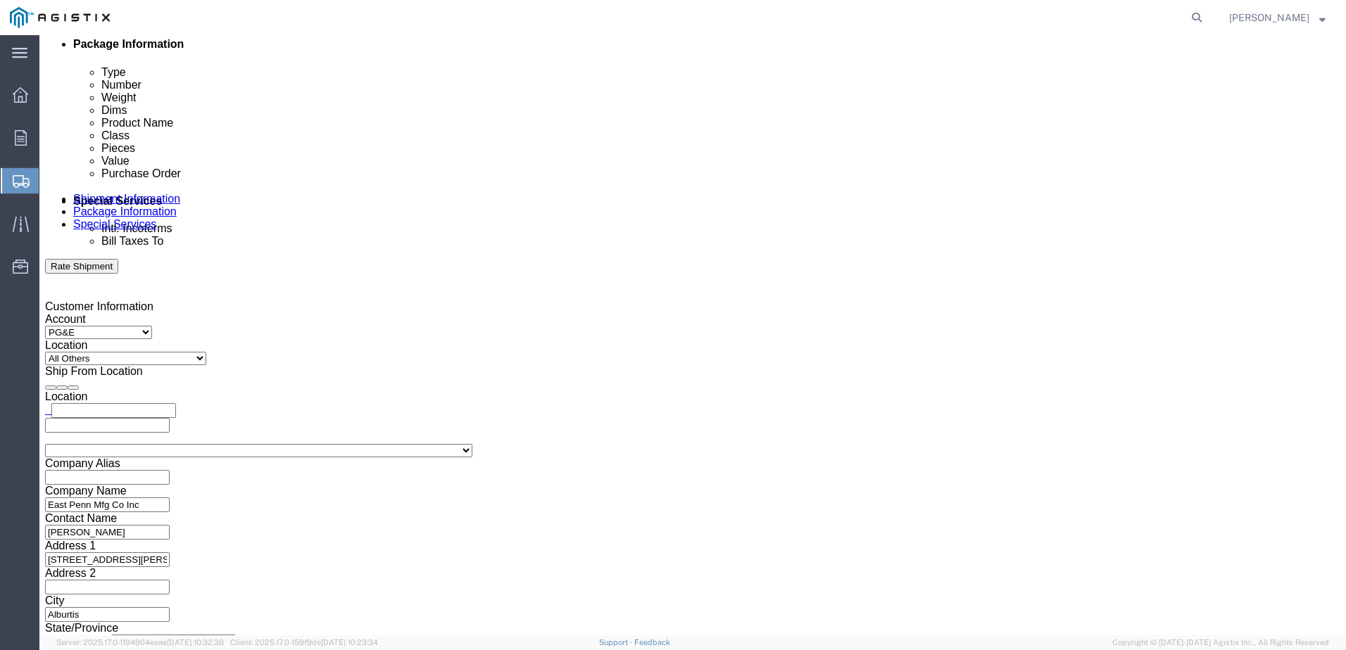
scroll to position [781, 0]
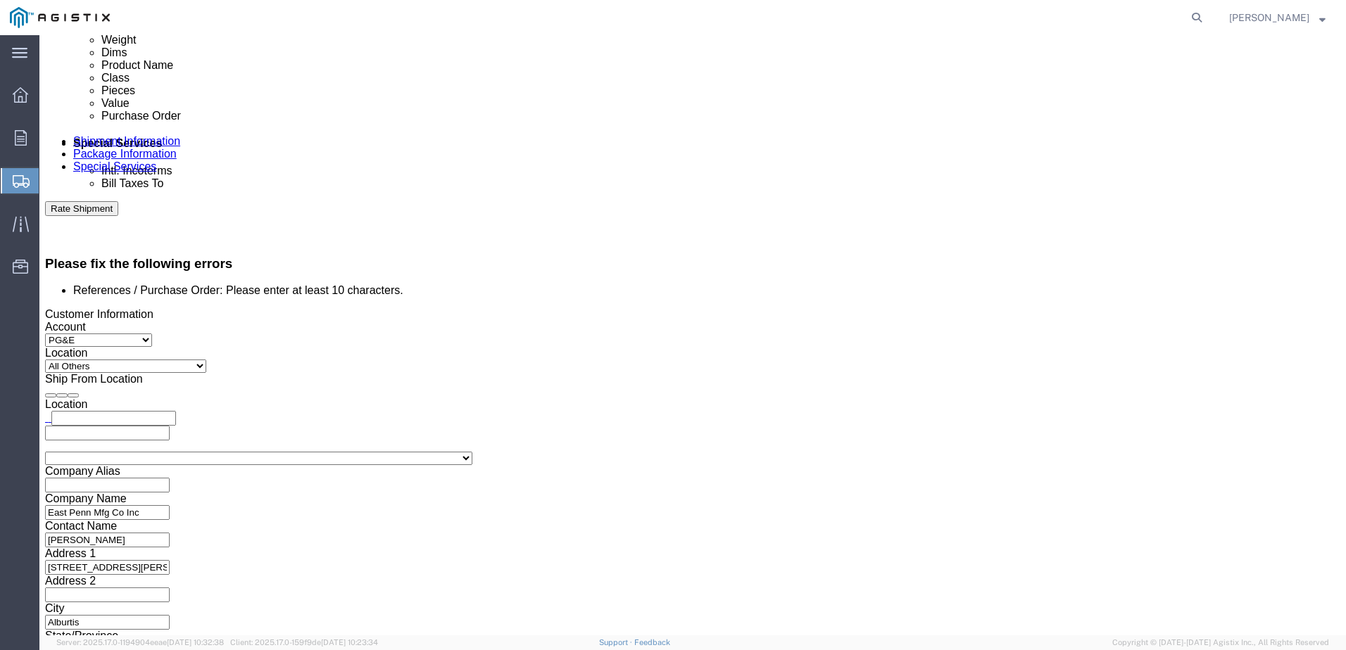
click input "270107775"
click div "References Add reference Select Account Type Activity ID Airline Appointment Nu…"
click input "2507251750"
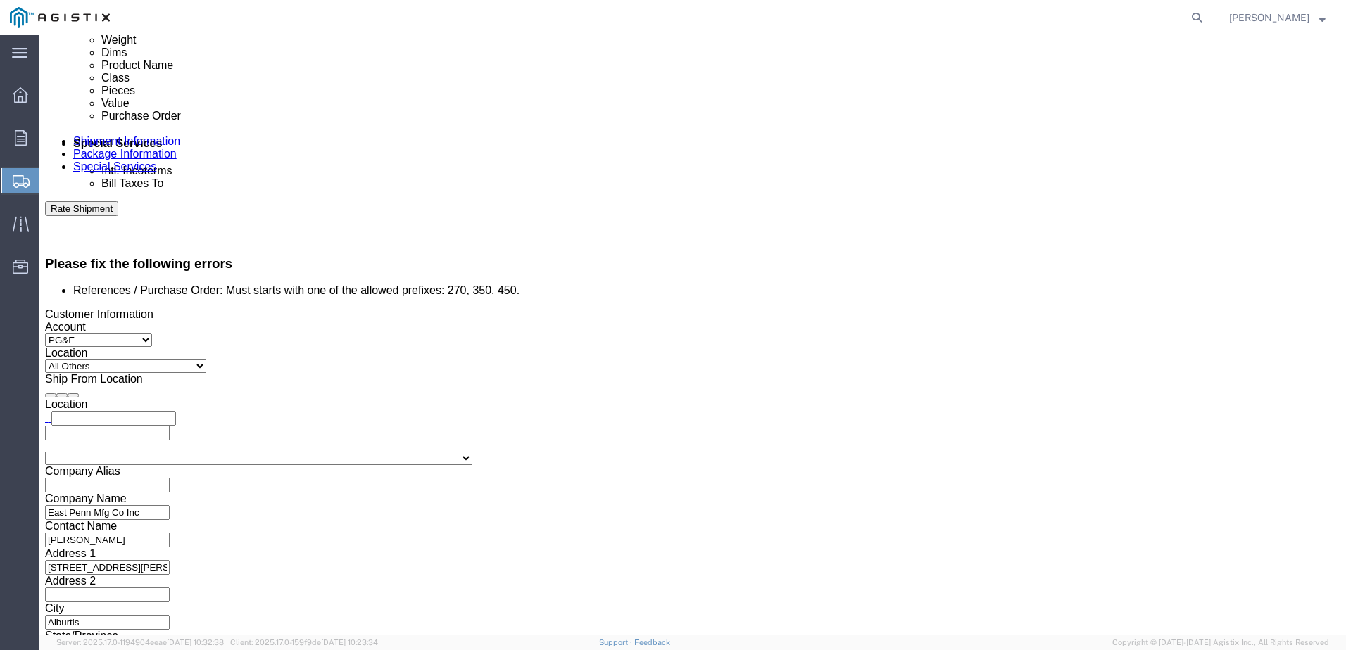
click input "2507251750"
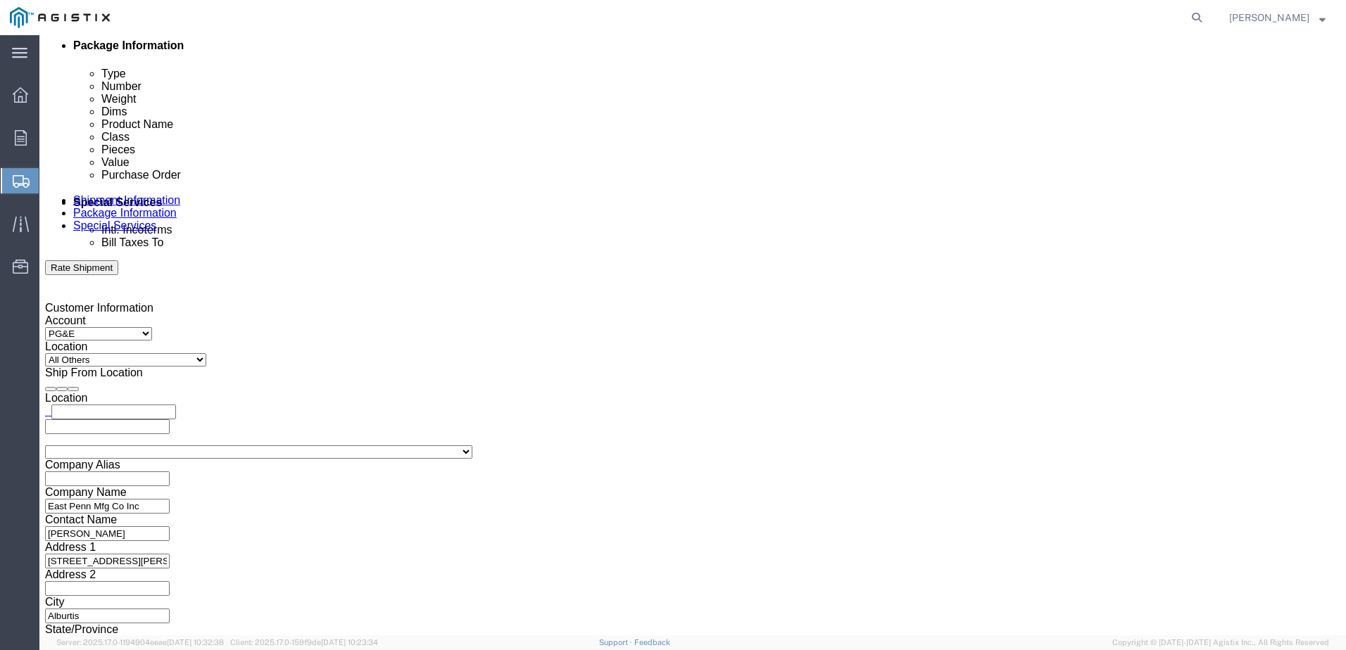
type input "2701077757"
click button "Continue"
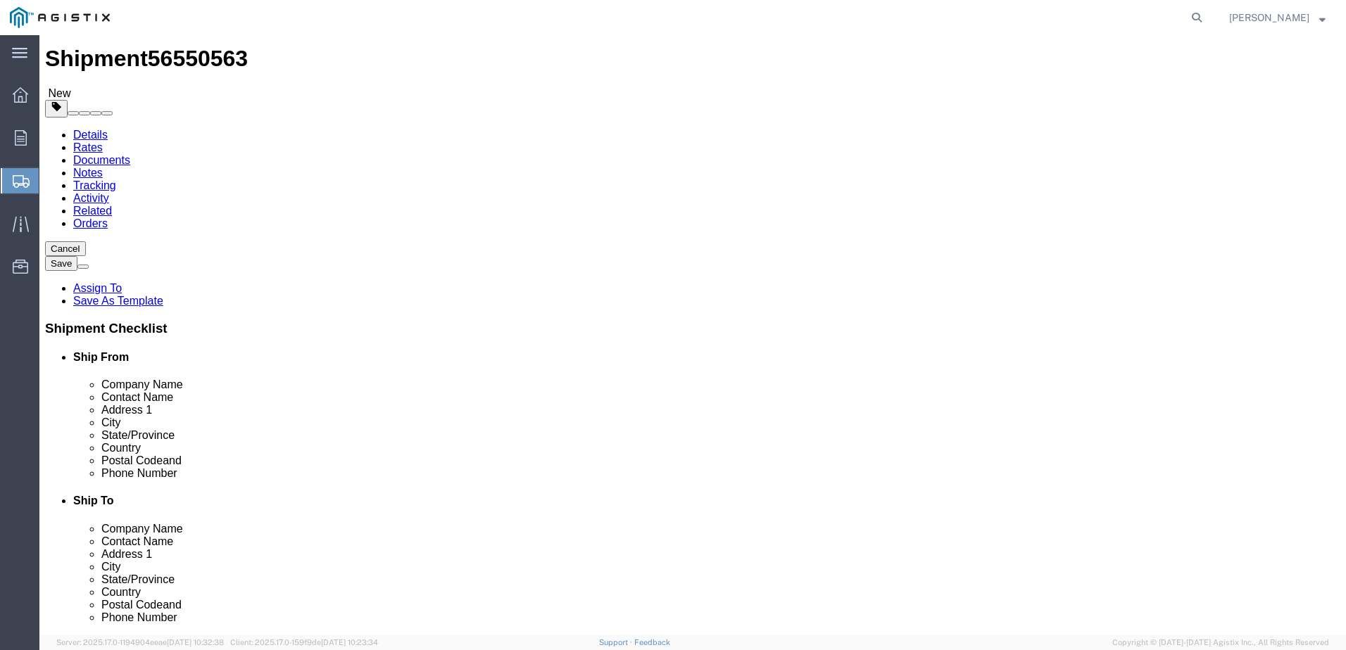
click button "Continue"
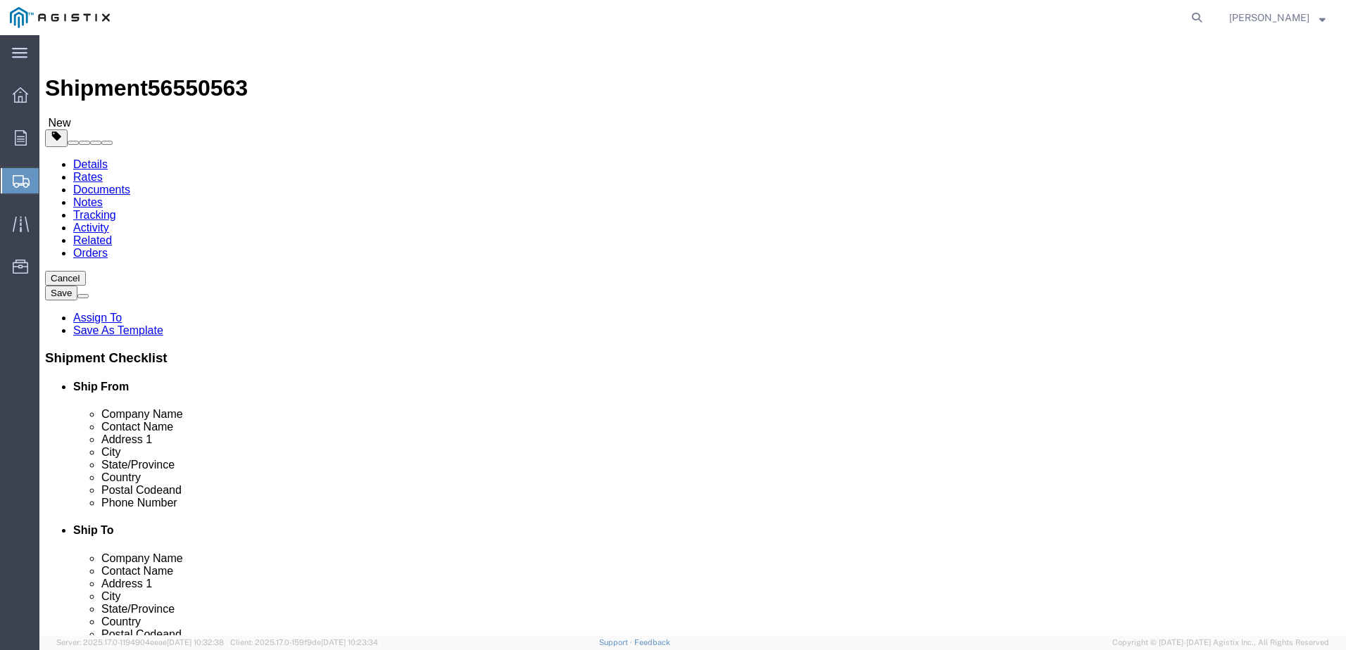
click button "Rate Shipment"
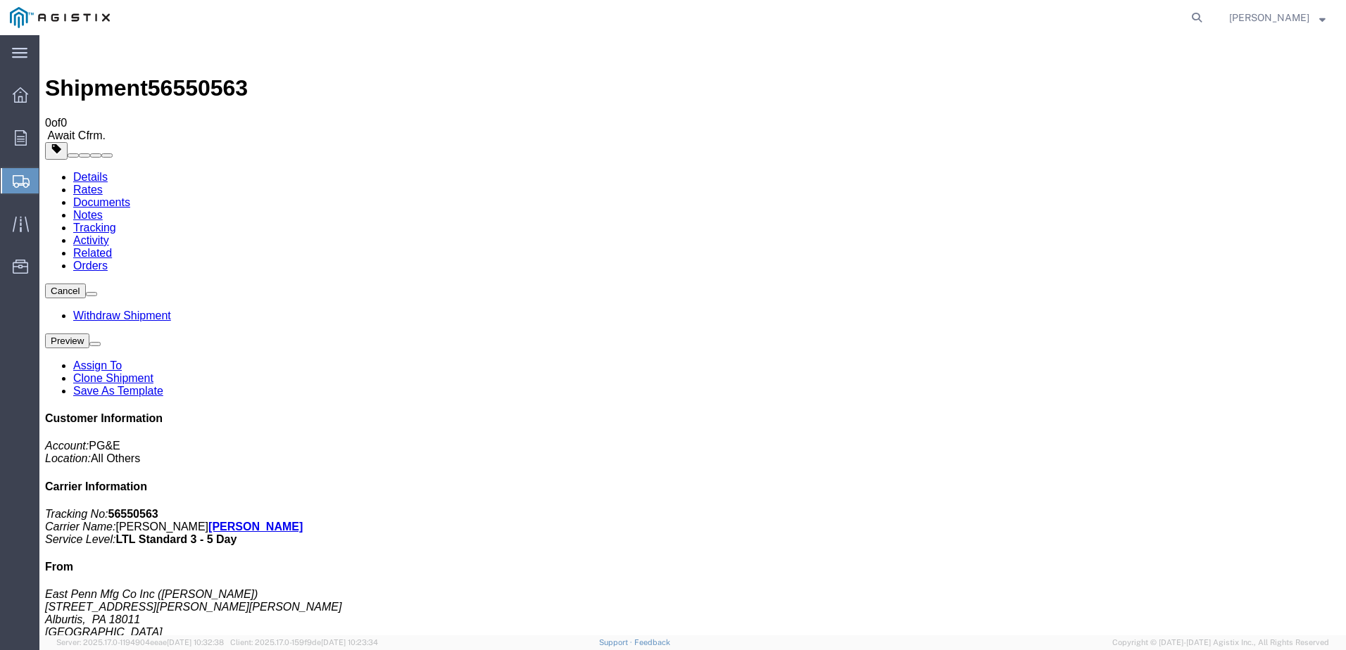
click at [303, 521] on link "[PERSON_NAME]" at bounding box center [255, 527] width 94 height 12
